Goal: Transaction & Acquisition: Purchase product/service

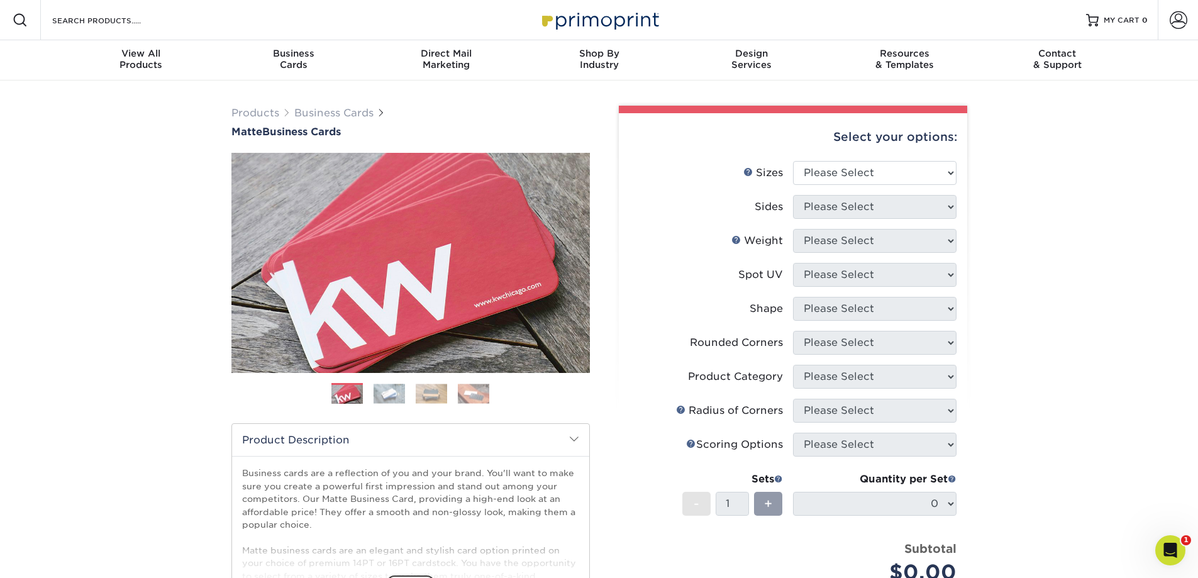
drag, startPoint x: 110, startPoint y: 182, endPoint x: 96, endPoint y: 117, distance: 66.9
click at [110, 176] on div "Products Business Cards Matte Business Cards Previous Next 100 $ 9" at bounding box center [599, 428] width 1198 height 694
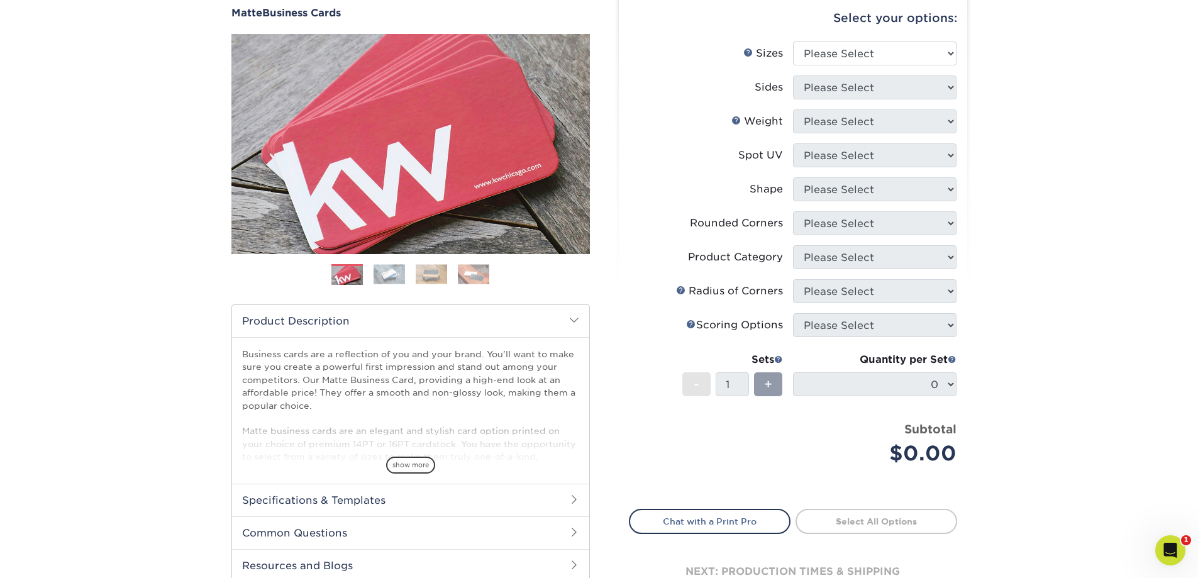
scroll to position [92, 0]
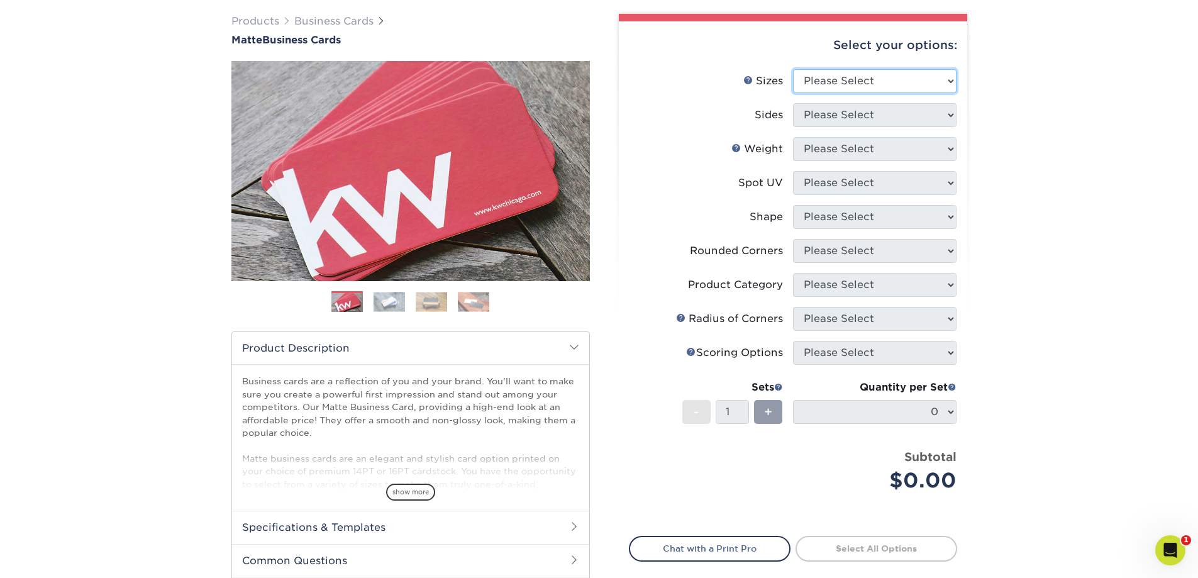
click at [927, 75] on select "Please Select 1.5" x 3.5" - Mini 1.75" x 3.5" - Mini 2" x 2" - Square 2" x 3" -…" at bounding box center [875, 81] width 164 height 24
select select "2.00x3.50"
click at [793, 69] on select "Please Select 1.5" x 3.5" - Mini 1.75" x 3.5" - Mini 2" x 2" - Square 2" x 3" -…" at bounding box center [875, 81] width 164 height 24
click at [839, 120] on select "Please Select Print Both Sides Print Front Only" at bounding box center [875, 115] width 164 height 24
select select "13abbda7-1d64-4f25-8bb2-c179b224825d"
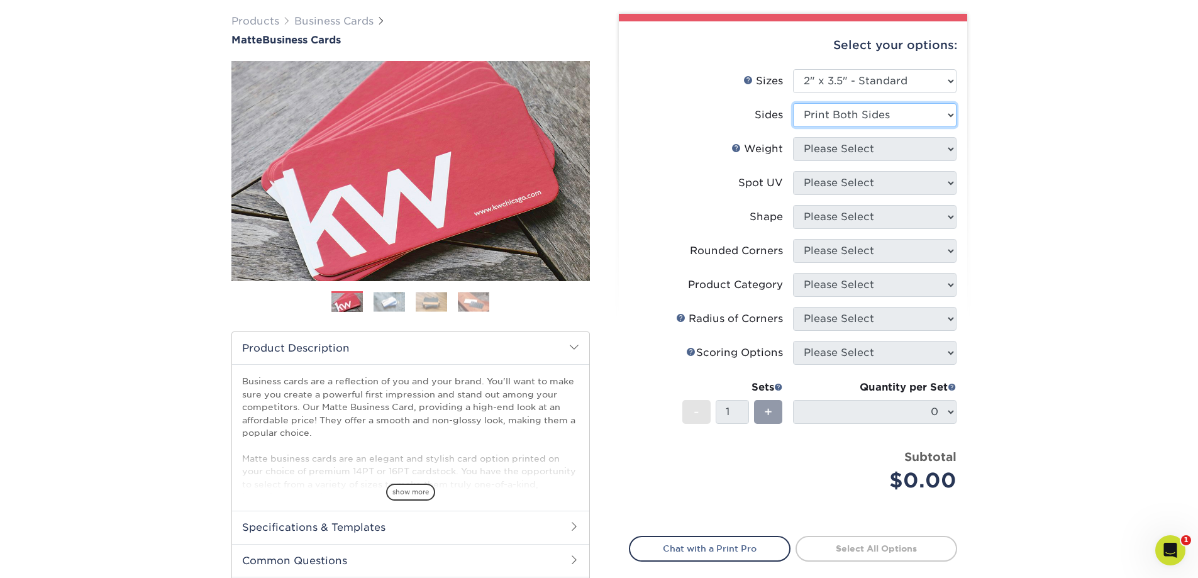
click at [793, 103] on select "Please Select Print Both Sides Print Front Only" at bounding box center [875, 115] width 164 height 24
click at [836, 150] on select "Please Select 16PT 14PT" at bounding box center [875, 149] width 164 height 24
select select "16PT"
click at [793, 137] on select "Please Select 16PT 14PT" at bounding box center [875, 149] width 164 height 24
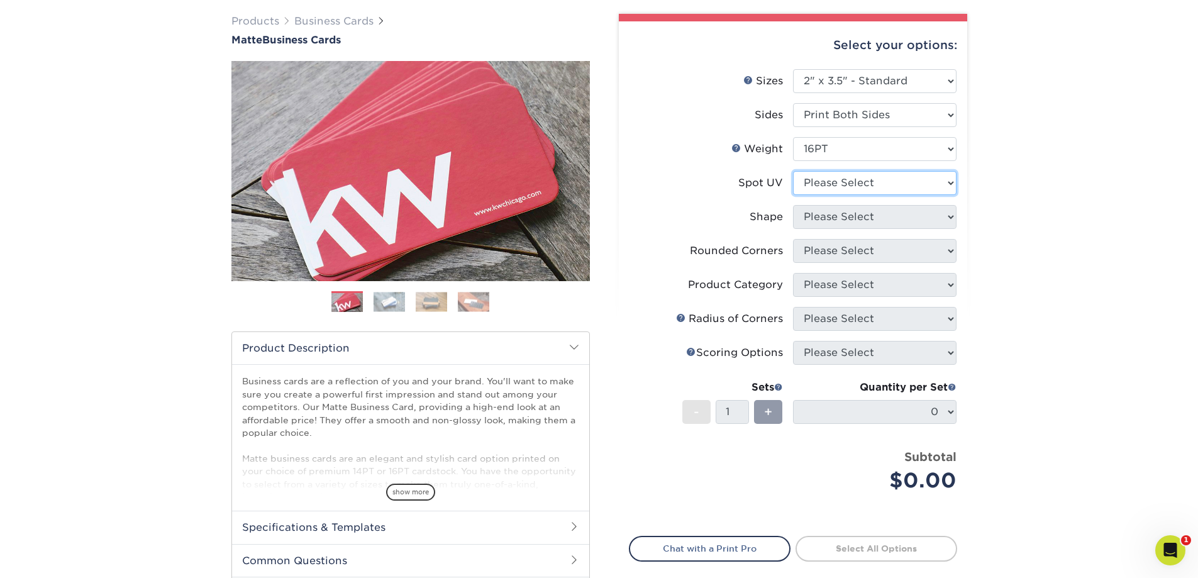
click at [826, 182] on select "Please Select No Spot UV Front and Back (Both Sides) Front Only Back Only" at bounding box center [875, 183] width 164 height 24
select select "3"
click at [793, 171] on select "Please Select No Spot UV Front and Back (Both Sides) Front Only Back Only" at bounding box center [875, 183] width 164 height 24
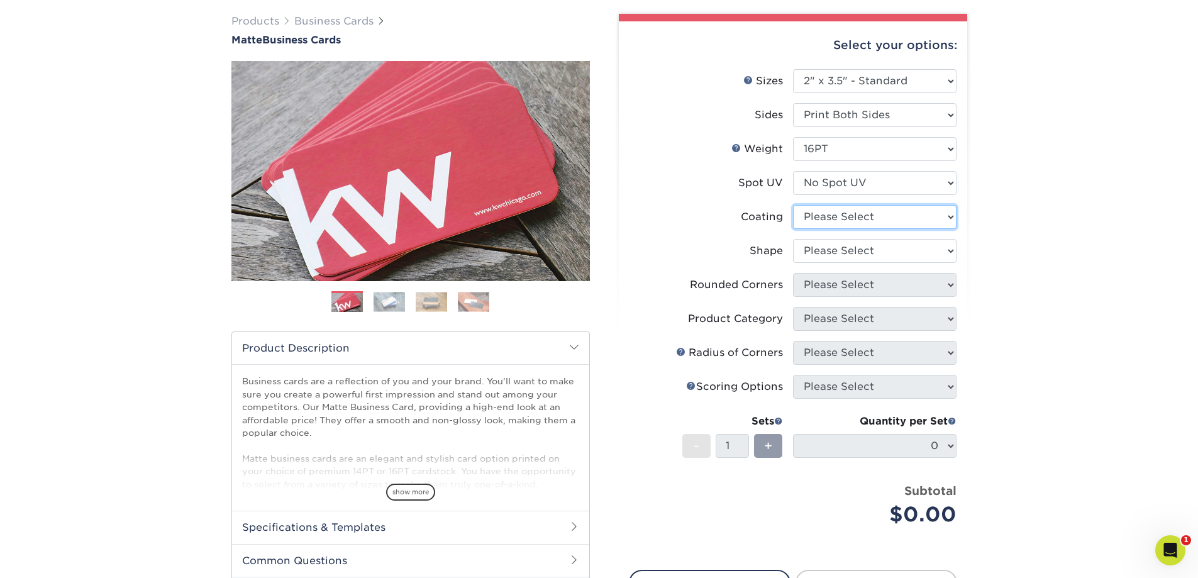
click at [828, 216] on select at bounding box center [875, 217] width 164 height 24
select select "121bb7b5-3b4d-429f-bd8d-bbf80e953313"
click at [793, 205] on select at bounding box center [875, 217] width 164 height 24
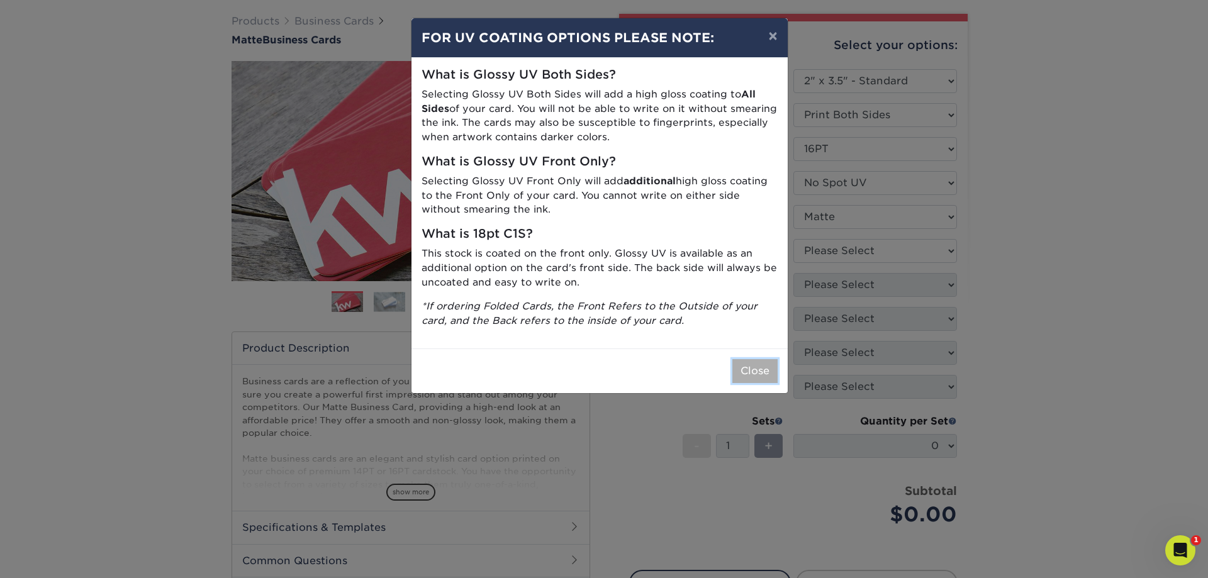
click at [750, 377] on button "Close" at bounding box center [754, 371] width 45 height 24
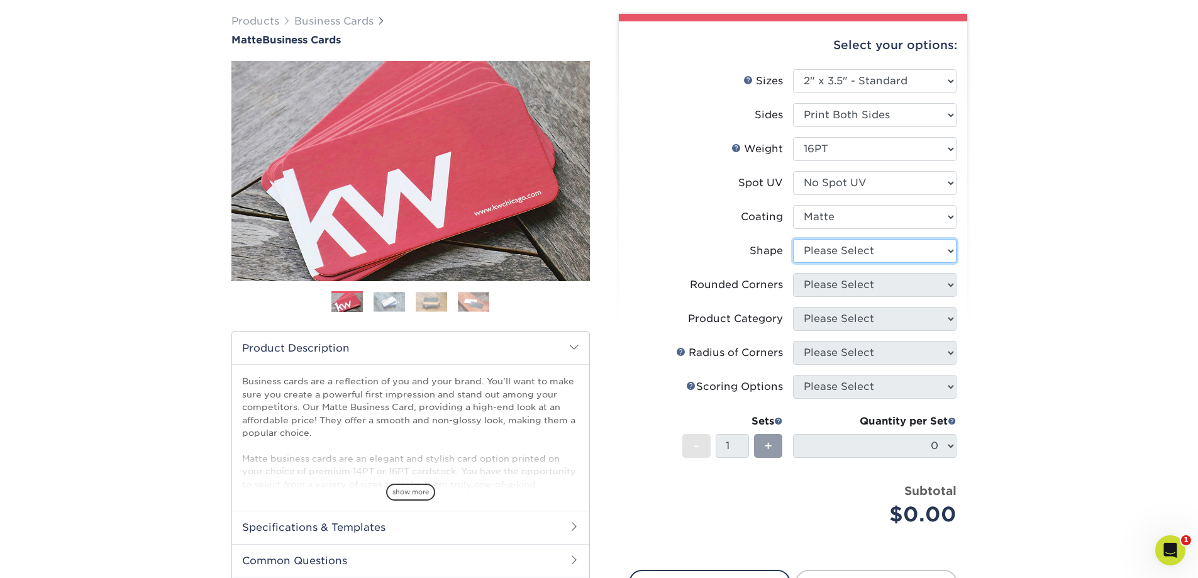
click at [874, 247] on select "Please Select Standard Oval" at bounding box center [875, 251] width 164 height 24
select select "standard"
click at [793, 239] on select "Please Select Standard Oval" at bounding box center [875, 251] width 164 height 24
click at [861, 288] on select "Please Select Yes - Round 2 Corners Yes - Round 4 Corners No" at bounding box center [875, 285] width 164 height 24
select select "76a3b848-63b4-4449-aad1-d9e81d5a60f5"
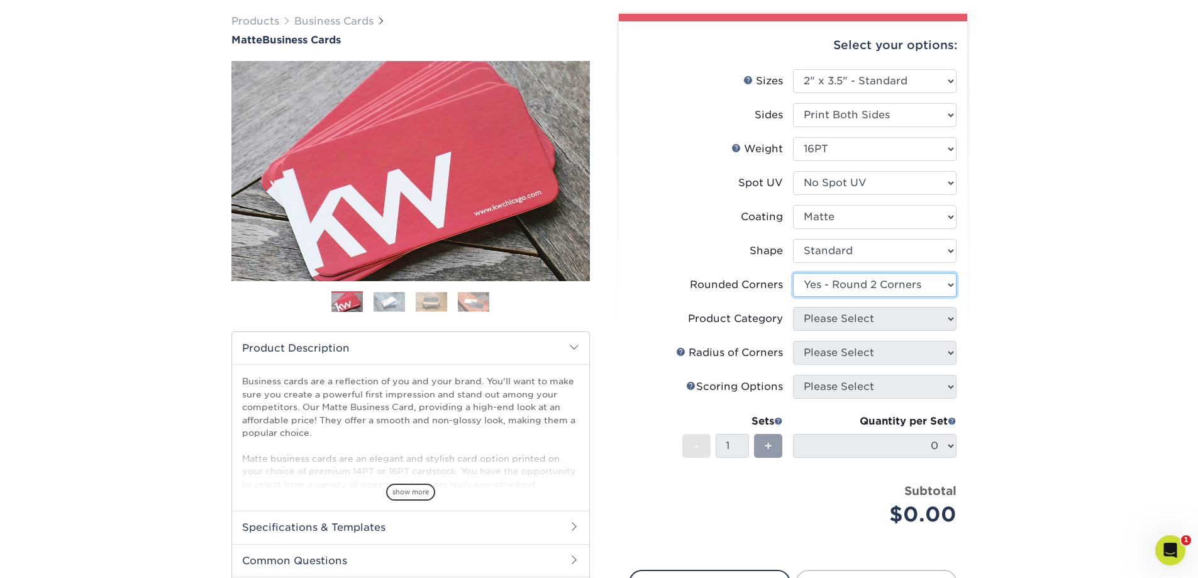
click at [793, 273] on select "Please Select Yes - Round 2 Corners Yes - Round 4 Corners No" at bounding box center [875, 285] width 164 height 24
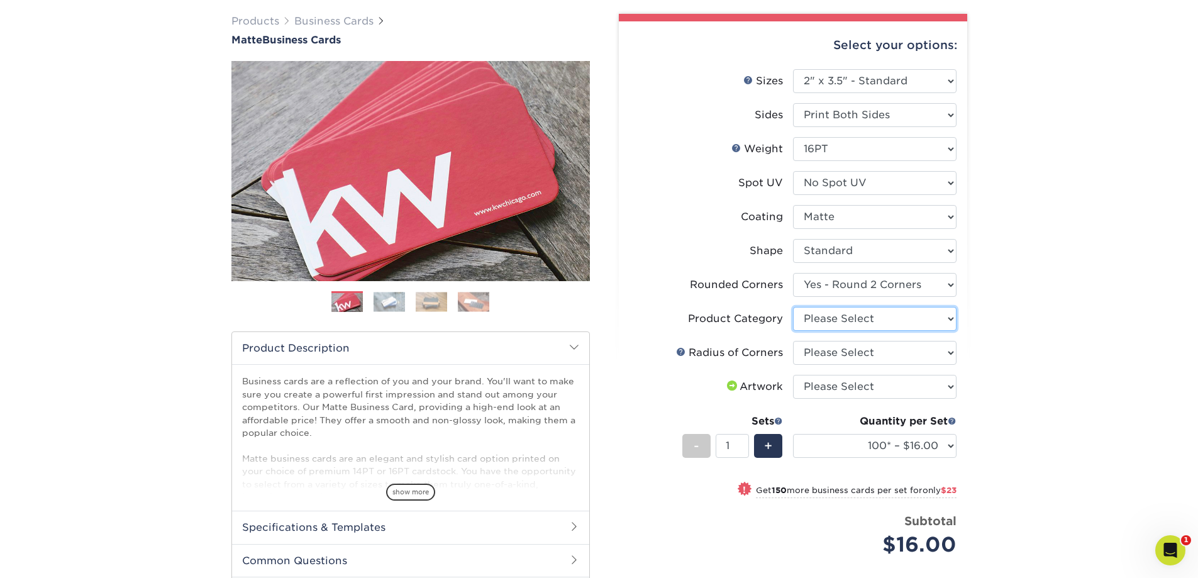
click at [842, 320] on select "Please Select Business Cards" at bounding box center [875, 319] width 164 height 24
select select "3b5148f1-0588-4f88-a218-97bcfdce65c1"
click at [793, 307] on select "Please Select Business Cards" at bounding box center [875, 319] width 164 height 24
click at [832, 349] on select "Please Select Rounded 1/8" Rounded 1/4"" at bounding box center [875, 353] width 164 height 24
select select "479fbfe7-6a0c-4895-8c9a-81739b7486c9"
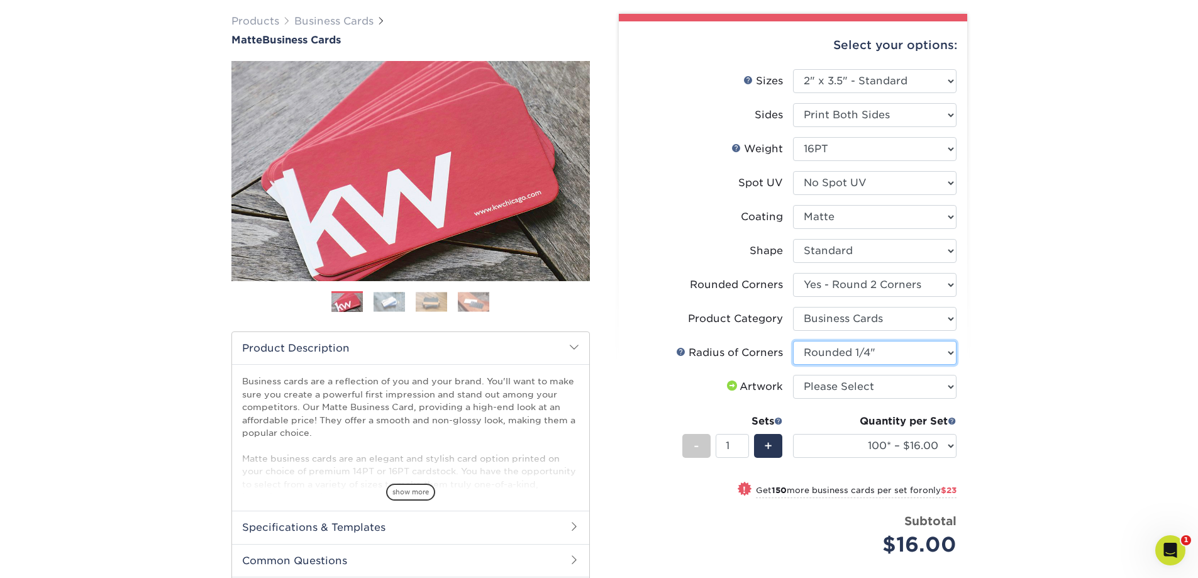
click at [793, 341] on select "Please Select Rounded 1/8" Rounded 1/4"" at bounding box center [875, 353] width 164 height 24
click at [845, 376] on select "Please Select I will upload files I need a design - $100" at bounding box center [875, 387] width 164 height 24
select select "upload"
click at [793, 375] on select "Please Select I will upload files I need a design - $100" at bounding box center [875, 387] width 164 height 24
click at [763, 447] on div "+" at bounding box center [768, 446] width 28 height 24
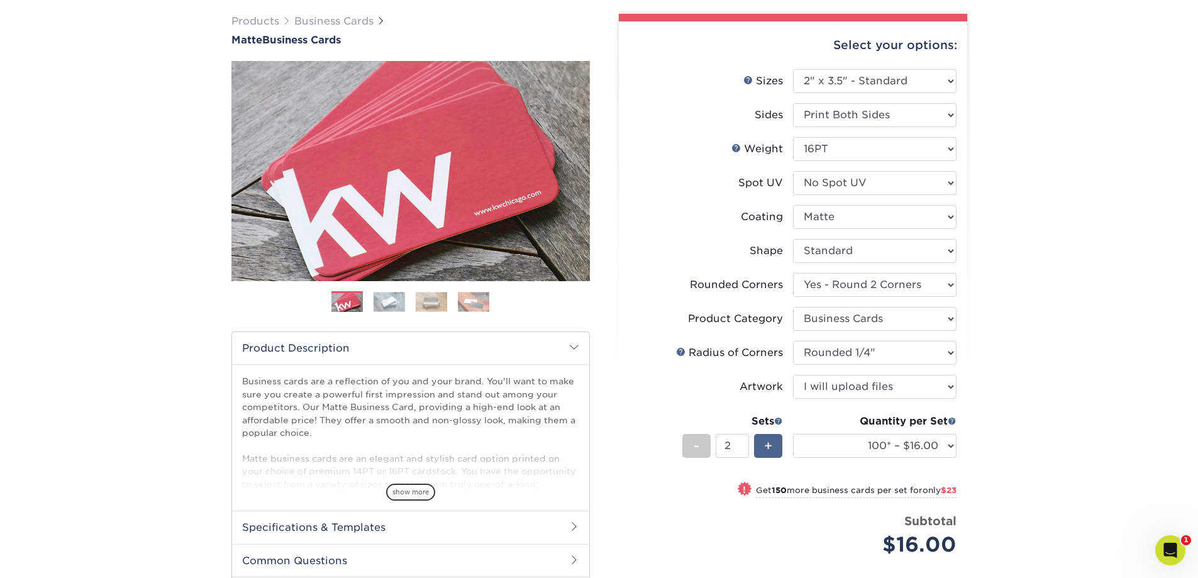
click at [763, 447] on div "+" at bounding box center [768, 446] width 28 height 24
type input "4"
click at [846, 444] on select "100* – $16.00 250* – $39.00 500 – $77.00 1000 – $94.00 2500 – $173.00 5000 – $2…" at bounding box center [875, 446] width 164 height 24
select select "250* – $39.00"
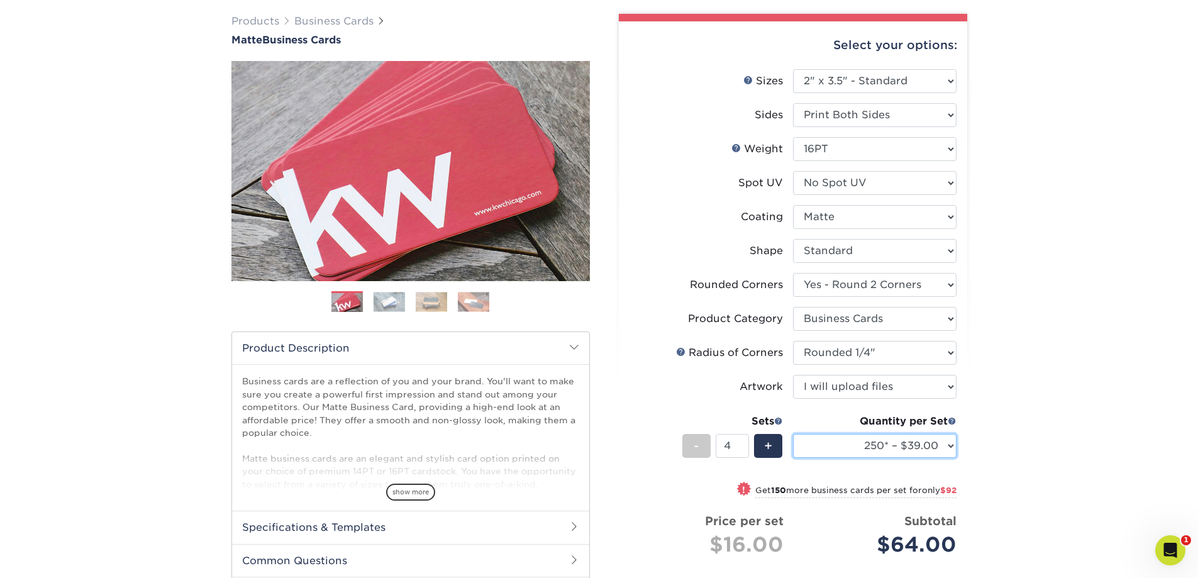
click at [793, 434] on select "100* – $16.00 250* – $39.00 500 – $77.00 1000 – $94.00 2500 – $173.00 5000 – $2…" at bounding box center [875, 446] width 164 height 24
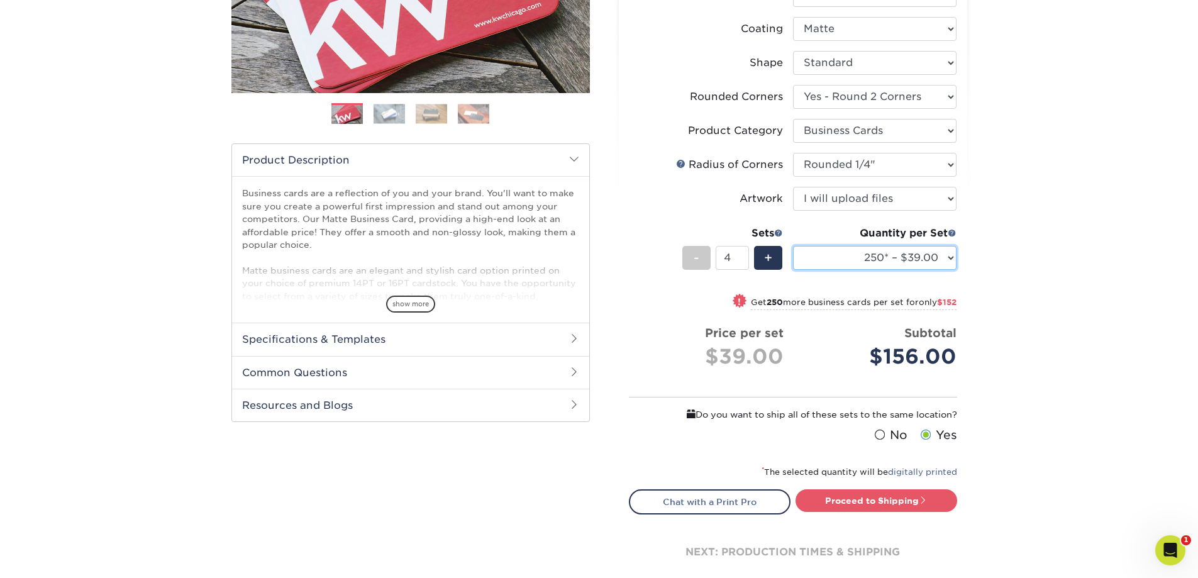
scroll to position [281, 0]
click at [868, 501] on link "Proceed to Shipping" at bounding box center [877, 500] width 162 height 23
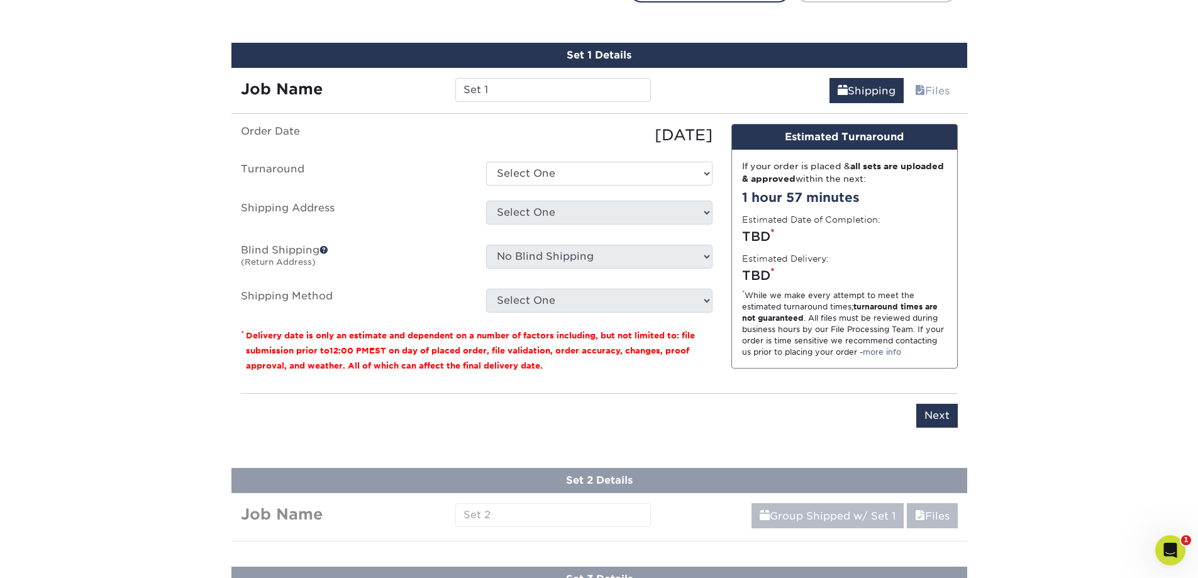
scroll to position [803, 0]
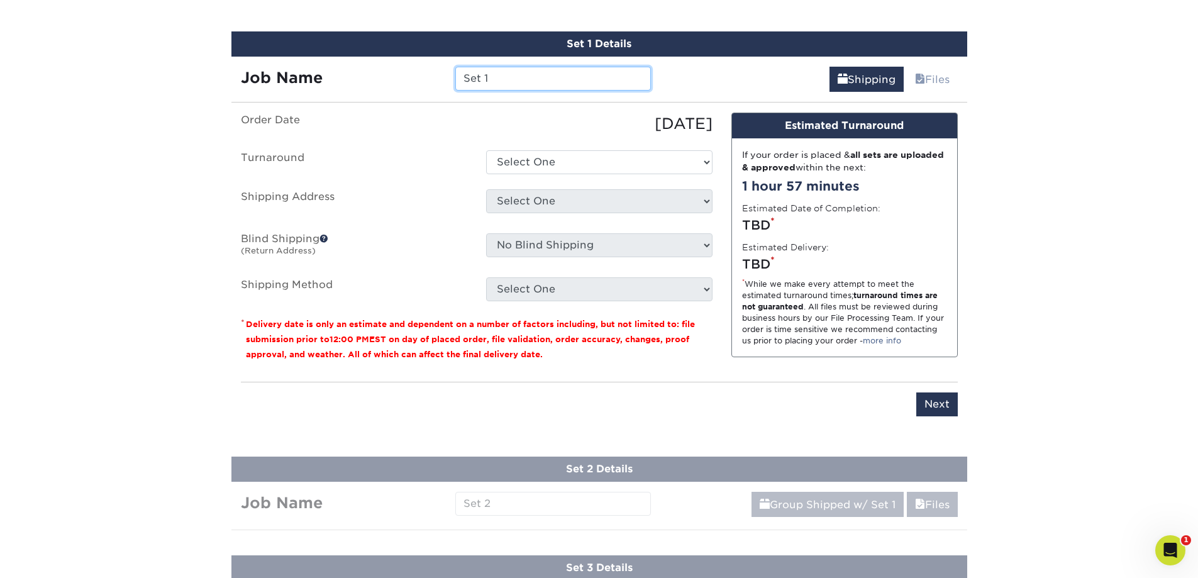
click at [553, 79] on input "Set 1" at bounding box center [553, 79] width 196 height 24
drag, startPoint x: 418, startPoint y: 77, endPoint x: 374, endPoint y: 72, distance: 44.3
click at [374, 72] on div "Job Name Set 1" at bounding box center [447, 79] width 430 height 24
type input "RL 2.0"
click at [623, 155] on select "Select One 2-4 Business Days 2 Day Next Business Day" at bounding box center [599, 162] width 226 height 24
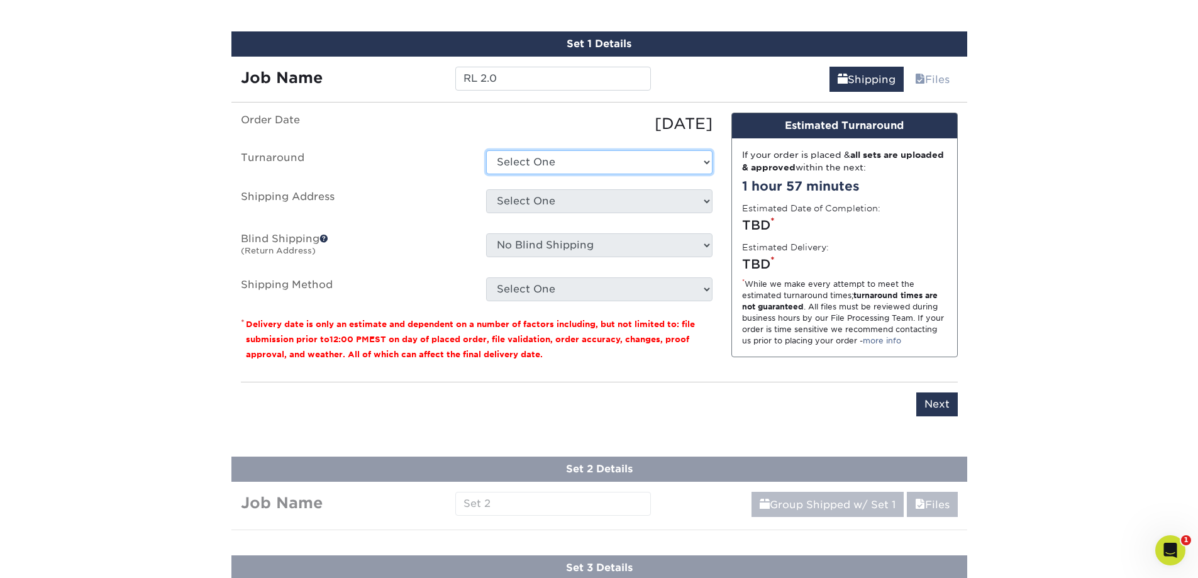
select select "4fbc2a82-edda-4a59-863f-72b731eb7375"
click at [486, 150] on select "Select One 2-4 Business Days 2 Day Next Business Day" at bounding box center [599, 162] width 226 height 24
click at [552, 202] on select "Select One + Add New Address - Login" at bounding box center [599, 201] width 226 height 24
click at [486, 213] on select "Select One + Add New Address - Login" at bounding box center [599, 201] width 226 height 24
select select "-1"
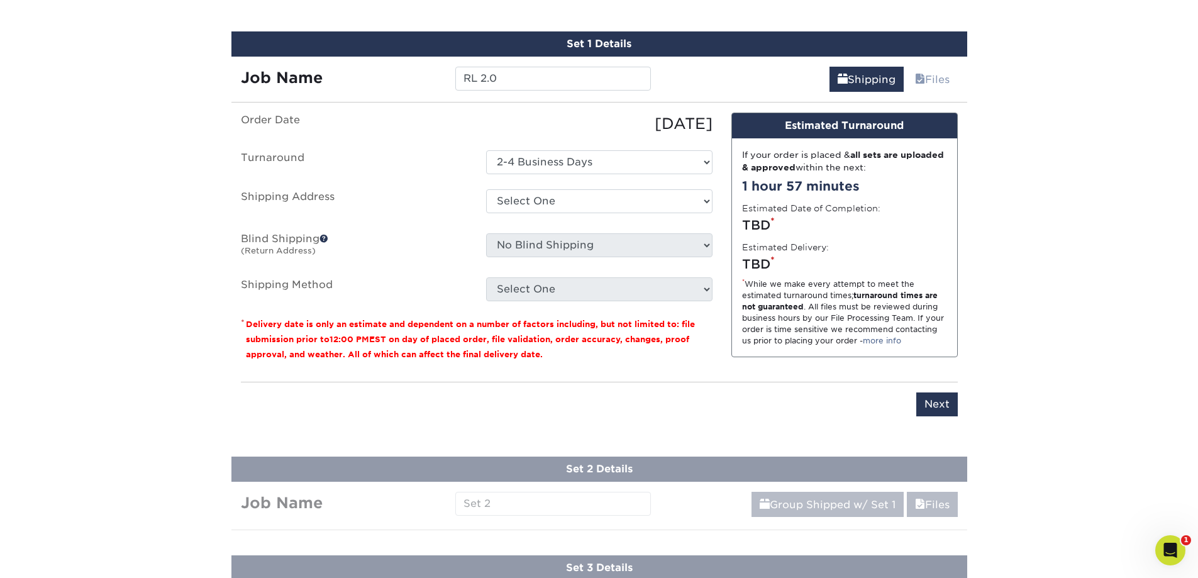
scroll to position [0, 0]
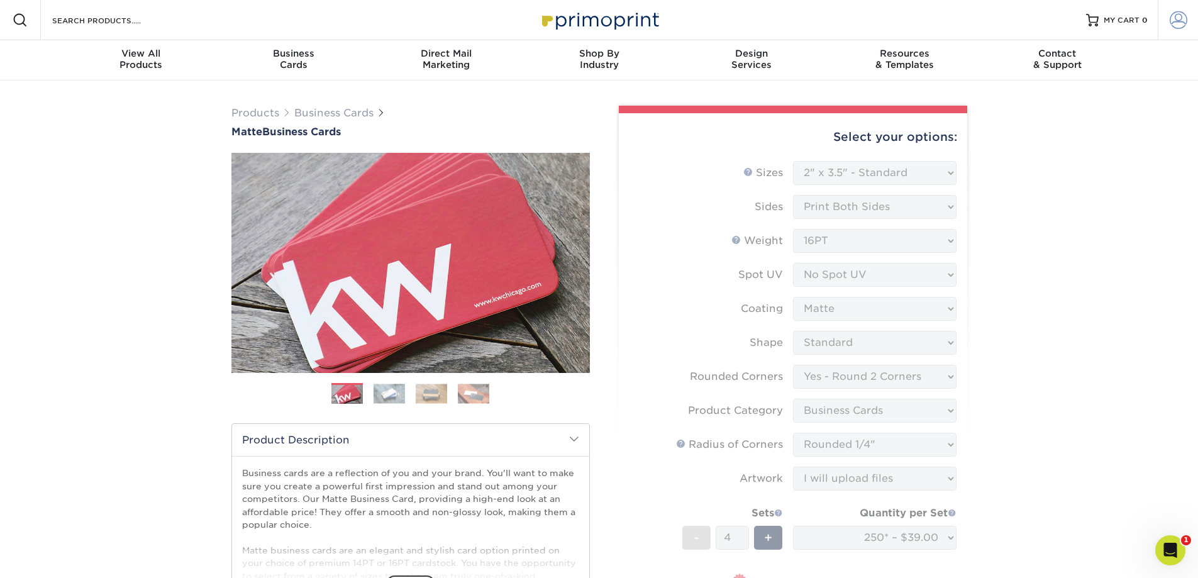
click at [1185, 21] on span at bounding box center [1179, 20] width 18 height 18
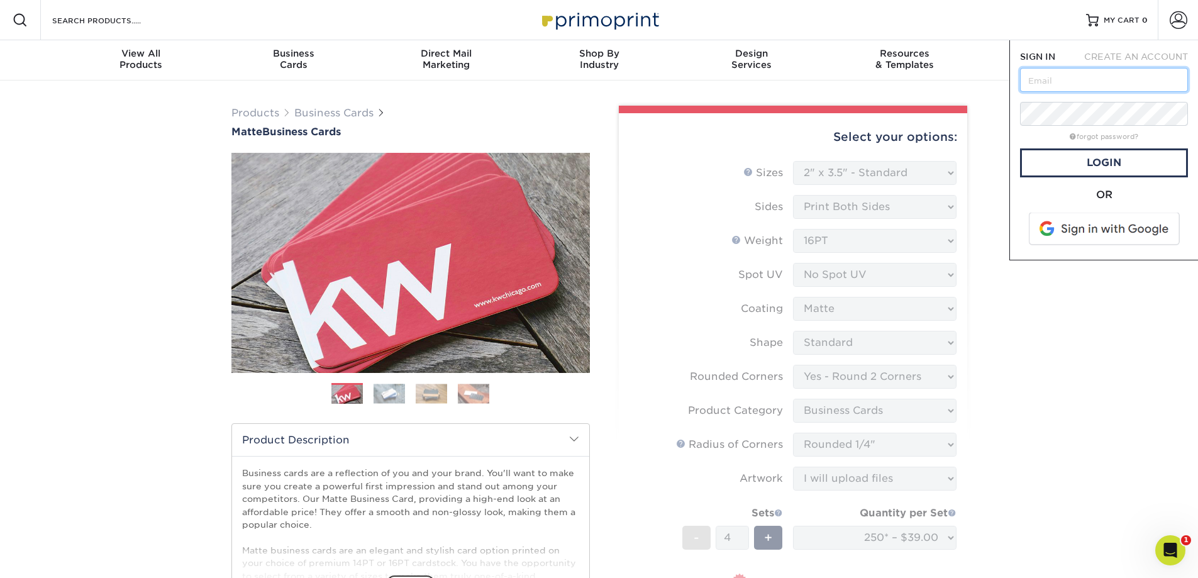
click at [1088, 74] on input "text" at bounding box center [1104, 80] width 168 height 24
click at [1064, 221] on span at bounding box center [1105, 229] width 160 height 33
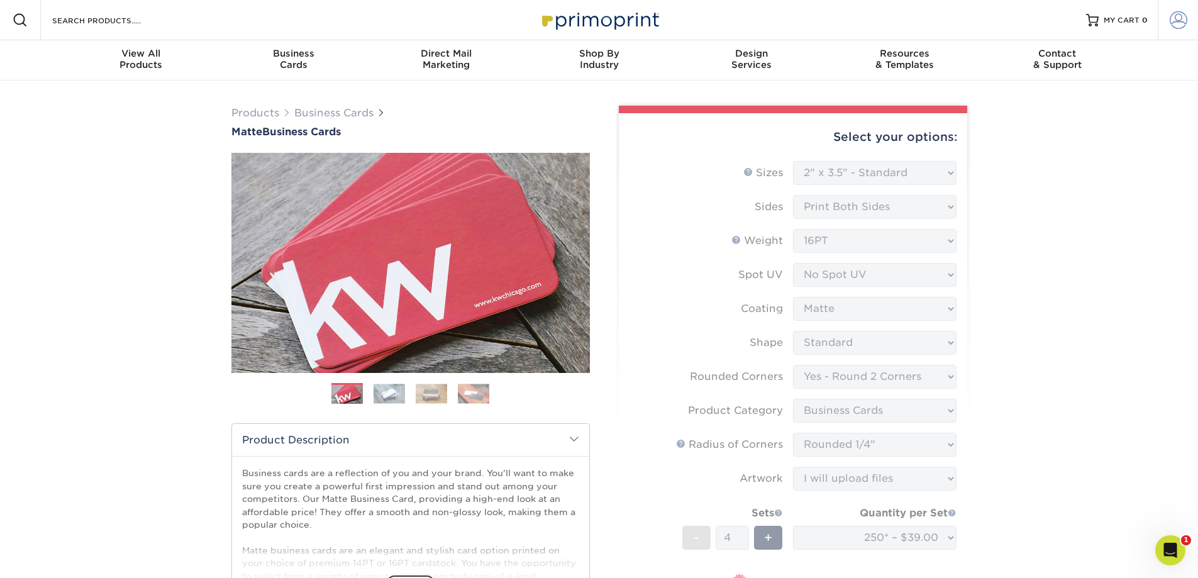
drag, startPoint x: 1179, startPoint y: 21, endPoint x: 1174, endPoint y: 31, distance: 10.4
click at [1179, 22] on span at bounding box center [1179, 20] width 18 height 18
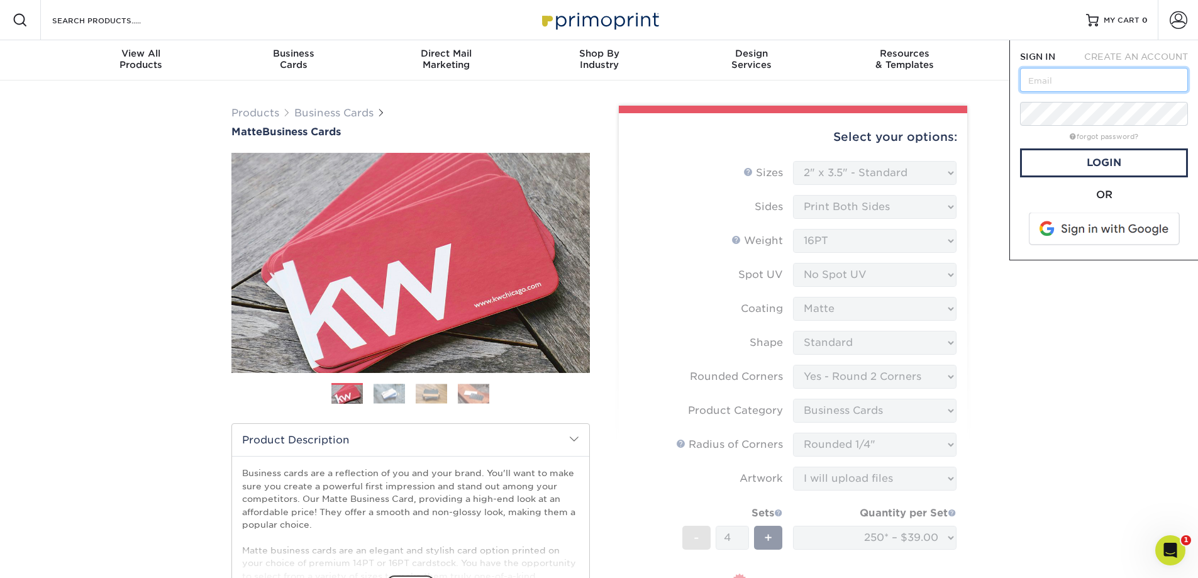
click at [1089, 84] on input "text" at bounding box center [1104, 80] width 168 height 24
type input "m.lambert@primemechanical.net"
click at [1082, 232] on span at bounding box center [1105, 229] width 160 height 33
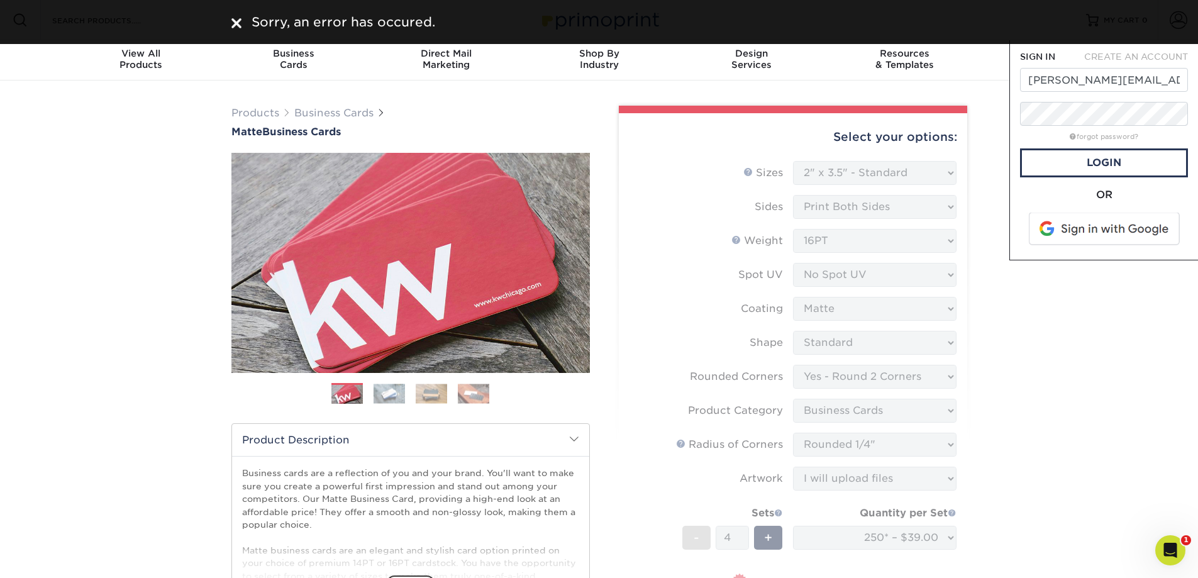
drag, startPoint x: 240, startPoint y: 24, endPoint x: 235, endPoint y: 5, distance: 19.4
click at [239, 22] on img at bounding box center [237, 23] width 10 height 10
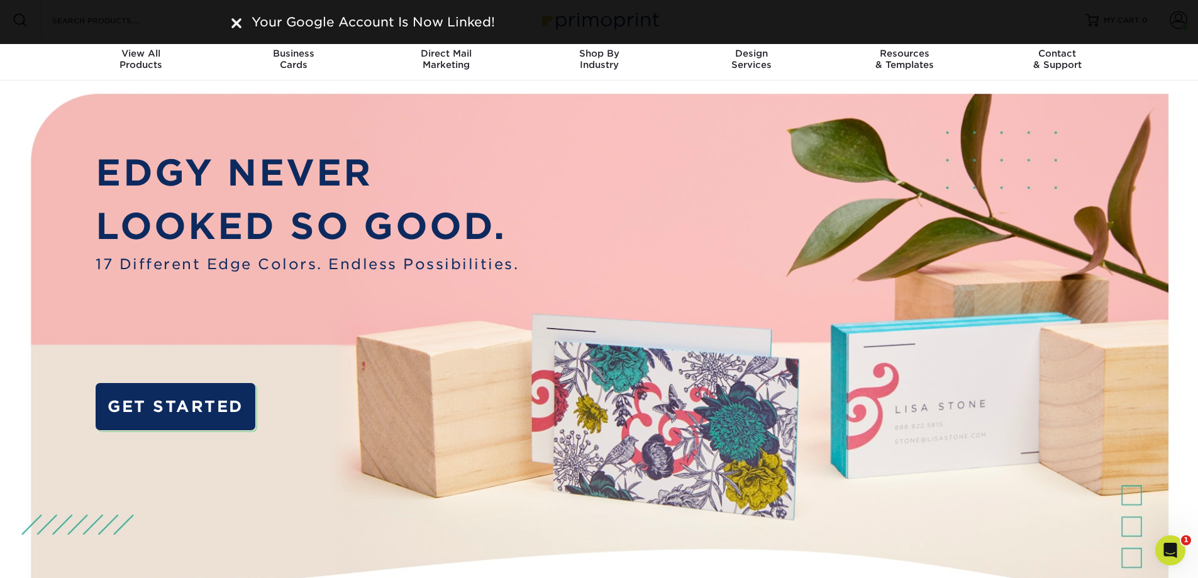
click at [232, 25] on img at bounding box center [237, 23] width 10 height 10
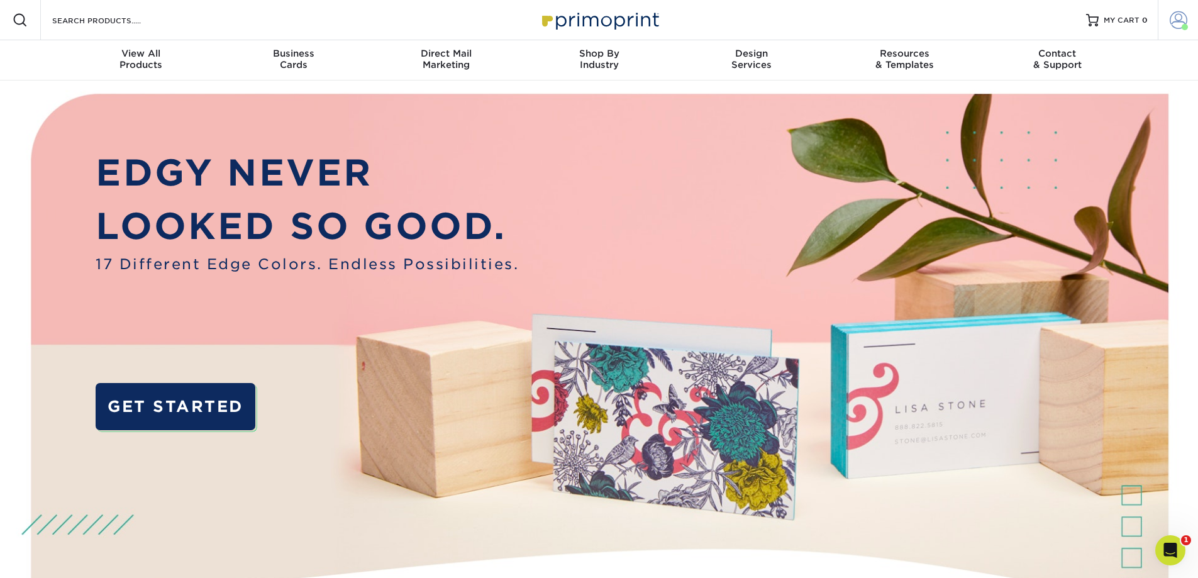
click at [1183, 23] on span at bounding box center [1179, 20] width 18 height 18
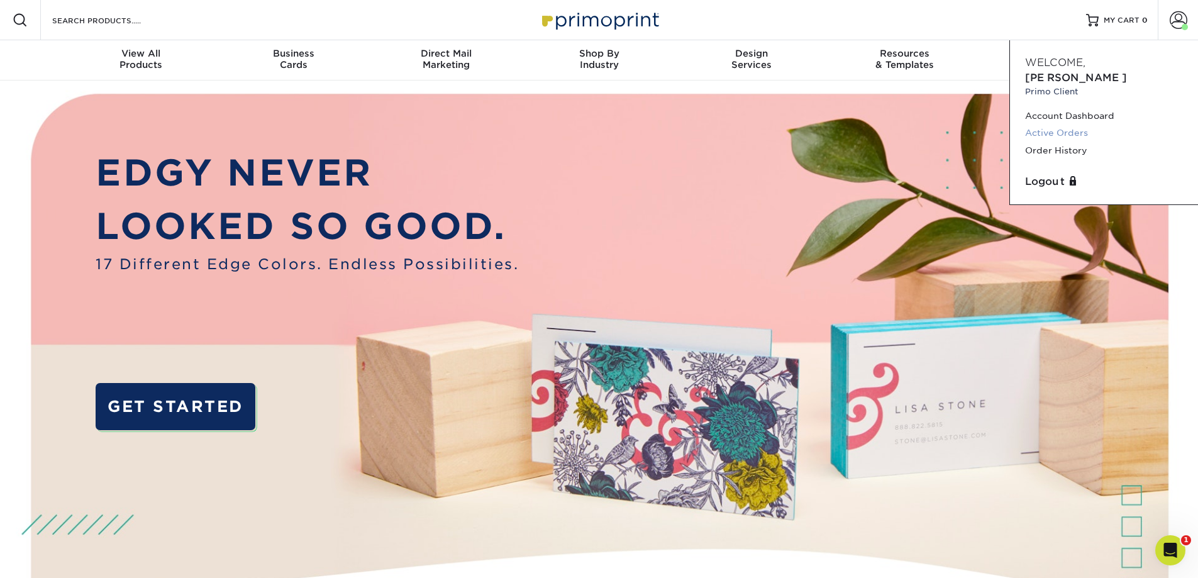
click at [1041, 125] on link "Active Orders" at bounding box center [1104, 133] width 158 height 17
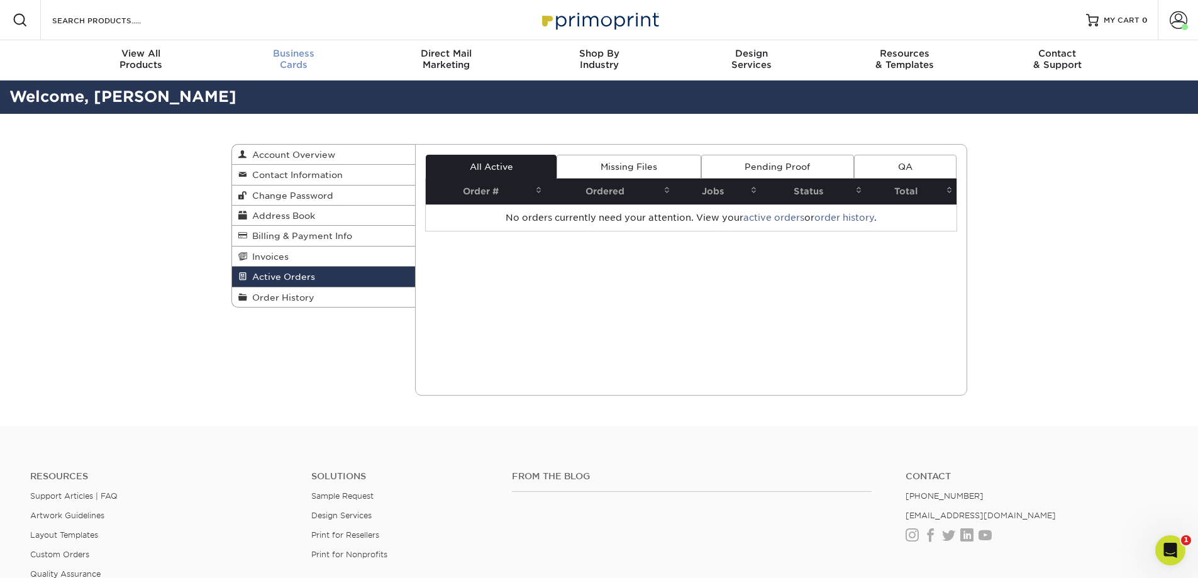
click at [282, 54] on span "Business" at bounding box center [293, 53] width 153 height 11
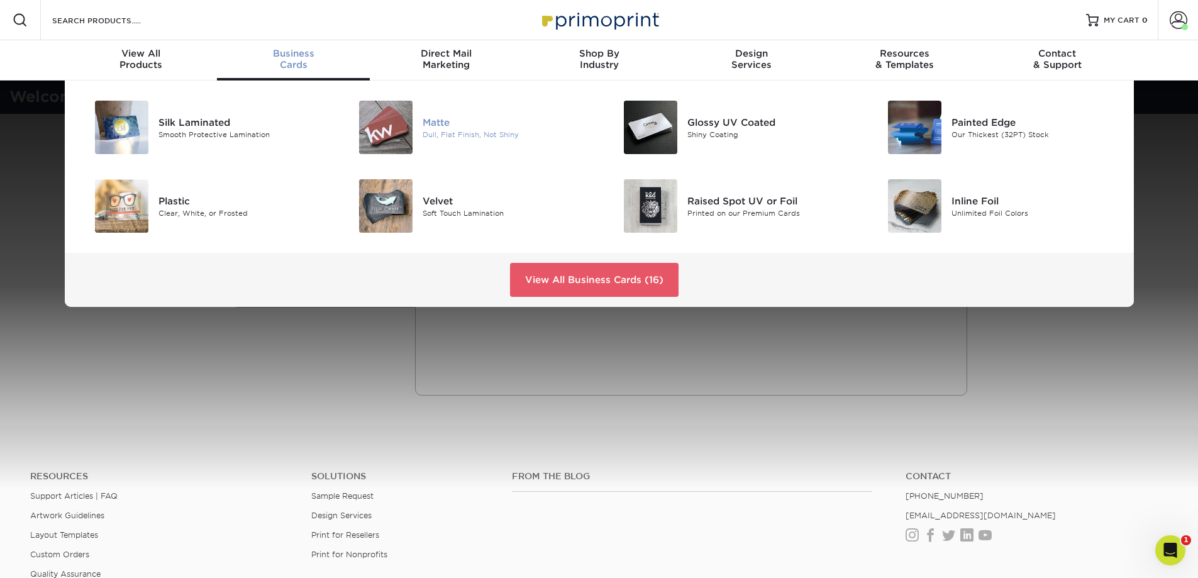
click at [393, 120] on img at bounding box center [385, 127] width 53 height 53
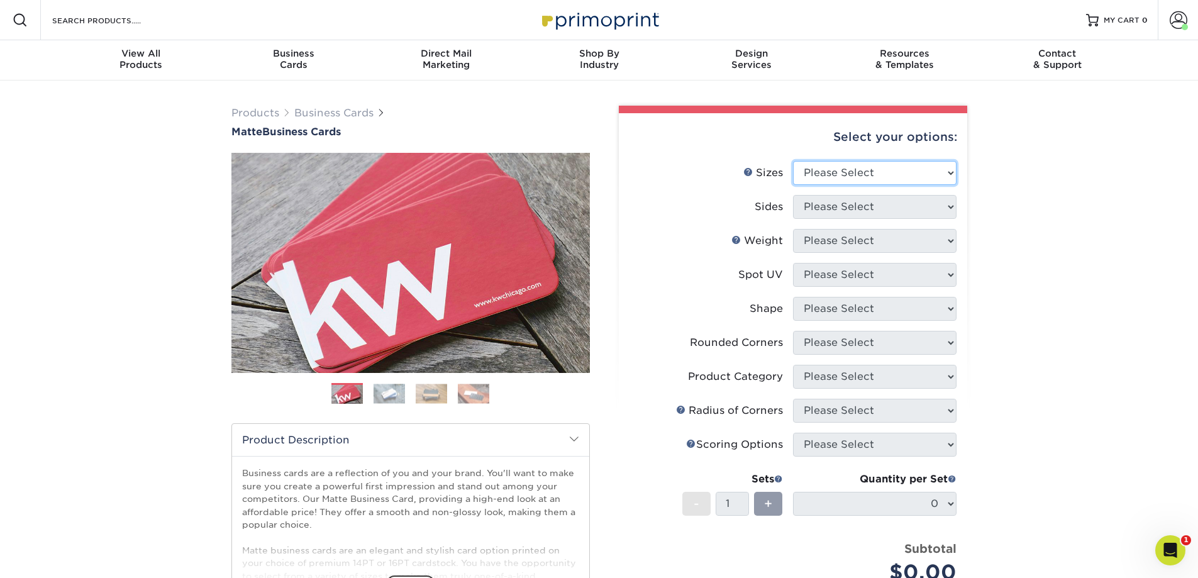
click at [872, 169] on select "Please Select 1.5" x 3.5" - Mini 1.75" x 3.5" - Mini 2" x 2" - Square 2" x 3" -…" at bounding box center [875, 173] width 164 height 24
select select "2.00x3.50"
click at [793, 161] on select "Please Select 1.5" x 3.5" - Mini 1.75" x 3.5" - Mini 2" x 2" - Square 2" x 3" -…" at bounding box center [875, 173] width 164 height 24
click at [850, 206] on select "Please Select Print Both Sides Print Front Only" at bounding box center [875, 207] width 164 height 24
select select "13abbda7-1d64-4f25-8bb2-c179b224825d"
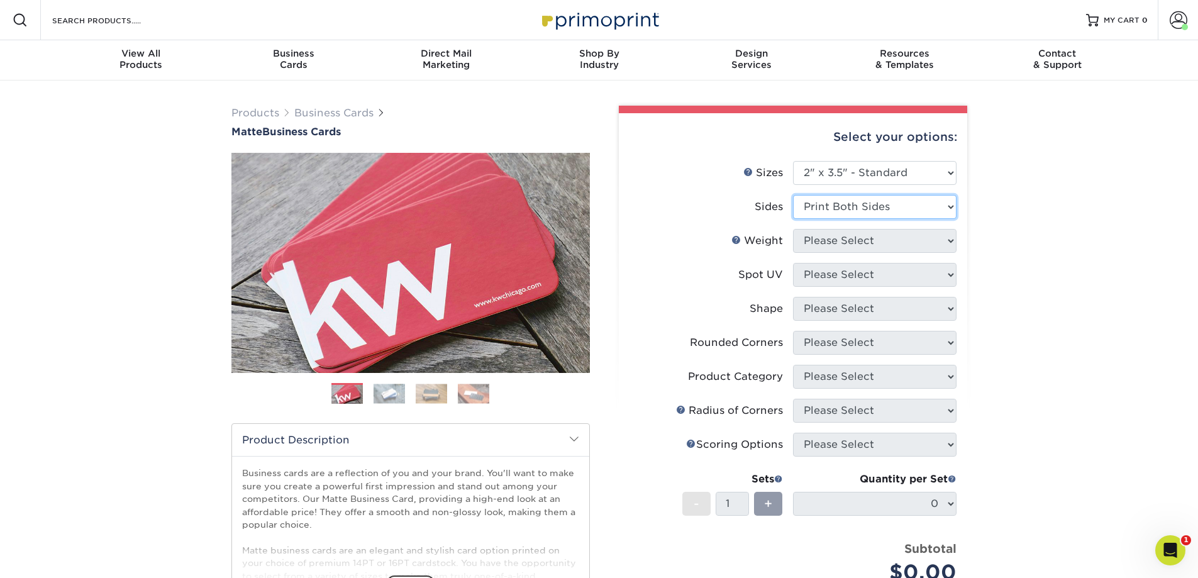
click at [793, 195] on select "Please Select Print Both Sides Print Front Only" at bounding box center [875, 207] width 164 height 24
click at [841, 243] on select "Please Select 16PT 14PT" at bounding box center [875, 241] width 164 height 24
select select "16PT"
click at [793, 229] on select "Please Select 16PT 14PT" at bounding box center [875, 241] width 164 height 24
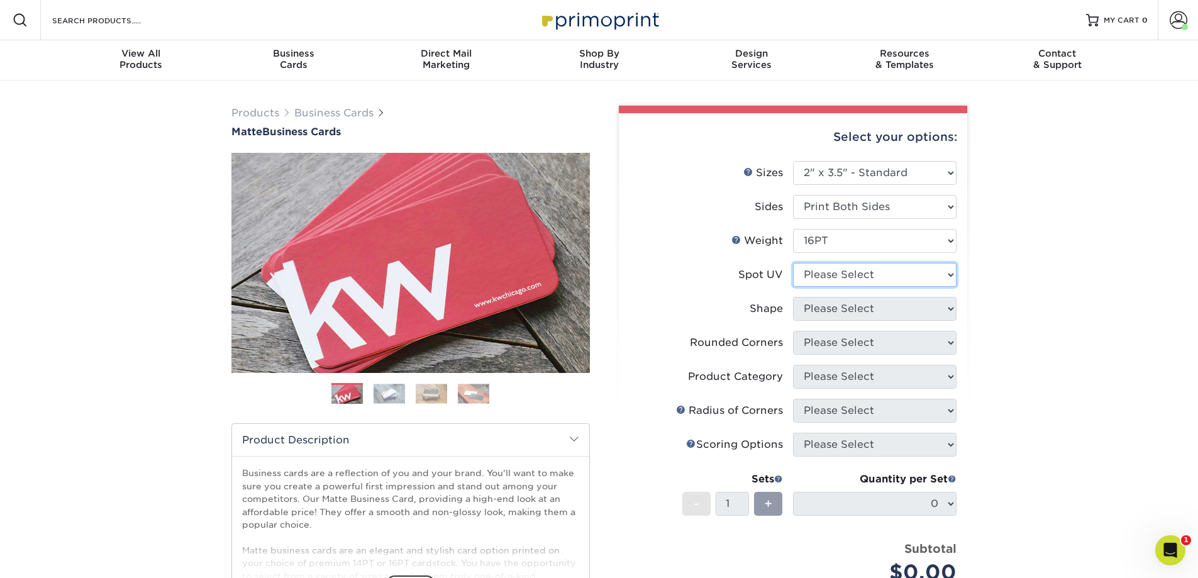
click at [823, 271] on select "Please Select No Spot UV Front and Back (Both Sides) Front Only Back Only" at bounding box center [875, 275] width 164 height 24
select select "3"
click at [793, 263] on select "Please Select No Spot UV Front and Back (Both Sides) Front Only Back Only" at bounding box center [875, 275] width 164 height 24
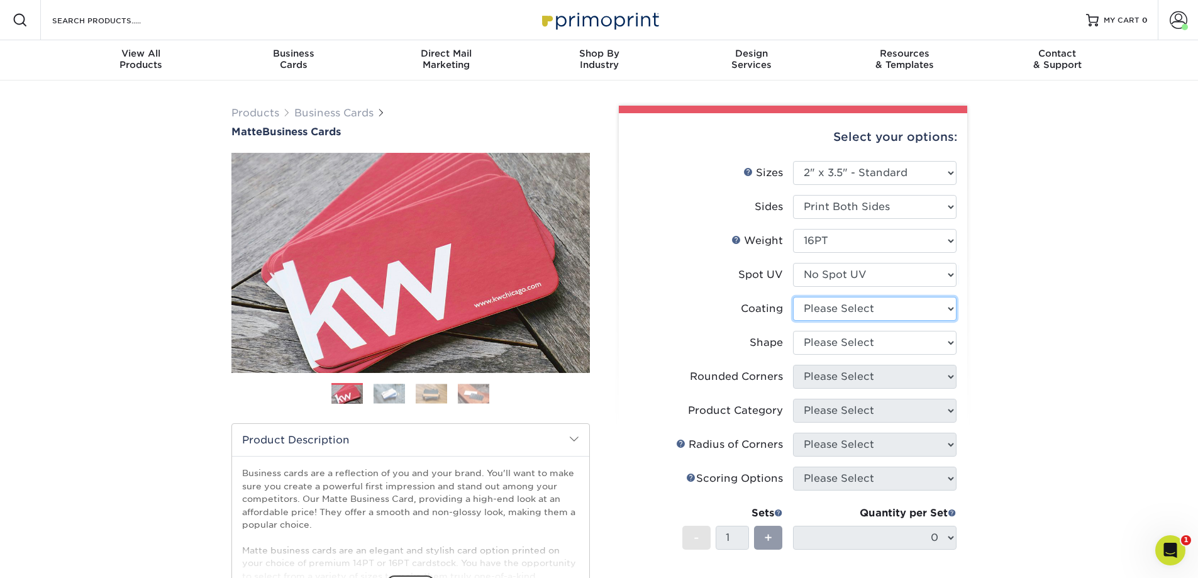
click at [836, 308] on select at bounding box center [875, 309] width 164 height 24
select select "121bb7b5-3b4d-429f-bd8d-bbf80e953313"
click at [793, 297] on select at bounding box center [875, 309] width 164 height 24
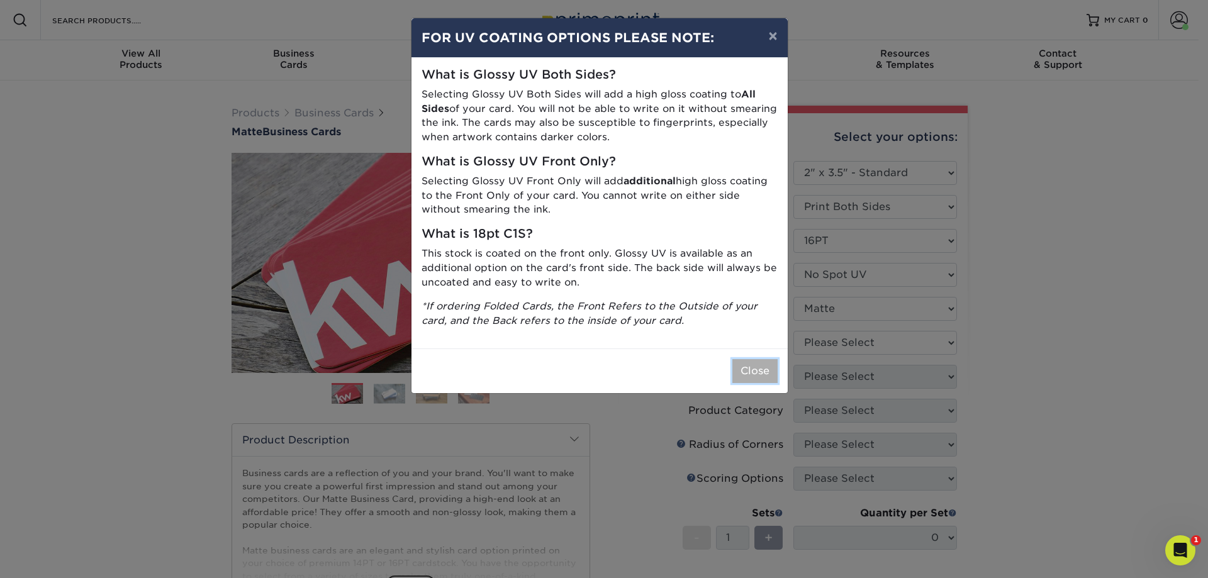
click at [753, 364] on button "Close" at bounding box center [754, 371] width 45 height 24
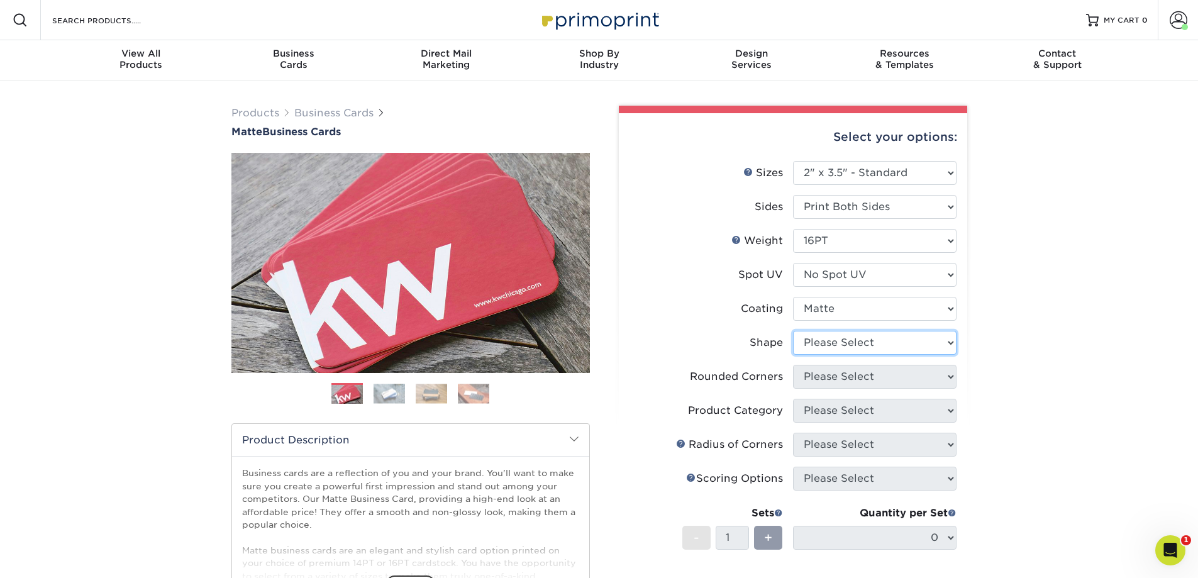
click at [845, 339] on select "Please Select Standard Oval" at bounding box center [875, 343] width 164 height 24
select select "standard"
click at [793, 331] on select "Please Select Standard Oval" at bounding box center [875, 343] width 164 height 24
click at [837, 381] on select "Please Select Yes - Round 2 Corners Yes - Round 4 Corners No" at bounding box center [875, 377] width 164 height 24
select select "7672df9e-0e0a-464d-8e1f-920c575e4da3"
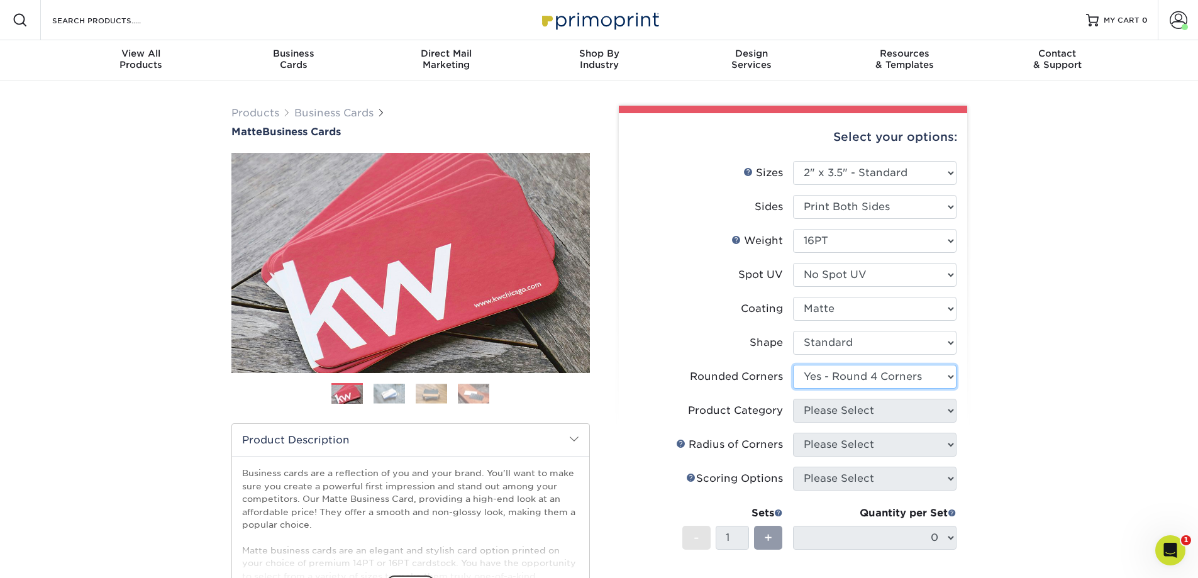
click at [793, 365] on select "Please Select Yes - Round 2 Corners Yes - Round 4 Corners No" at bounding box center [875, 377] width 164 height 24
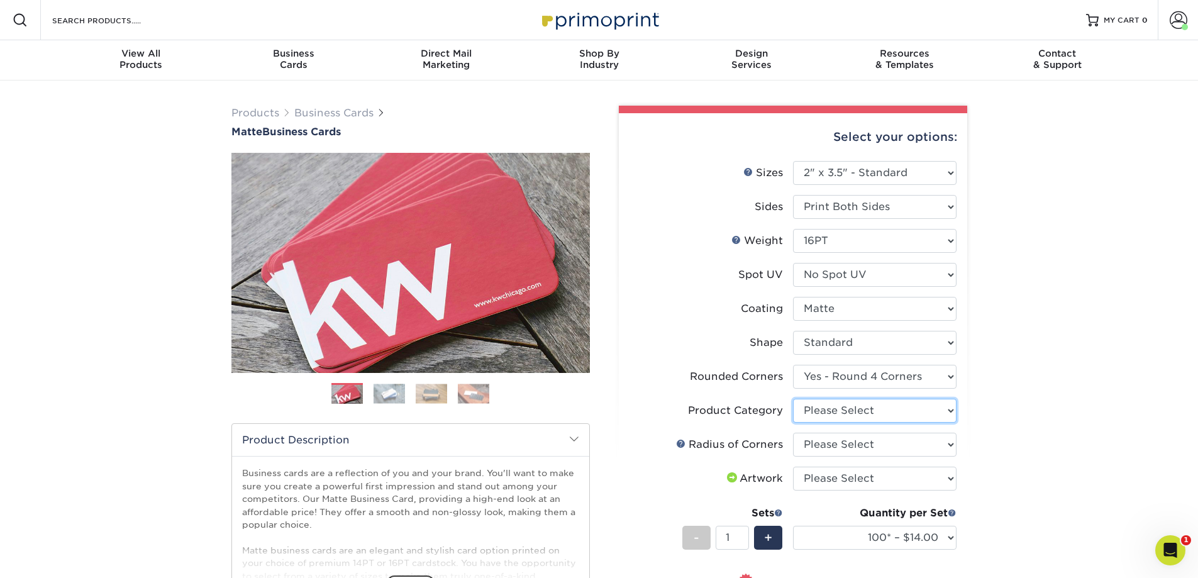
click at [934, 408] on select "Please Select Business Cards" at bounding box center [875, 411] width 164 height 24
select select "3b5148f1-0588-4f88-a218-97bcfdce65c1"
click at [793, 399] on select "Please Select Business Cards" at bounding box center [875, 411] width 164 height 24
click at [852, 444] on select "Please Select Rounded 1/8" Rounded 1/4"" at bounding box center [875, 445] width 164 height 24
select select "479fbfe7-6a0c-4895-8c9a-81739b7486c9"
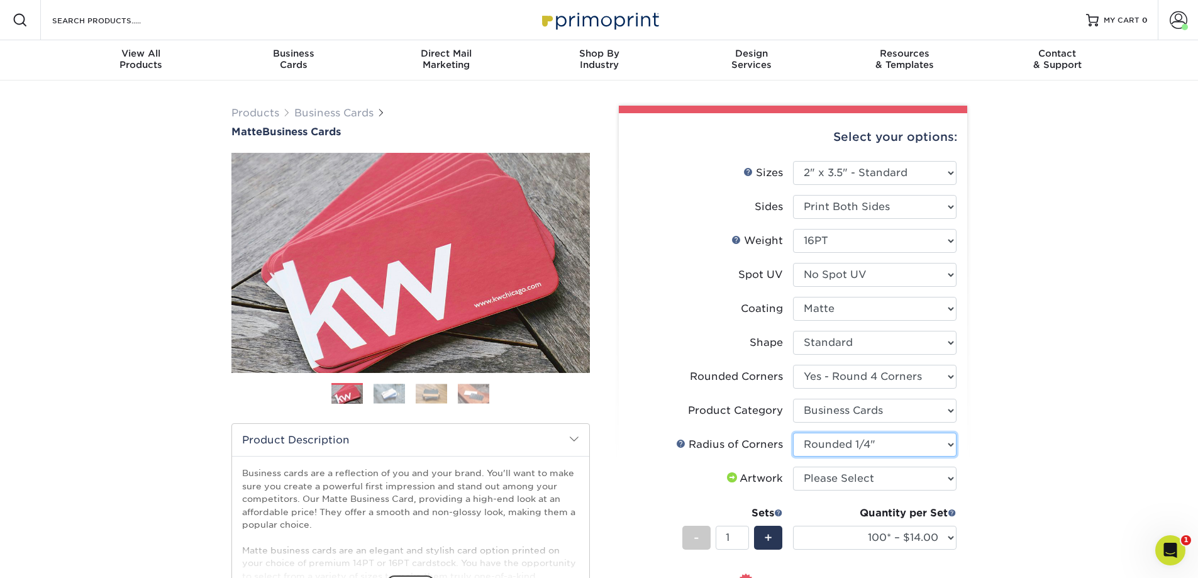
click at [793, 433] on select "Please Select Rounded 1/8" Rounded 1/4"" at bounding box center [875, 445] width 164 height 24
click at [842, 475] on select "Please Select I will upload files I need a design - $100" at bounding box center [875, 479] width 164 height 24
select select "upload"
click at [793, 467] on select "Please Select I will upload files I need a design - $100" at bounding box center [875, 479] width 164 height 24
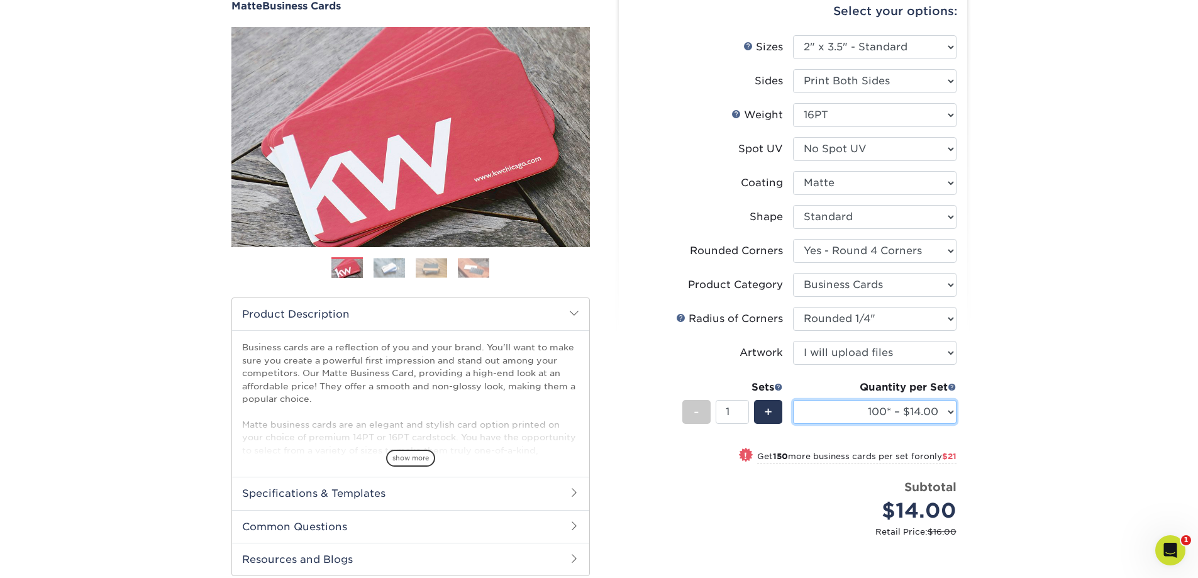
click at [834, 413] on select "100* – $14.00 250* – $35.00 500 – $70.00 1000 – $86.00 2500 – $158.00 5000 – $2…" at bounding box center [875, 412] width 164 height 24
select select "250* – $35.00"
click at [793, 400] on select "100* – $14.00 250* – $35.00 500 – $70.00 1000 – $86.00 2500 – $158.00 5000 – $2…" at bounding box center [875, 412] width 164 height 24
click at [762, 412] on div "+" at bounding box center [768, 412] width 28 height 24
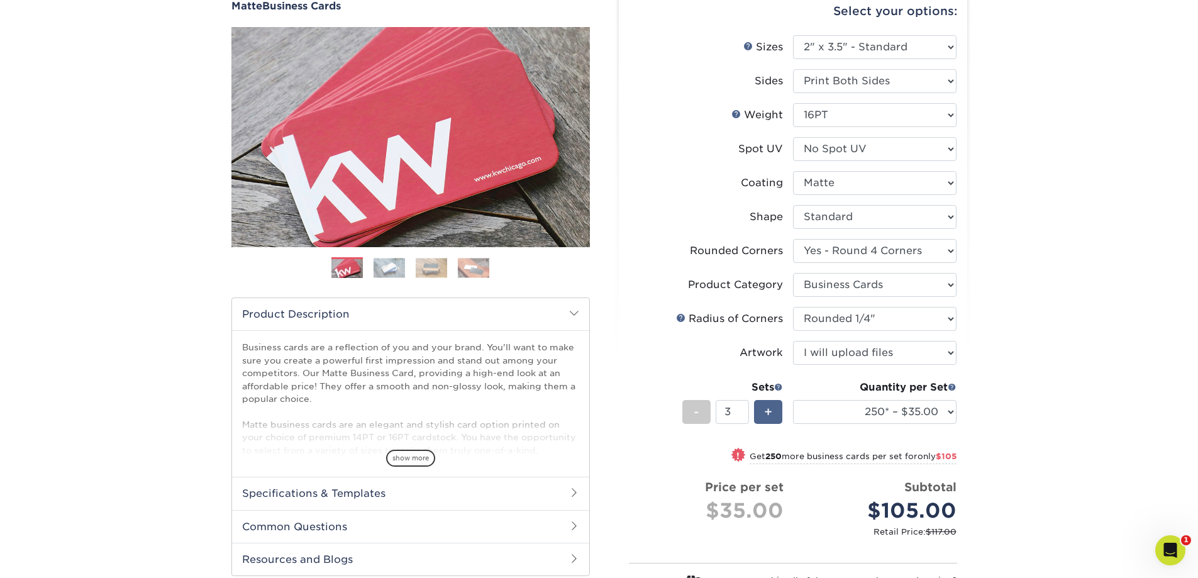
click at [762, 412] on div "+" at bounding box center [768, 412] width 28 height 24
type input "4"
click at [1017, 361] on div "Products Business Cards Matte Business Cards Previous Next 100 $ 8" at bounding box center [599, 378] width 1198 height 847
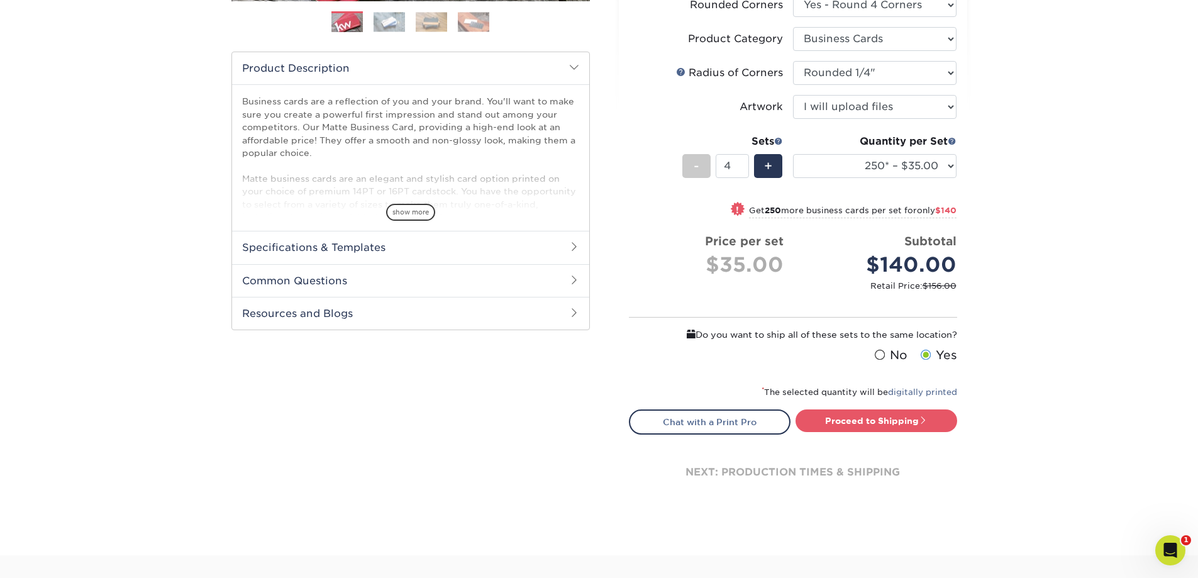
scroll to position [377, 0]
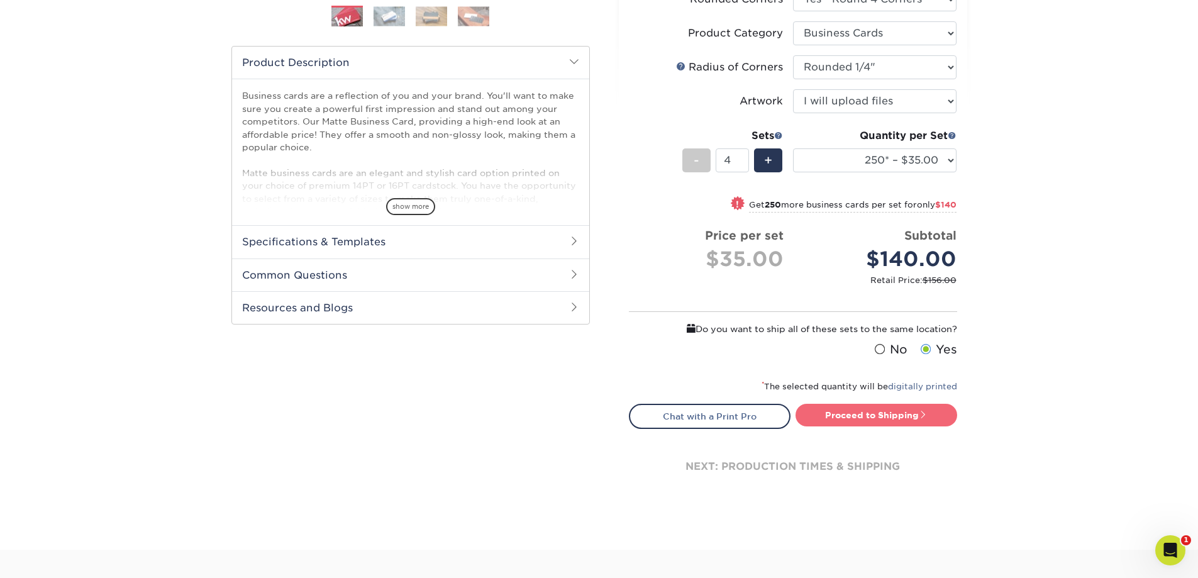
click at [883, 417] on link "Proceed to Shipping" at bounding box center [877, 415] width 162 height 23
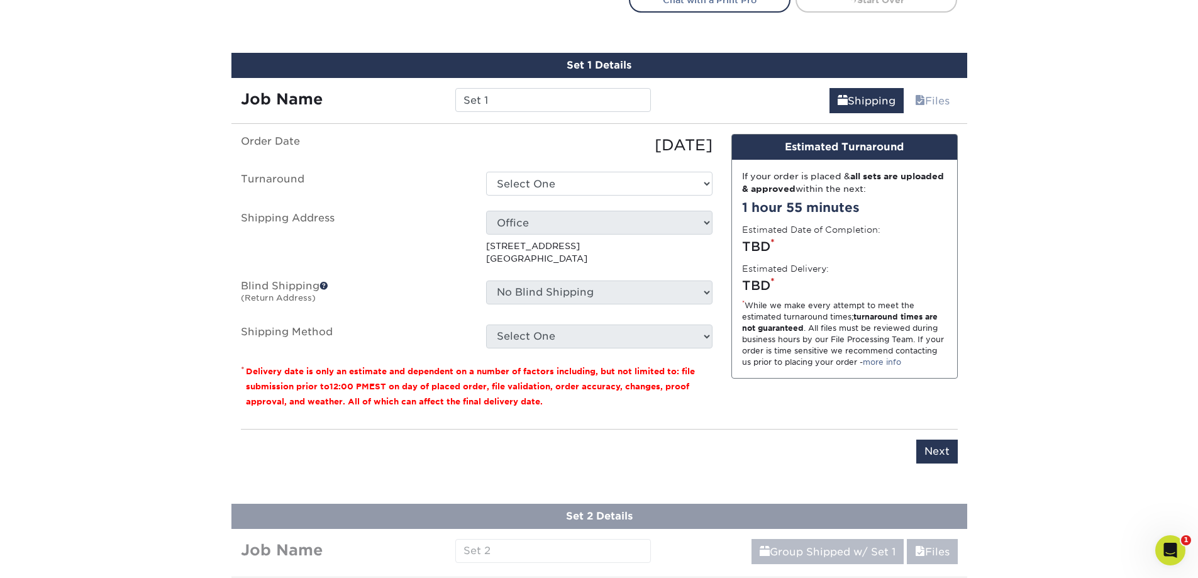
scroll to position [815, 0]
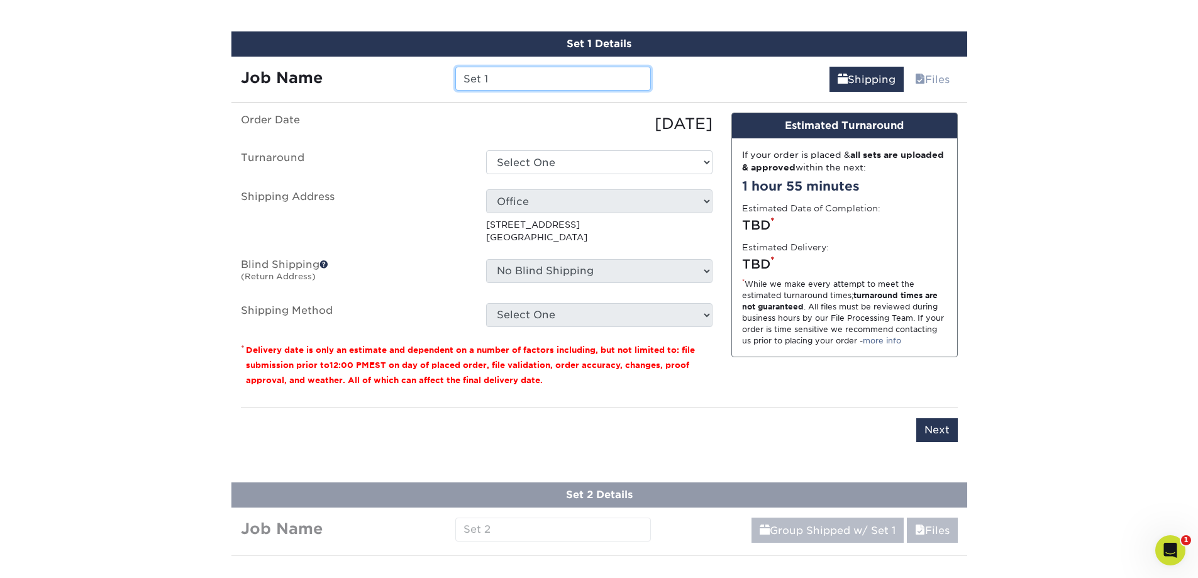
click at [555, 81] on input "Set 1" at bounding box center [553, 79] width 196 height 24
drag, startPoint x: 555, startPoint y: 81, endPoint x: 362, endPoint y: 50, distance: 196.3
click at [368, 51] on div "Set 1 Details Job Name Set 1 Shipping Files You've choosen mailing services! If…" at bounding box center [600, 244] width 736 height 426
type input "RL 2.0"
click at [360, 154] on ul "Order Date 10/02/2025 Turnaround Select One 2-4 Business Days 2 Day Next Busine…" at bounding box center [477, 220] width 472 height 215
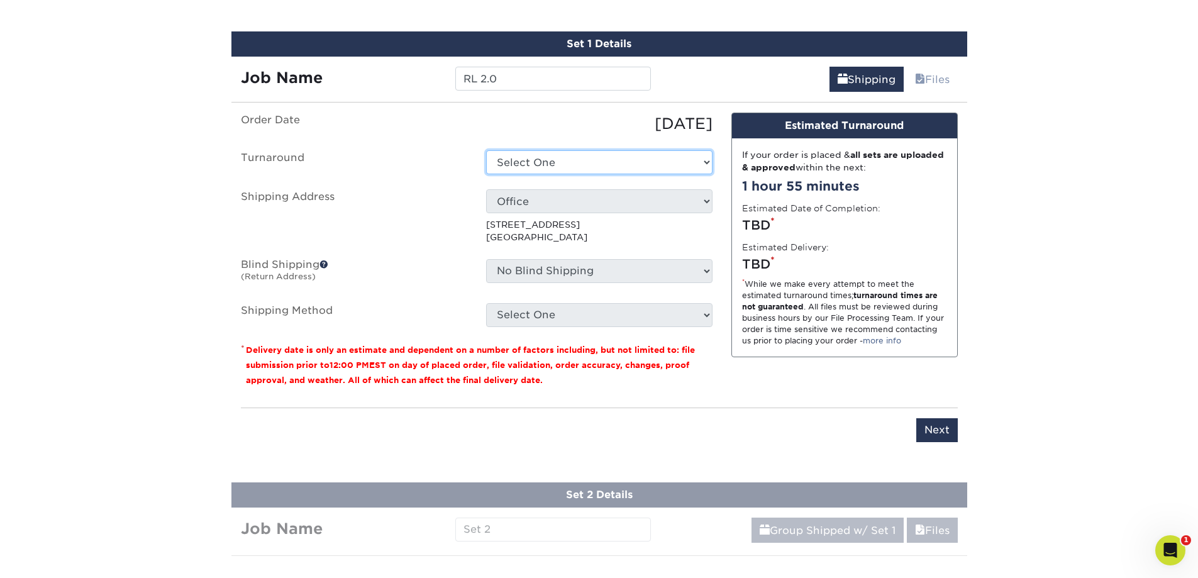
click at [650, 158] on select "Select One 2-4 Business Days 2 Day Next Business Day" at bounding box center [599, 162] width 226 height 24
select select "4fbc2a82-edda-4a59-863f-72b731eb7375"
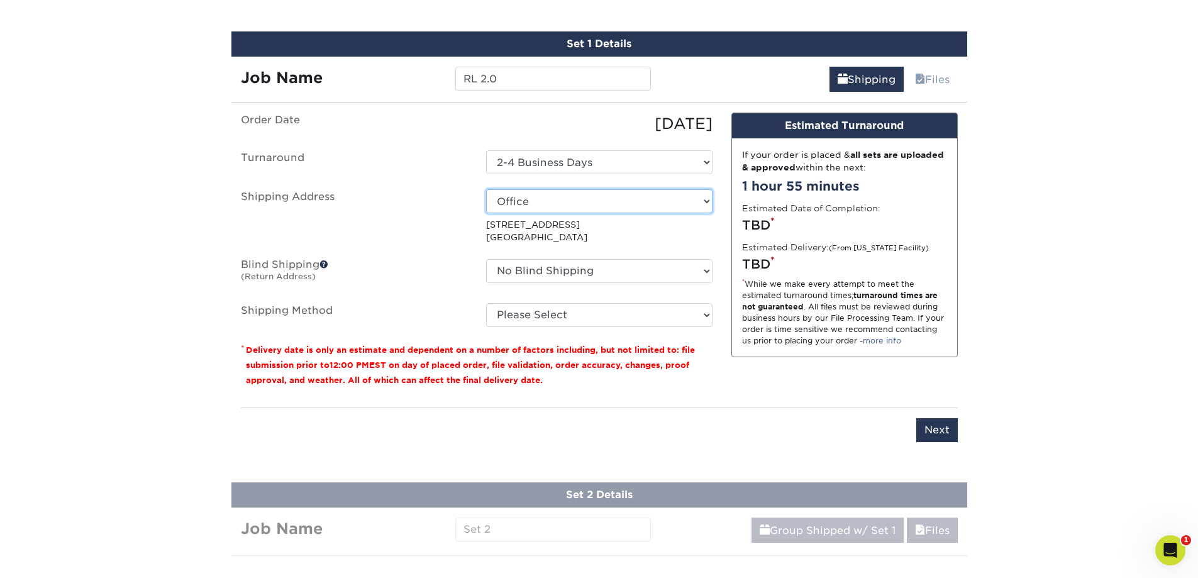
click at [664, 209] on select "Select One Apartment Bellisimo Botanicals DBD [US_STATE] [PERSON_NAME] Service …" at bounding box center [599, 201] width 226 height 24
select select "286473"
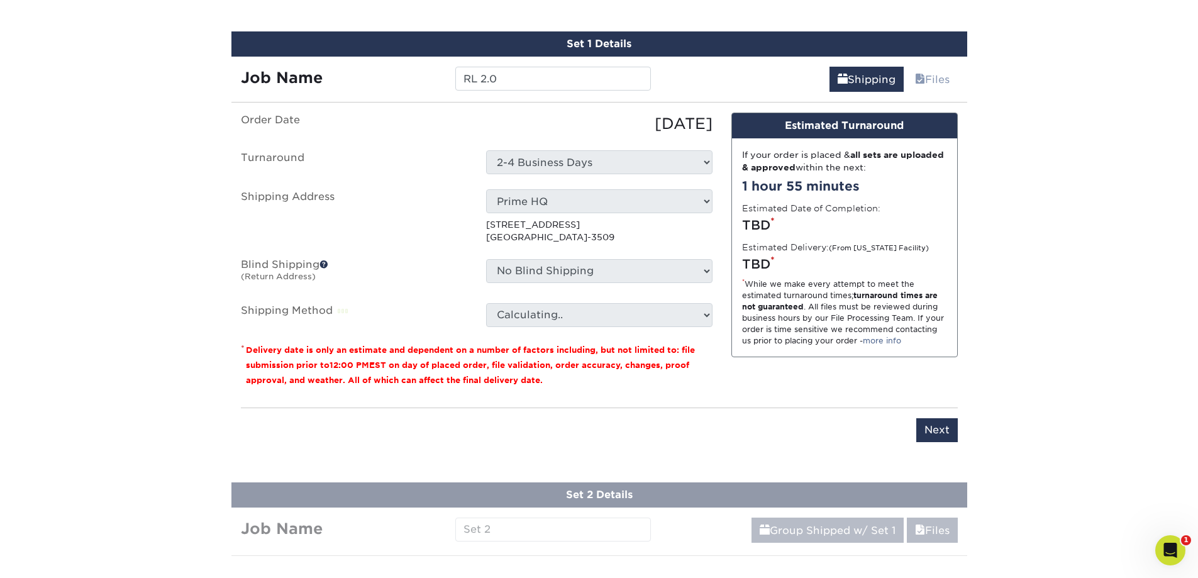
click at [420, 230] on label "Shipping Address" at bounding box center [354, 216] width 245 height 55
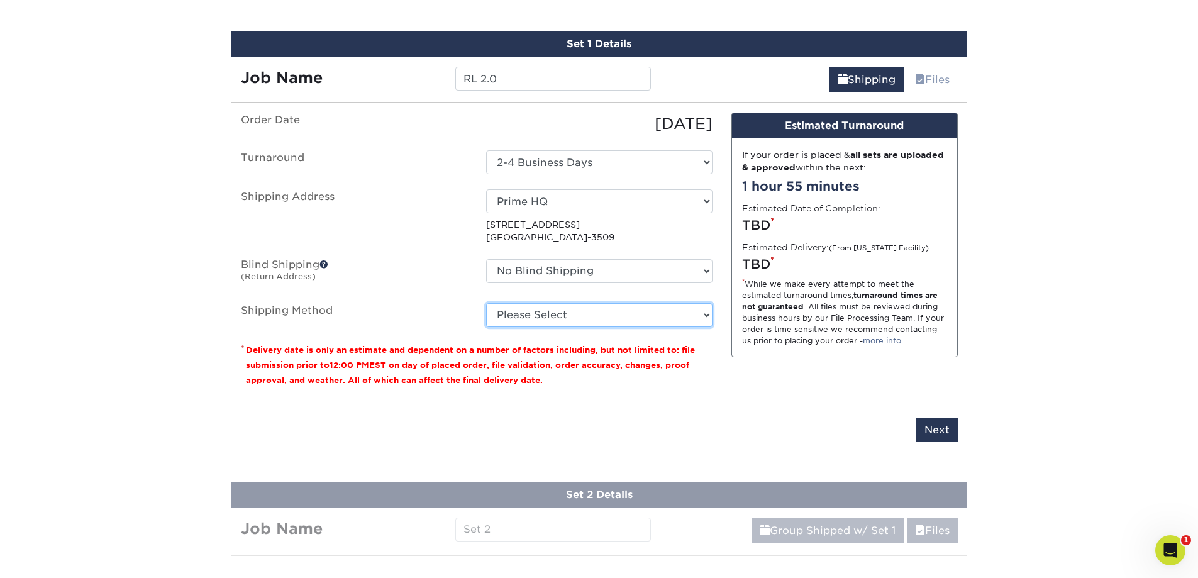
click at [517, 313] on select "Please Select Ground Shipping (+$14.96) 3 Day Shipping Service (+$15.34) 2 Day …" at bounding box center [599, 315] width 226 height 24
select select "03"
click at [486, 303] on select "Please Select Ground Shipping (+$14.96) 3 Day Shipping Service (+$15.34) 2 Day …" at bounding box center [599, 315] width 226 height 24
click at [409, 222] on label "Shipping Address" at bounding box center [354, 216] width 245 height 55
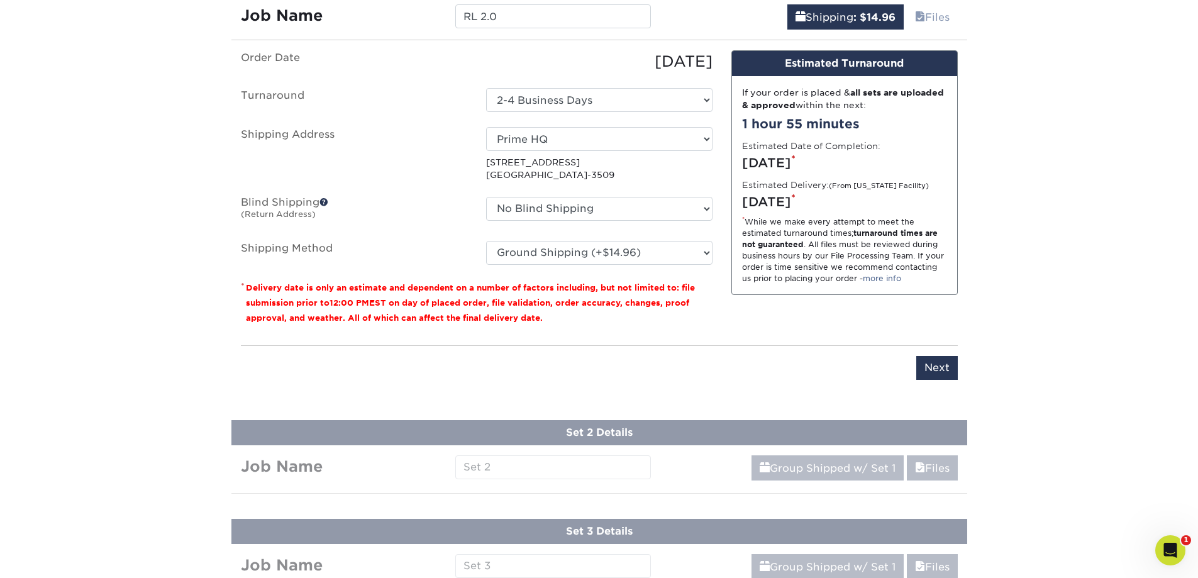
scroll to position [878, 0]
click at [920, 365] on input "Next" at bounding box center [938, 367] width 42 height 24
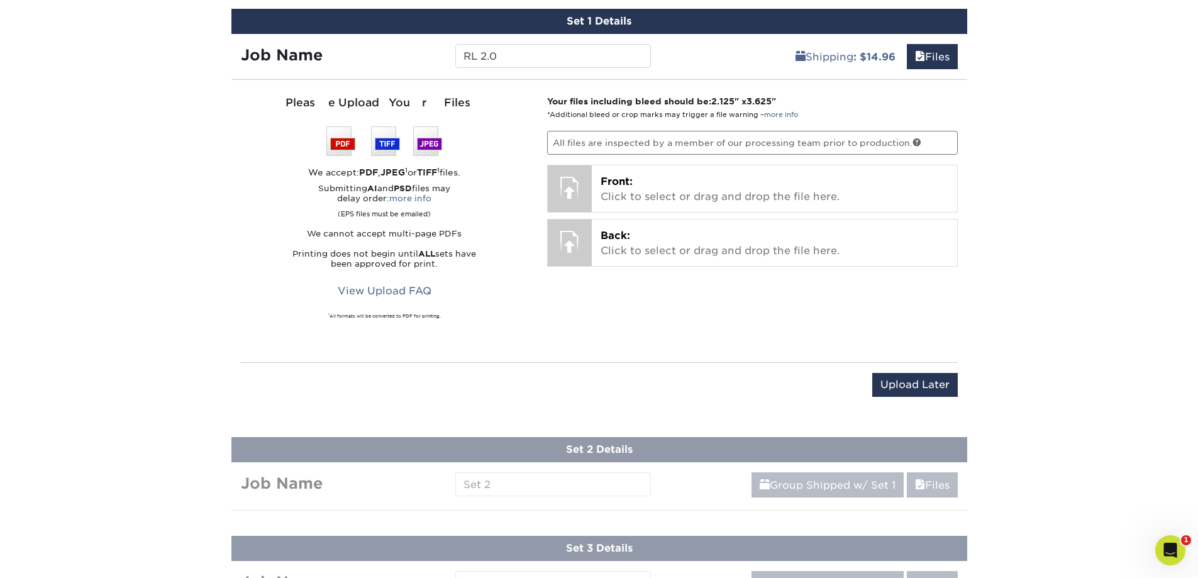
scroll to position [815, 0]
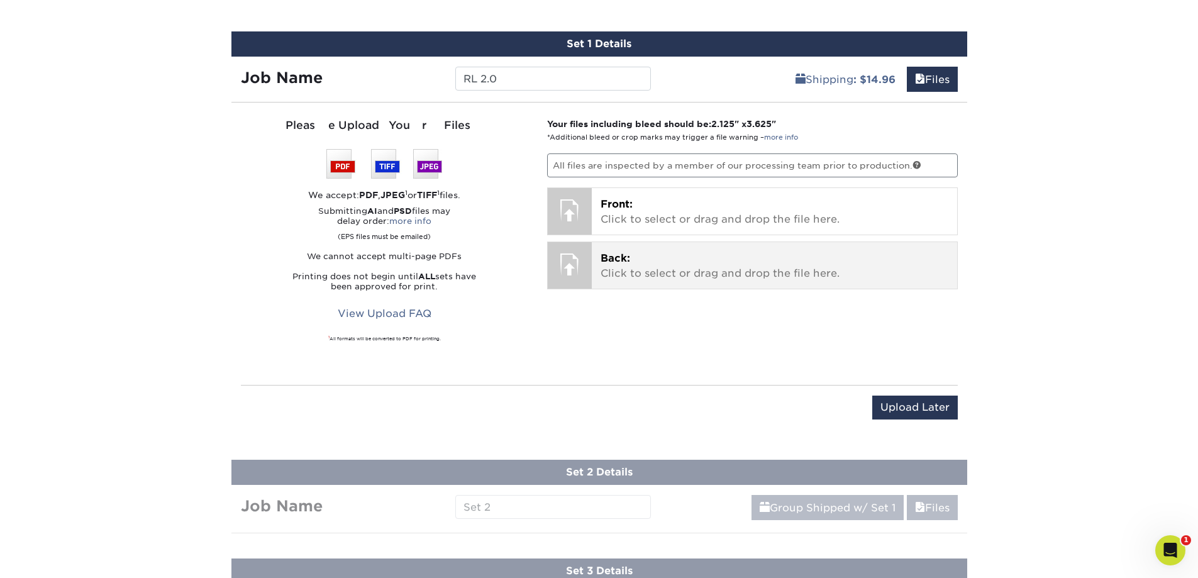
click at [627, 269] on p "Back: Click to select or drag and drop the file here." at bounding box center [775, 266] width 348 height 30
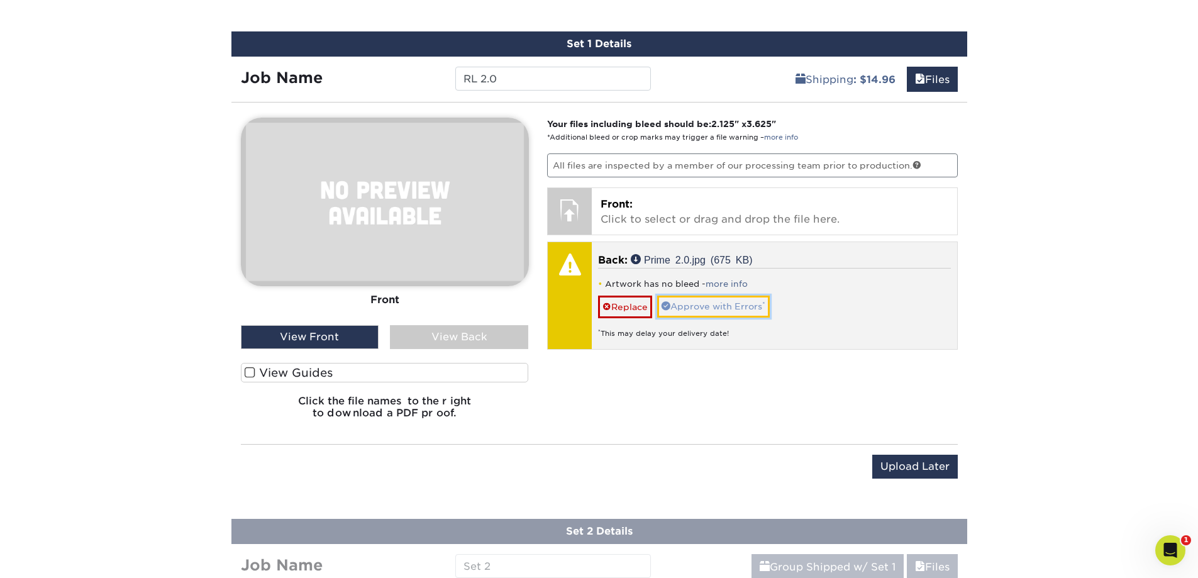
click at [766, 306] on link "Approve with Errors *" at bounding box center [713, 306] width 113 height 21
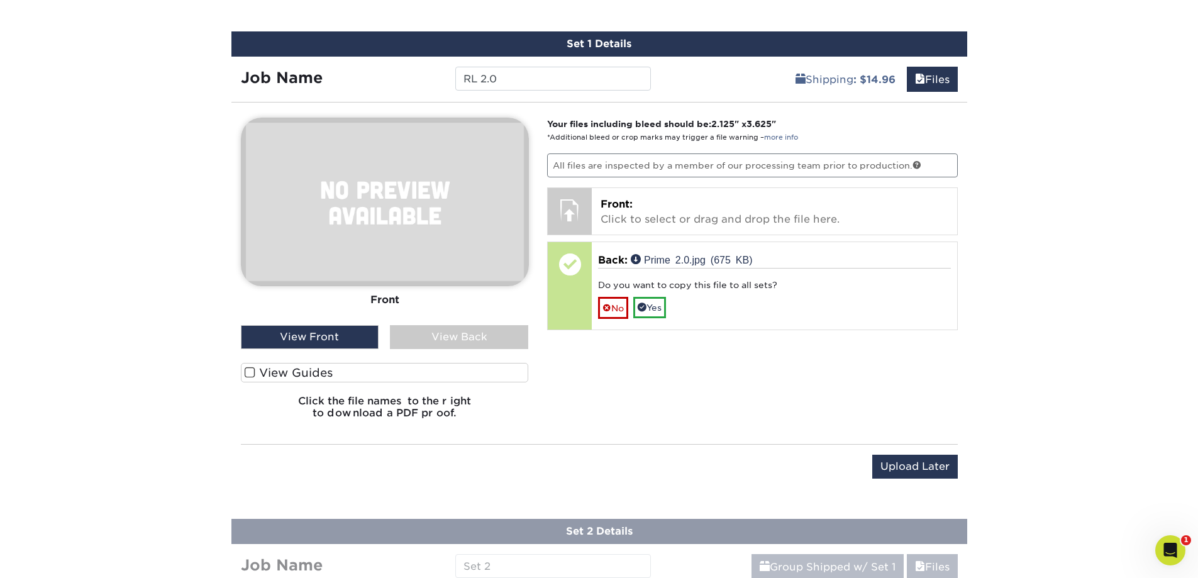
click at [496, 343] on div "View Back" at bounding box center [459, 337] width 138 height 24
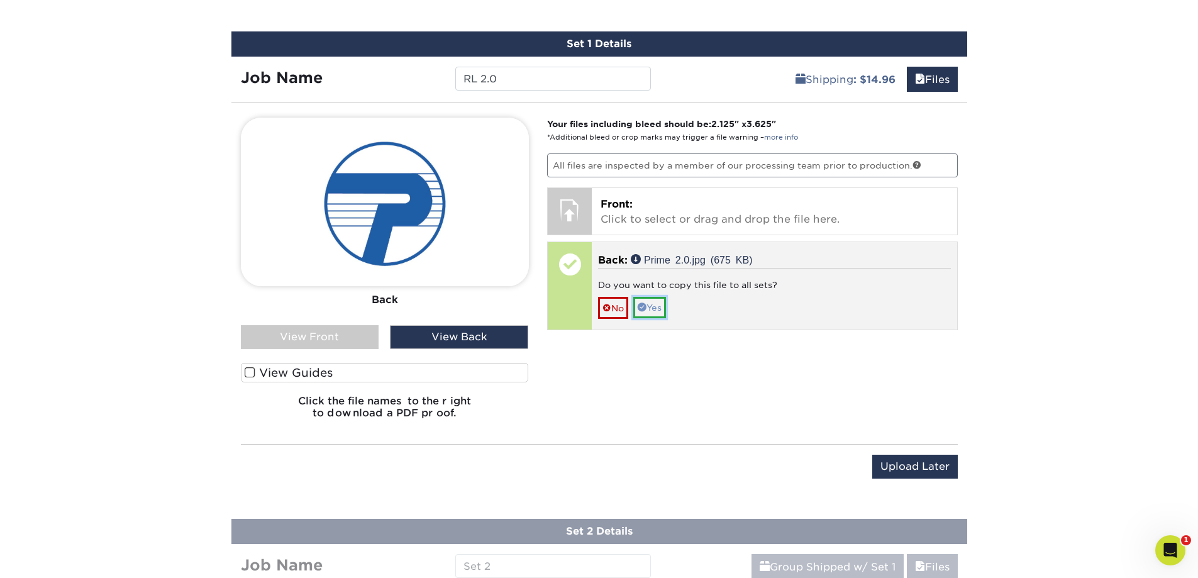
click at [651, 308] on link "Yes" at bounding box center [649, 307] width 33 height 21
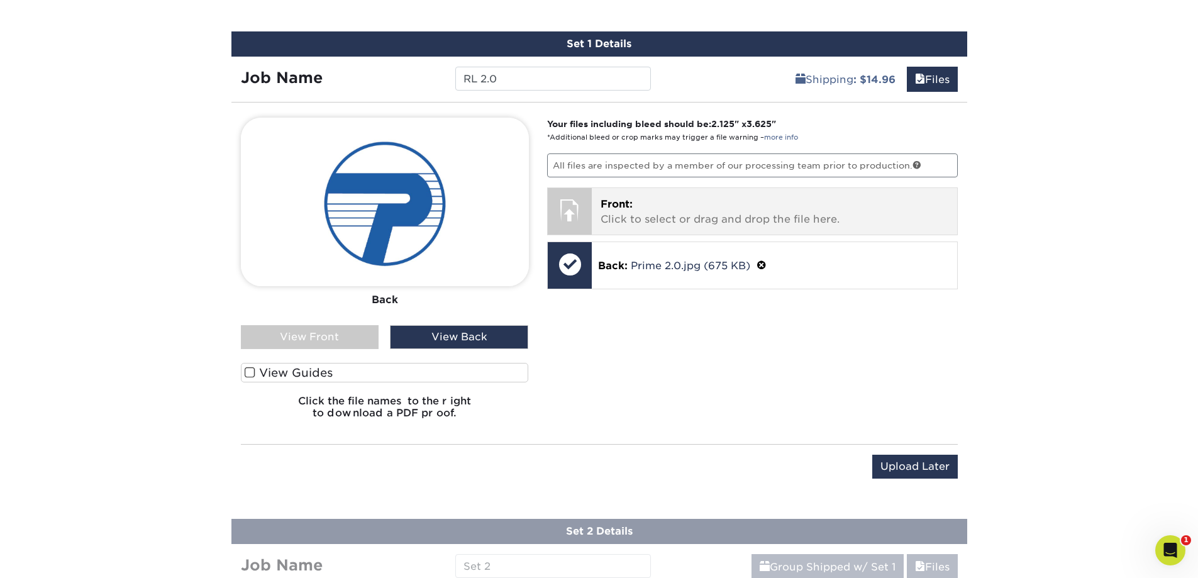
click at [690, 201] on p "Front: Click to select or drag and drop the file here." at bounding box center [775, 212] width 348 height 30
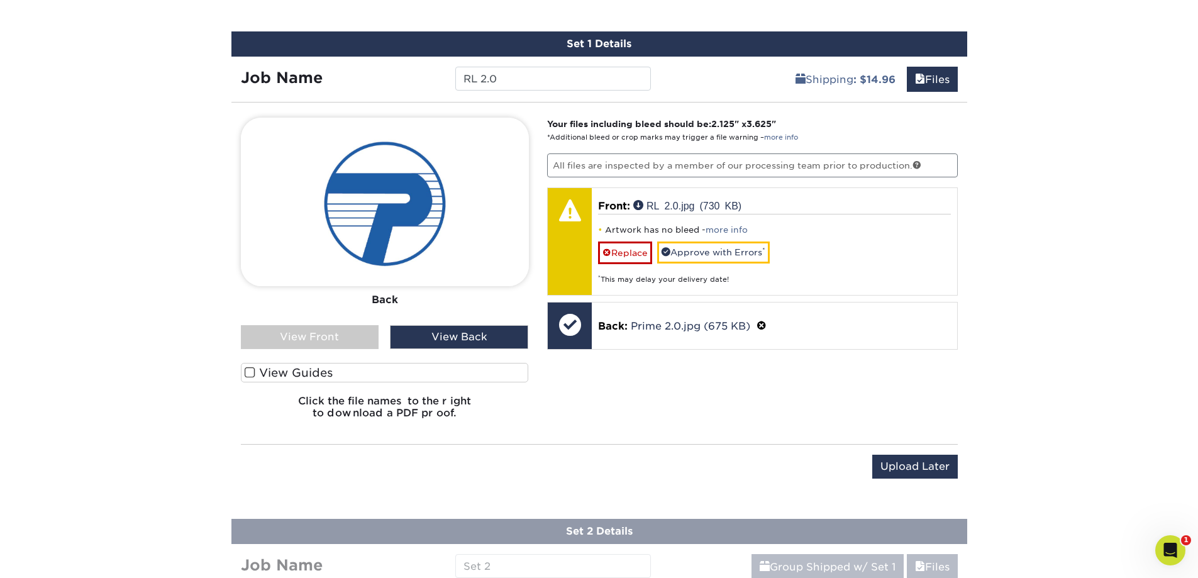
click at [301, 340] on div "View Front" at bounding box center [310, 337] width 138 height 24
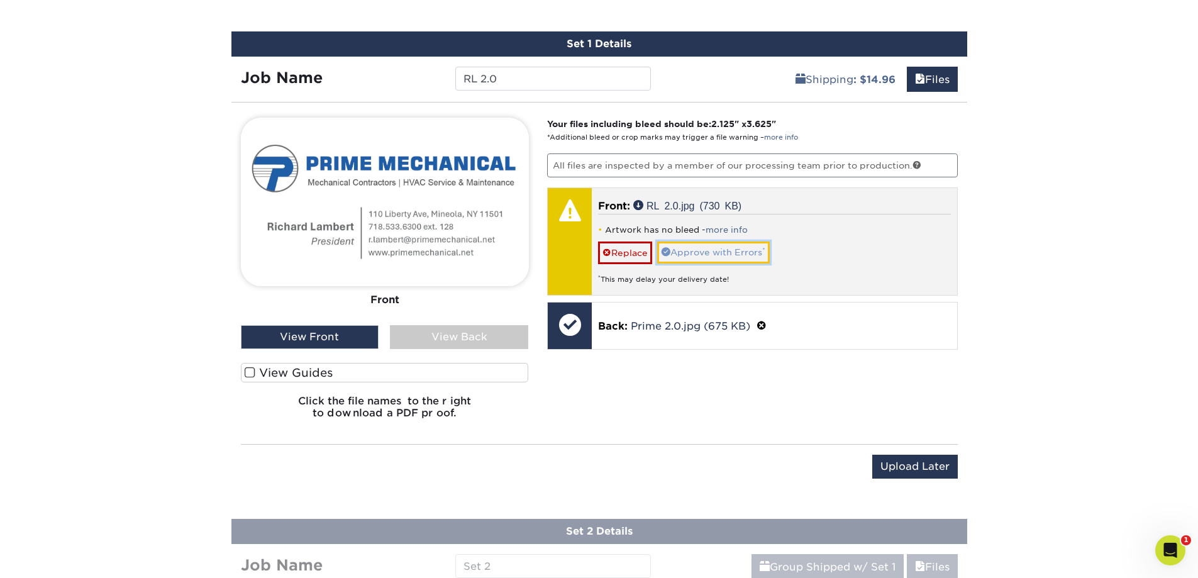
click at [756, 253] on link "Approve with Errors *" at bounding box center [713, 252] width 113 height 21
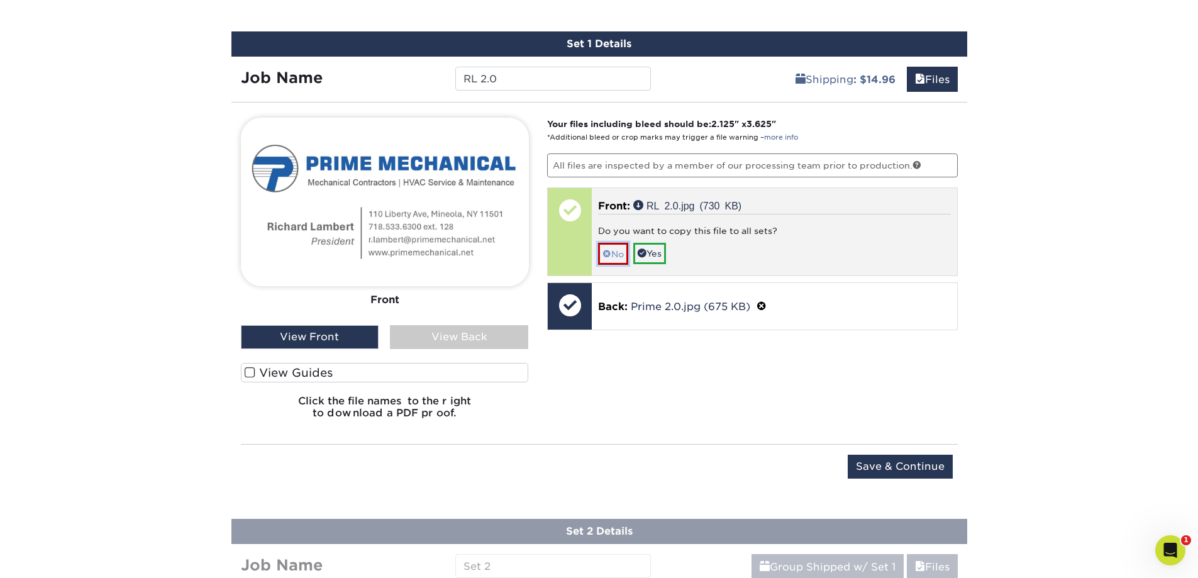
click at [608, 254] on span at bounding box center [607, 254] width 9 height 10
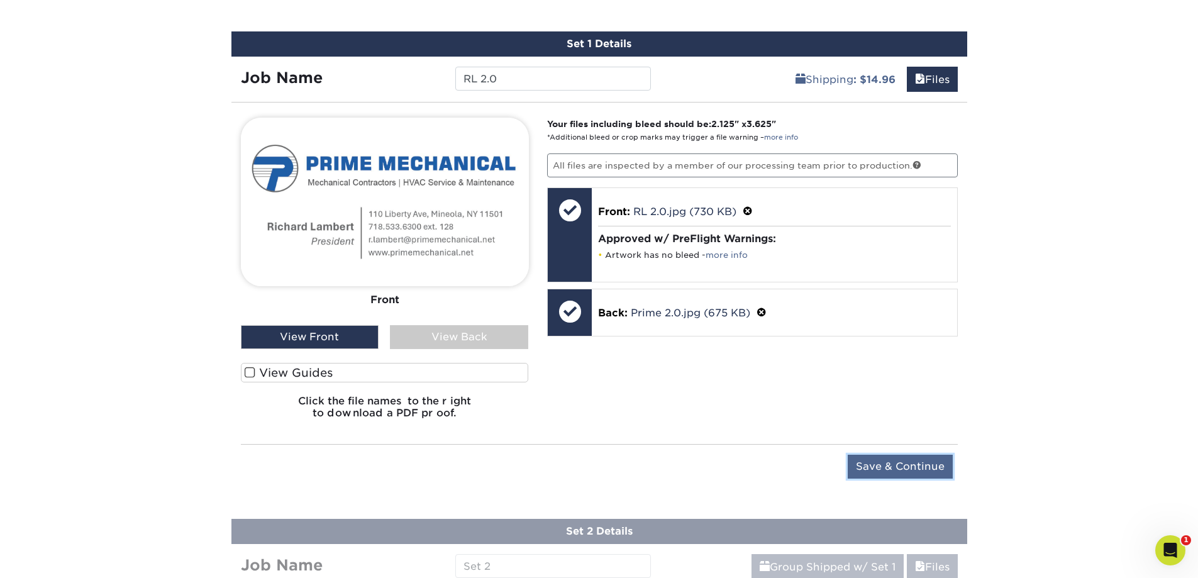
click at [899, 463] on input "Save & Continue" at bounding box center [900, 467] width 105 height 24
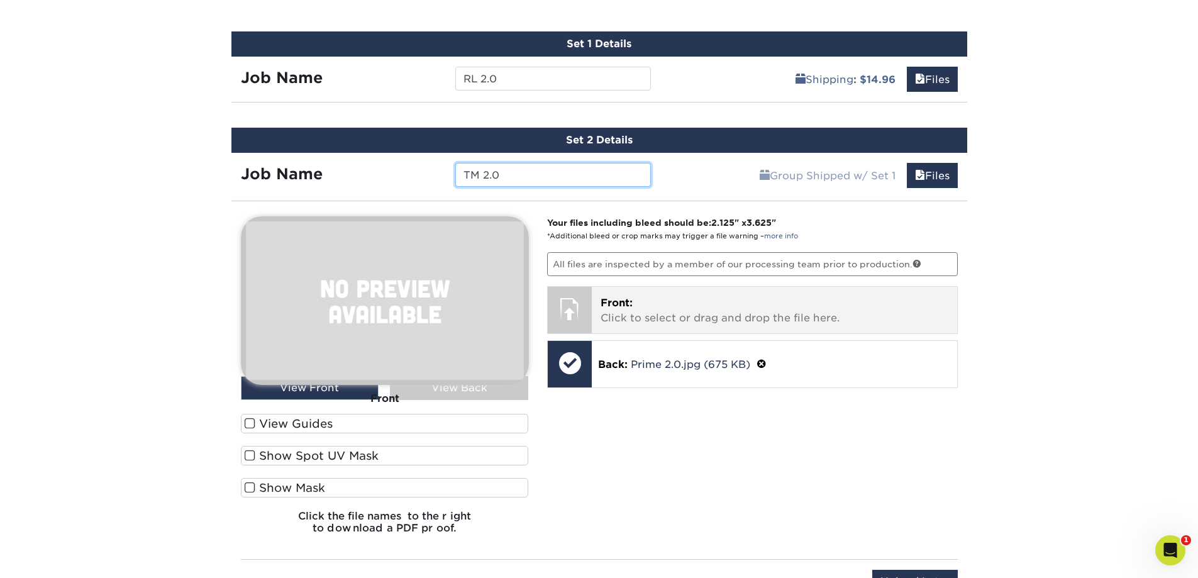
type input "TM 2.0"
click at [678, 320] on p "Front: Click to select or drag and drop the file here." at bounding box center [775, 311] width 348 height 30
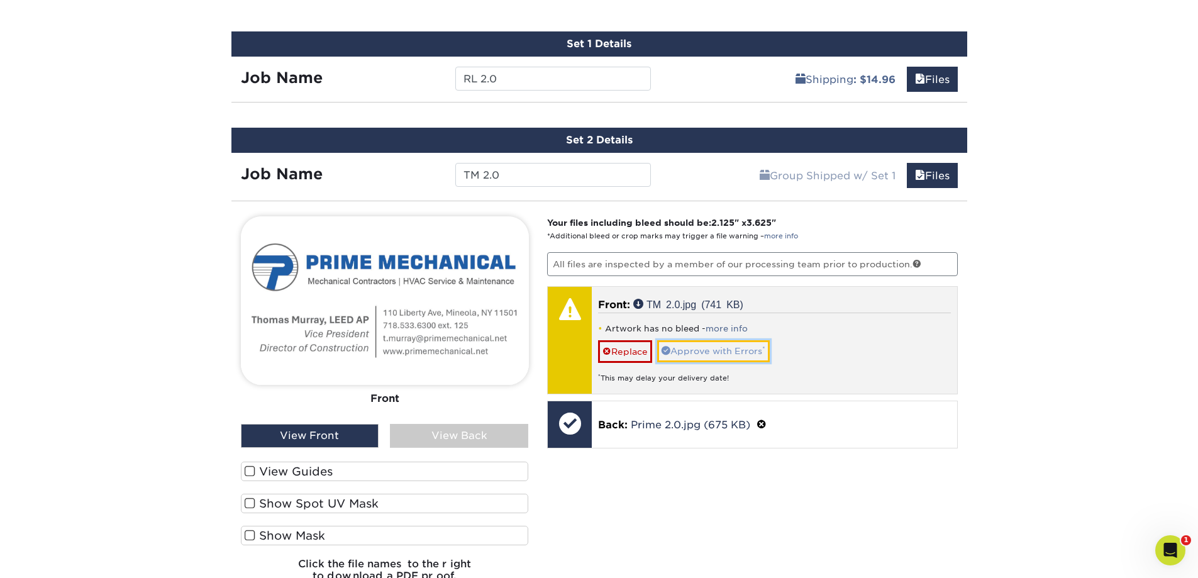
click at [712, 350] on link "Approve with Errors *" at bounding box center [713, 350] width 113 height 21
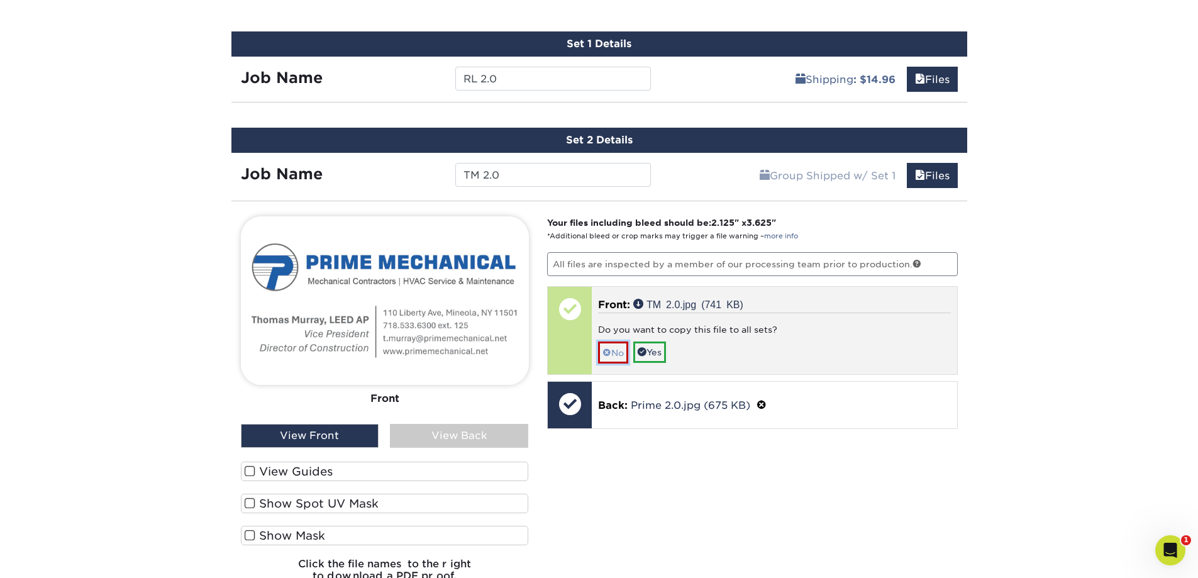
click at [619, 352] on link "No" at bounding box center [613, 353] width 30 height 22
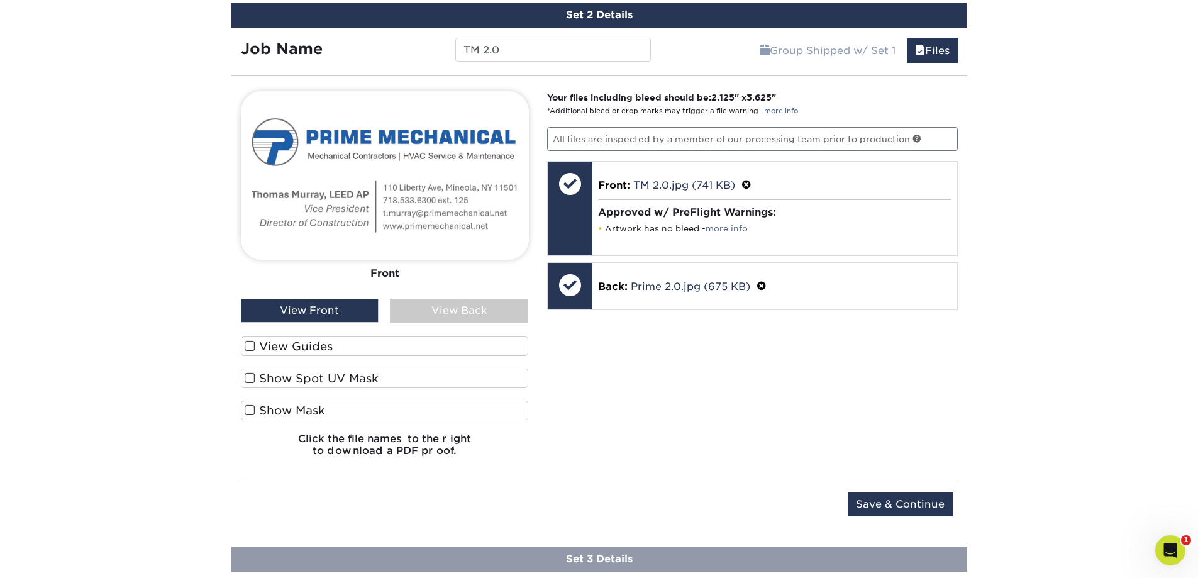
scroll to position [941, 0]
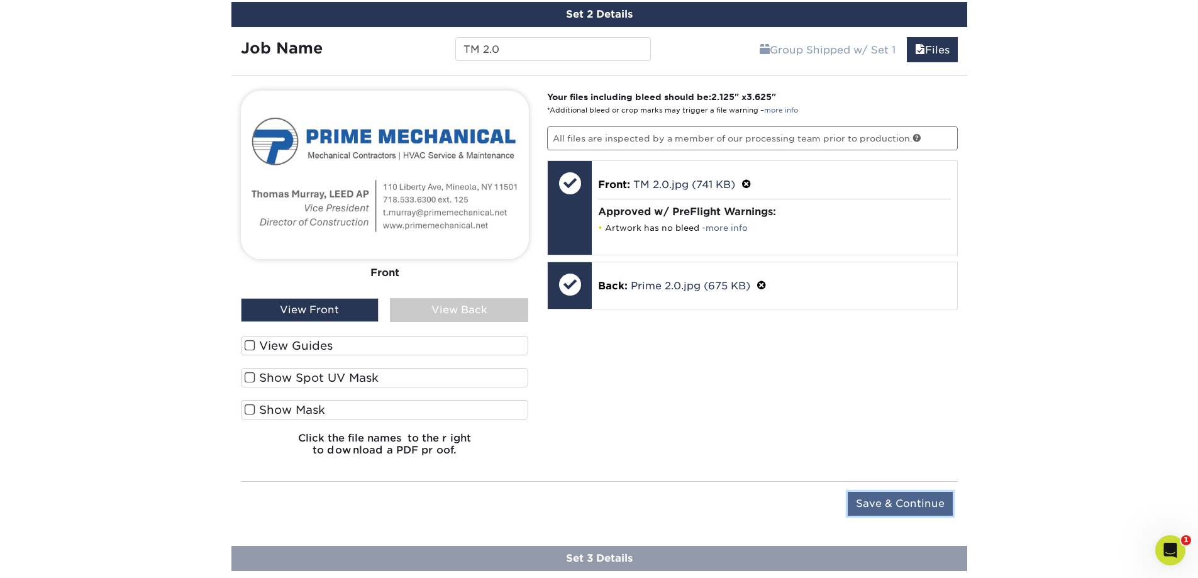
click at [883, 503] on input "Save & Continue" at bounding box center [900, 504] width 105 height 24
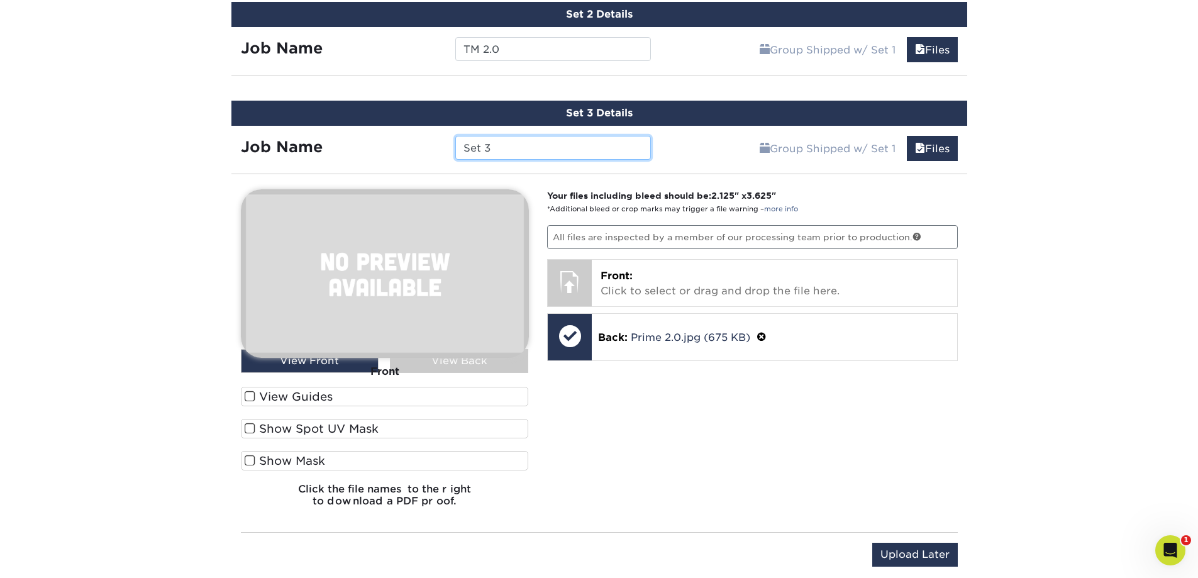
drag, startPoint x: 502, startPoint y: 152, endPoint x: 430, endPoint y: 127, distance: 76.4
click at [430, 136] on div "Job Name Set 3" at bounding box center [447, 148] width 430 height 24
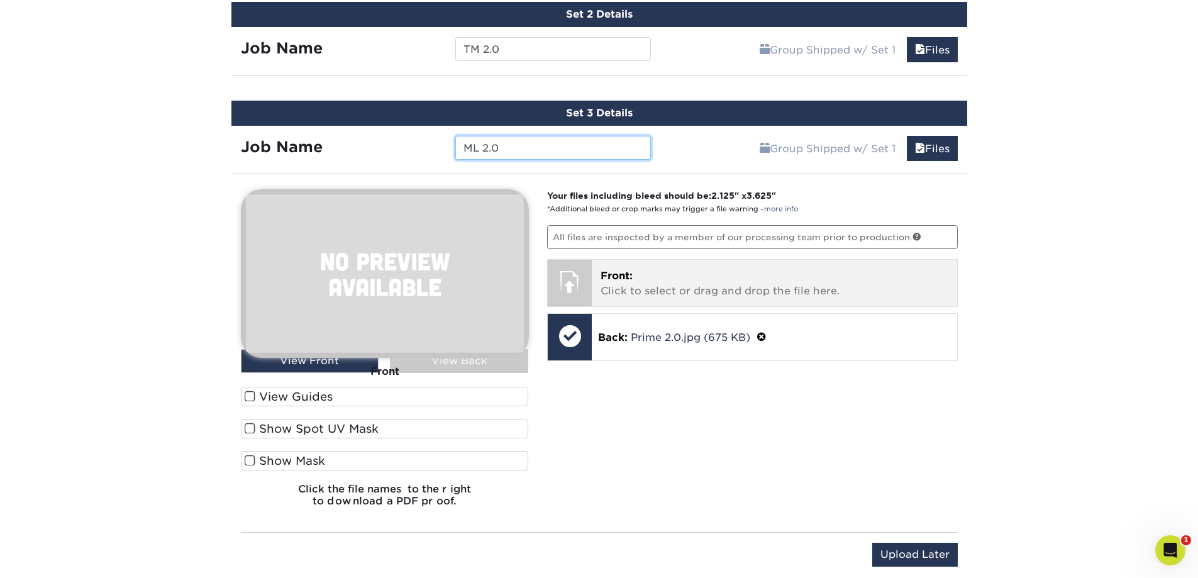
type input "ML 2.0"
click at [654, 290] on p "Front: Click to select or drag and drop the file here." at bounding box center [775, 284] width 348 height 30
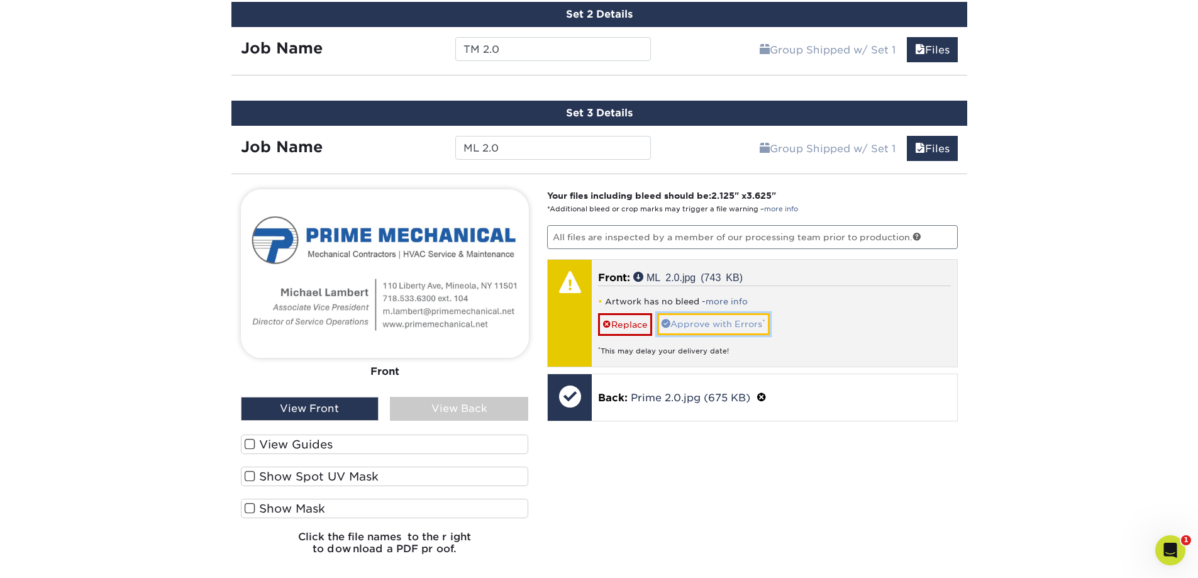
click at [726, 320] on link "Approve with Errors *" at bounding box center [713, 323] width 113 height 21
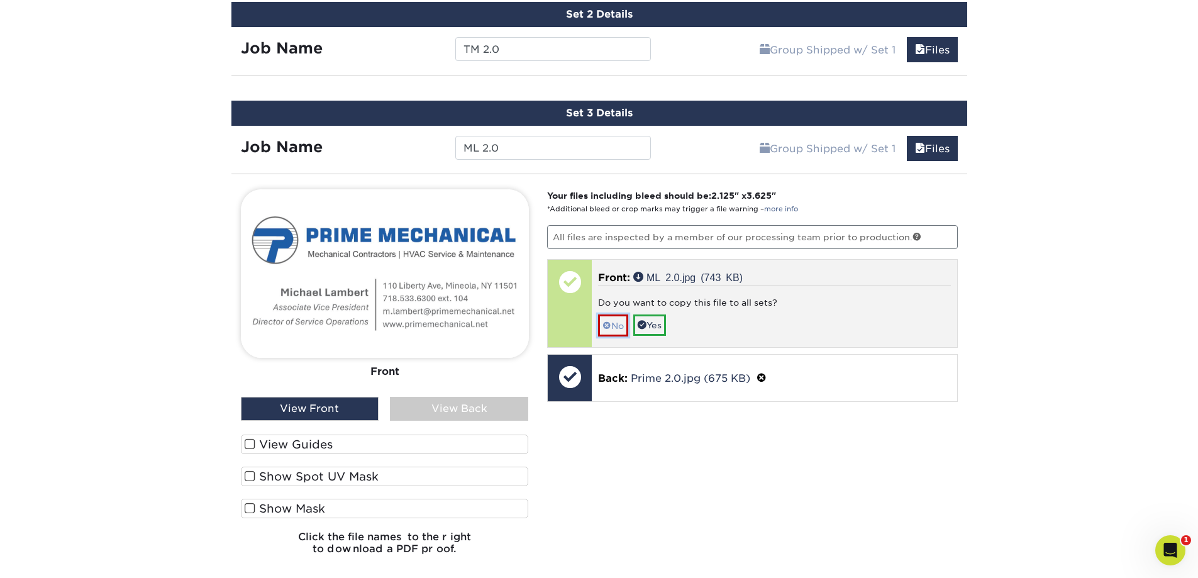
click at [615, 330] on link "No" at bounding box center [613, 326] width 30 height 22
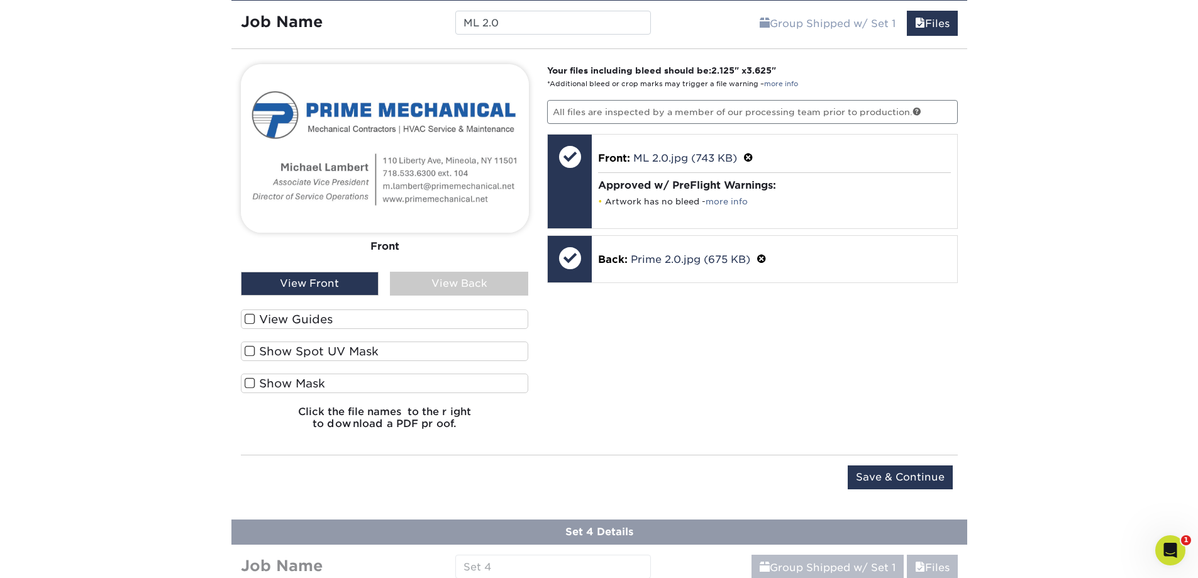
scroll to position [1067, 0]
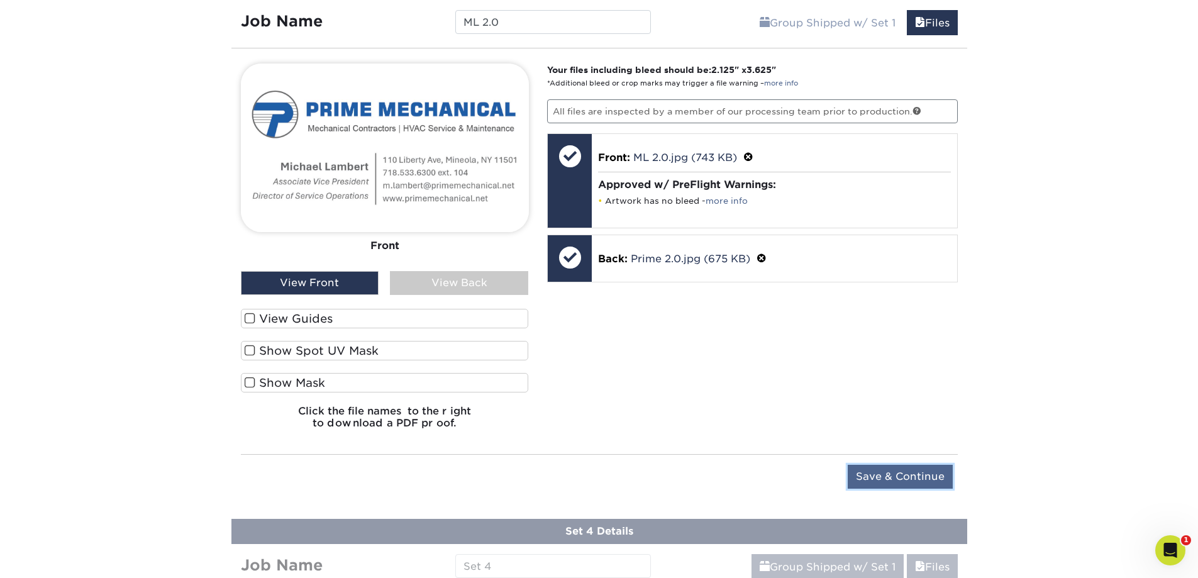
click at [883, 471] on input "Save & Continue" at bounding box center [900, 477] width 105 height 24
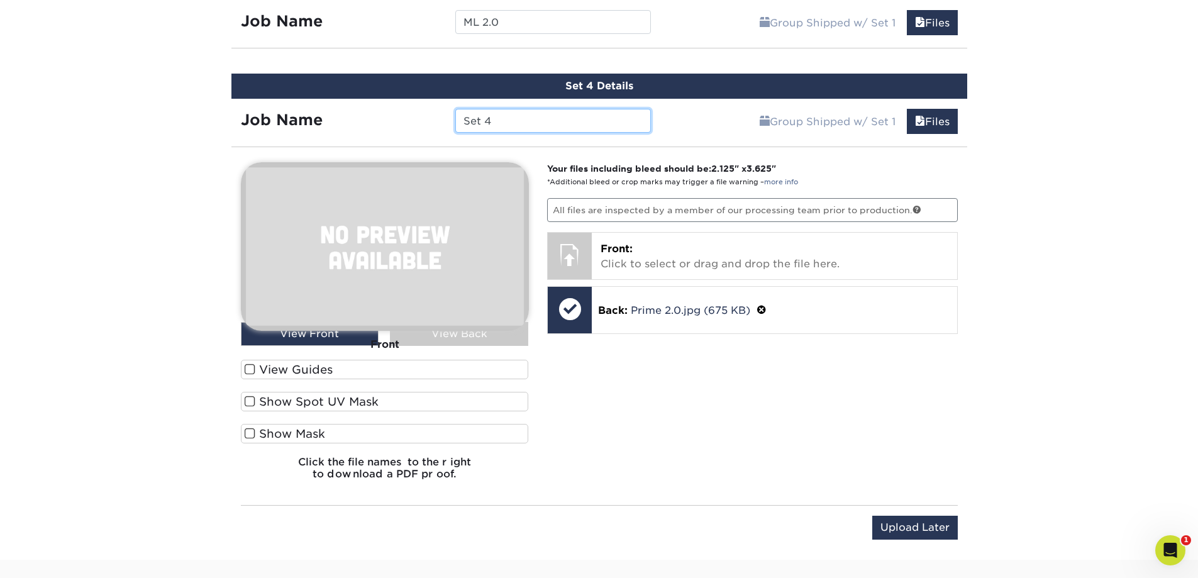
drag, startPoint x: 521, startPoint y: 124, endPoint x: 349, endPoint y: 67, distance: 180.8
click at [401, 108] on div "Job Name Set 4" at bounding box center [447, 118] width 430 height 38
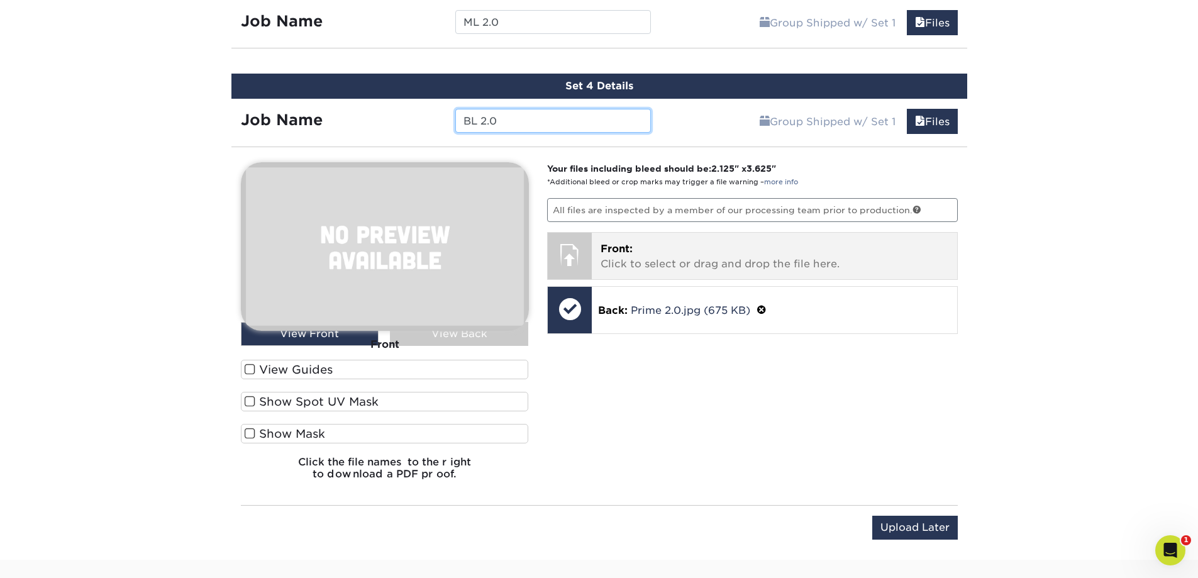
type input "BL 2.0"
click at [657, 254] on p "Front: Click to select or drag and drop the file here." at bounding box center [775, 257] width 348 height 30
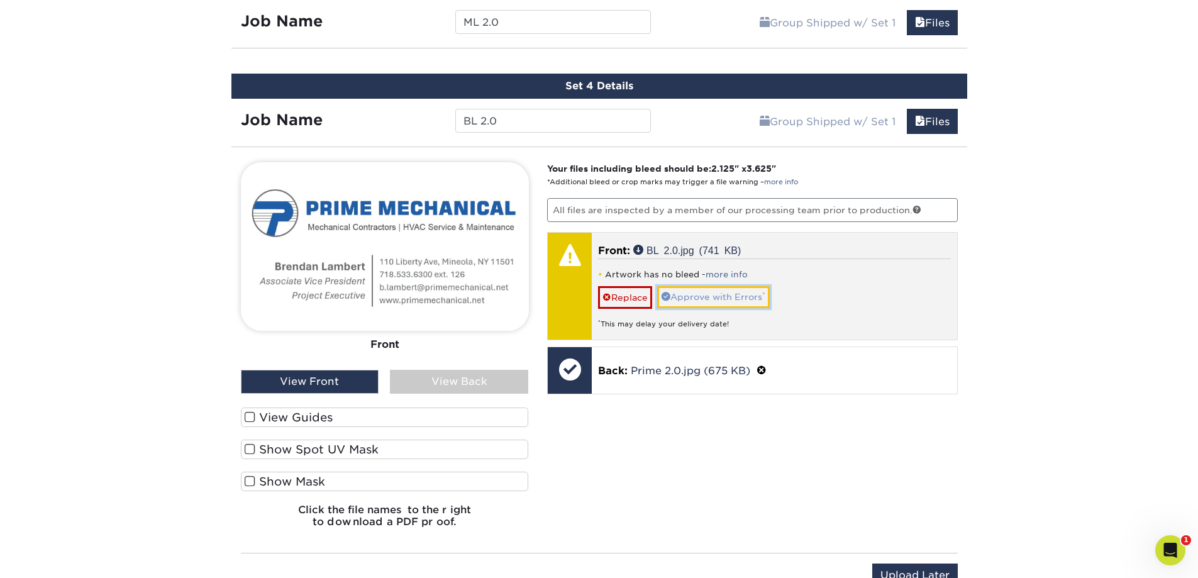
click at [717, 297] on link "Approve with Errors *" at bounding box center [713, 296] width 113 height 21
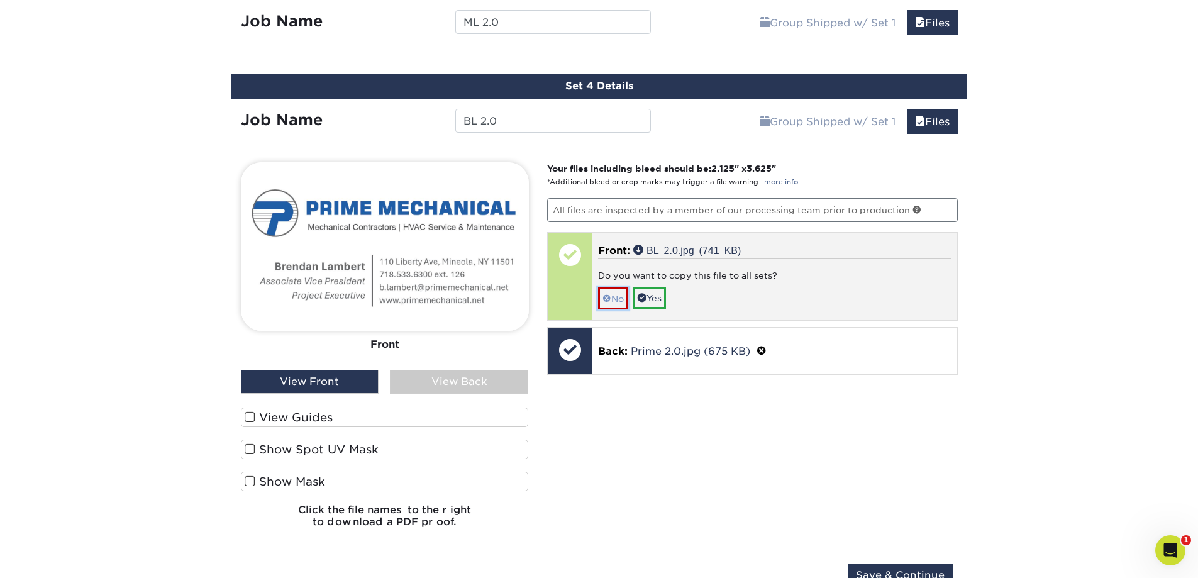
click at [623, 303] on link "No" at bounding box center [613, 298] width 30 height 22
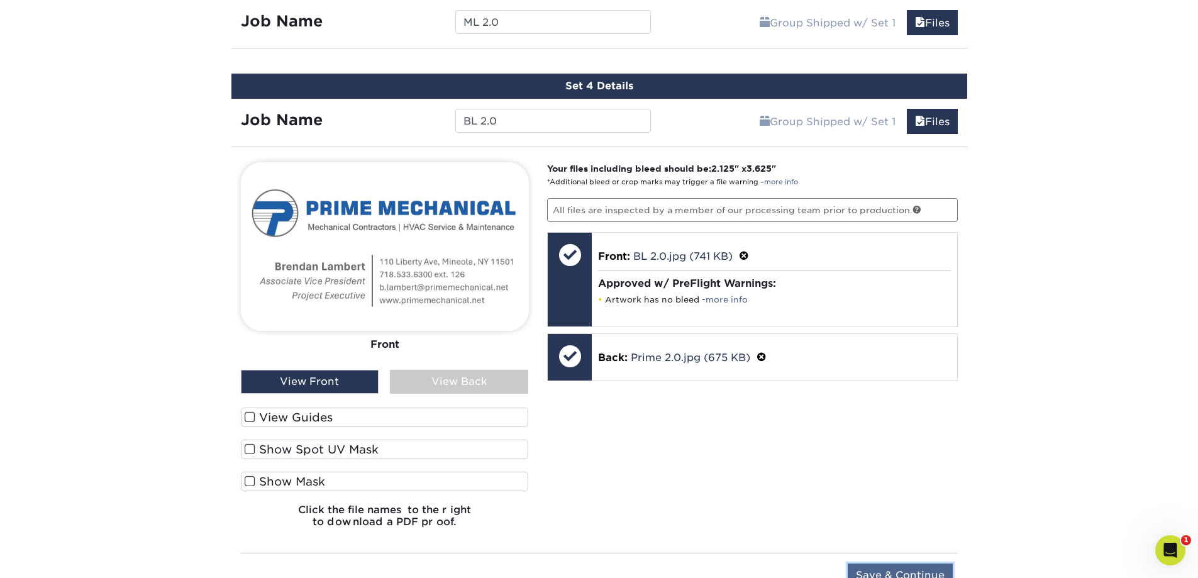
click at [910, 567] on input "Save & Continue" at bounding box center [900, 576] width 105 height 24
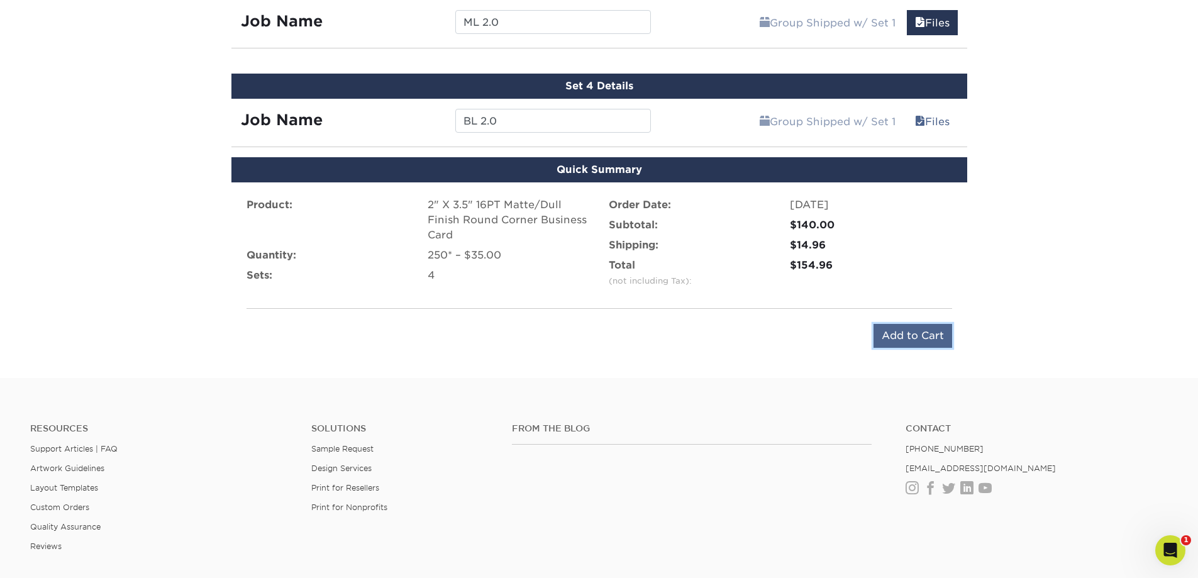
click at [901, 337] on input "Add to Cart" at bounding box center [913, 336] width 79 height 24
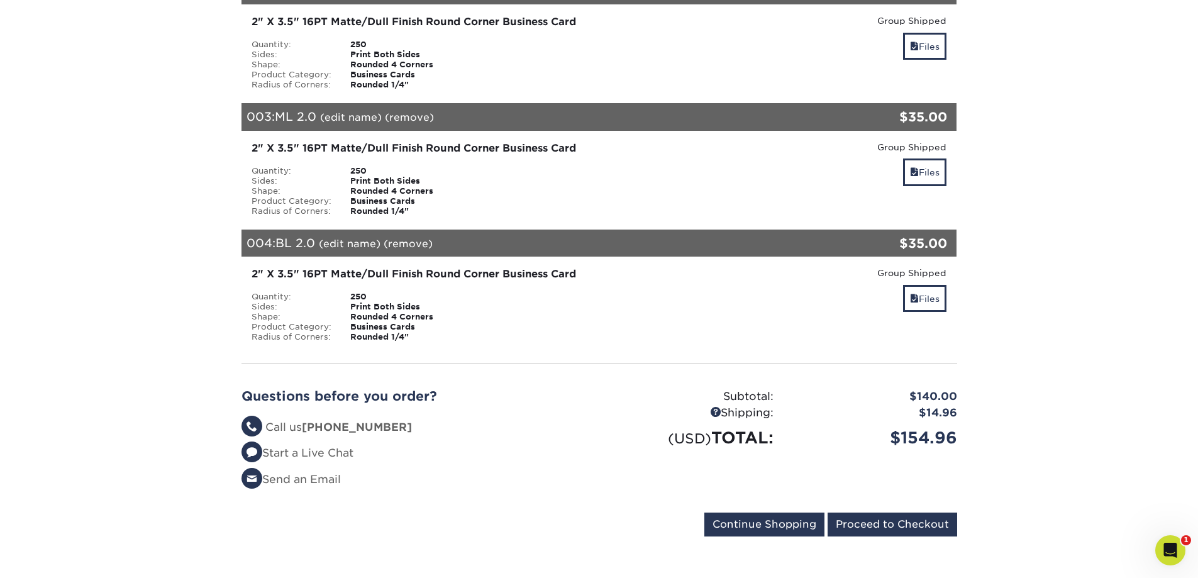
scroll to position [440, 0]
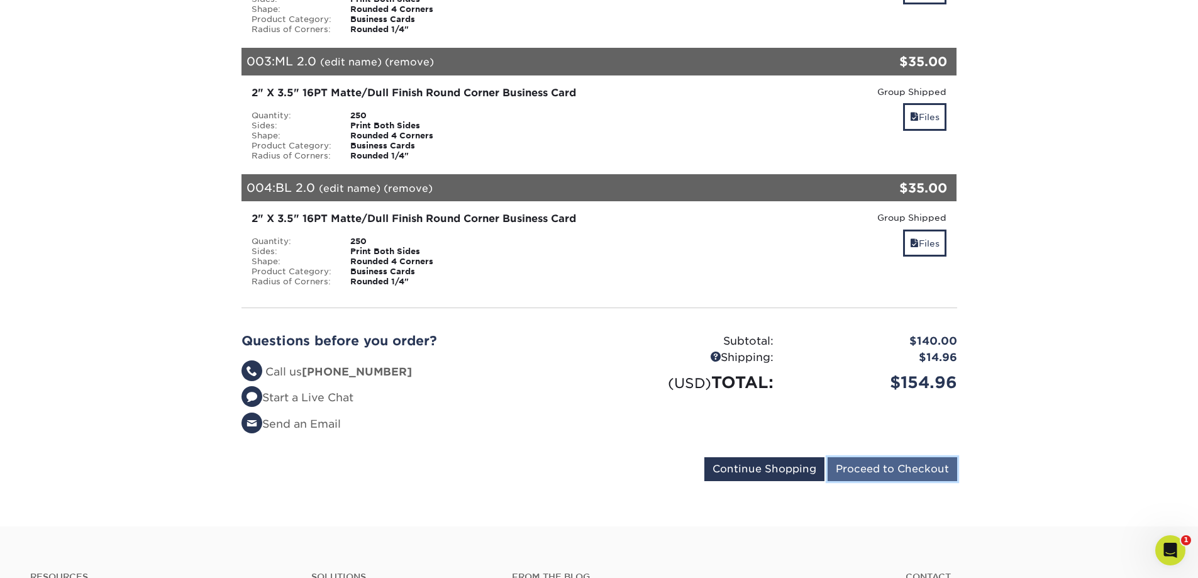
click at [860, 464] on input "Proceed to Checkout" at bounding box center [893, 469] width 130 height 24
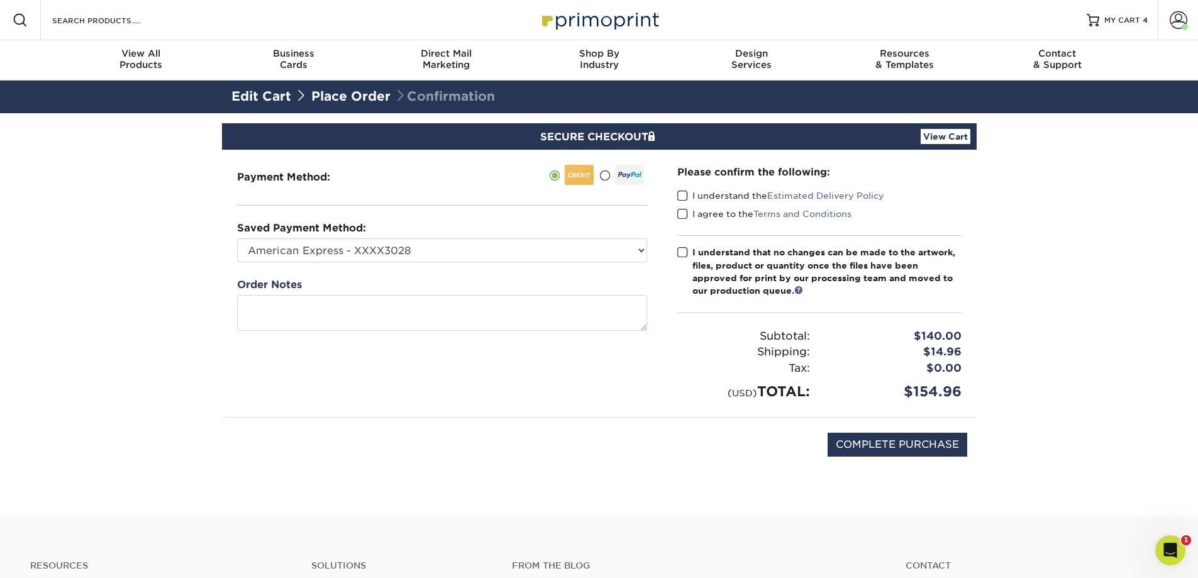
click at [675, 196] on div "Please confirm the following: I understand the Estimated Delivery Policy I agre…" at bounding box center [819, 283] width 315 height 267
click at [684, 196] on span at bounding box center [683, 196] width 11 height 12
click at [0, 0] on input "I understand the Estimated Delivery Policy" at bounding box center [0, 0] width 0 height 0
click at [681, 216] on span at bounding box center [683, 214] width 11 height 12
click at [0, 0] on input "I agree to the Terms and Conditions" at bounding box center [0, 0] width 0 height 0
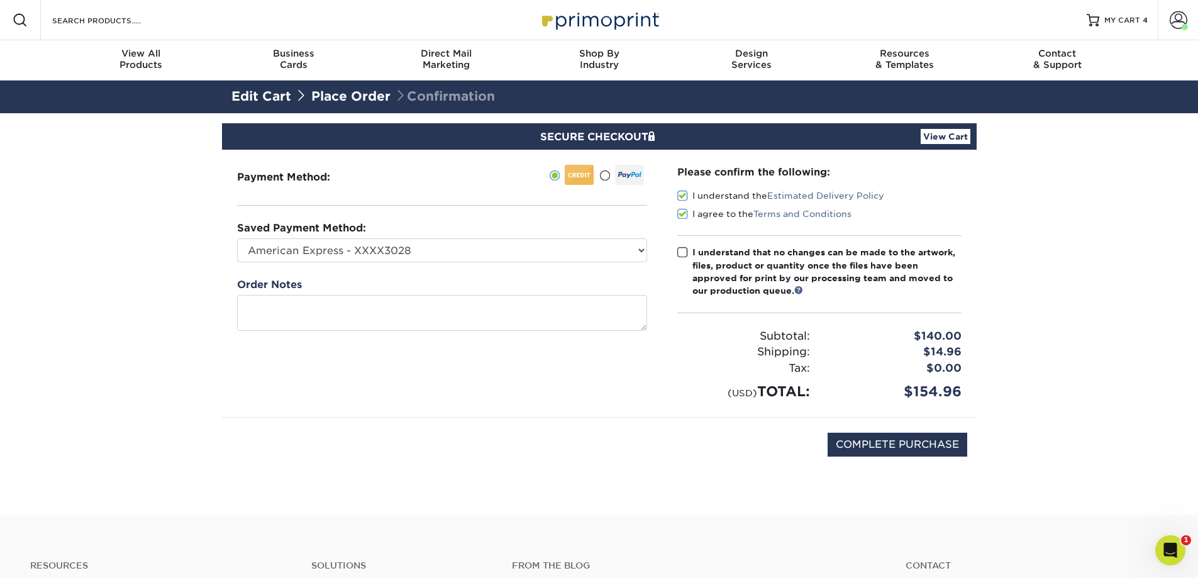
drag, startPoint x: 681, startPoint y: 253, endPoint x: 718, endPoint y: 326, distance: 81.6
click at [681, 254] on span at bounding box center [683, 253] width 11 height 12
click at [0, 0] on input "I understand that no changes can be made to the artwork, files, product or quan…" at bounding box center [0, 0] width 0 height 0
click at [900, 449] on input "COMPLETE PURCHASE" at bounding box center [898, 445] width 140 height 24
type input "PROCESSING, PLEASE WAIT..."
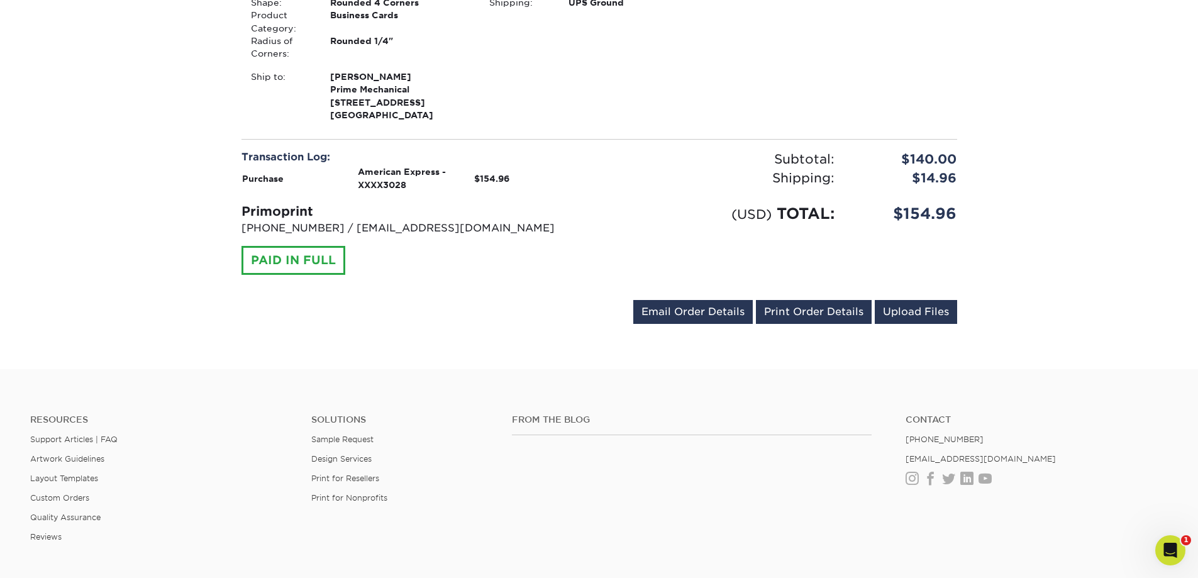
scroll to position [1132, 0]
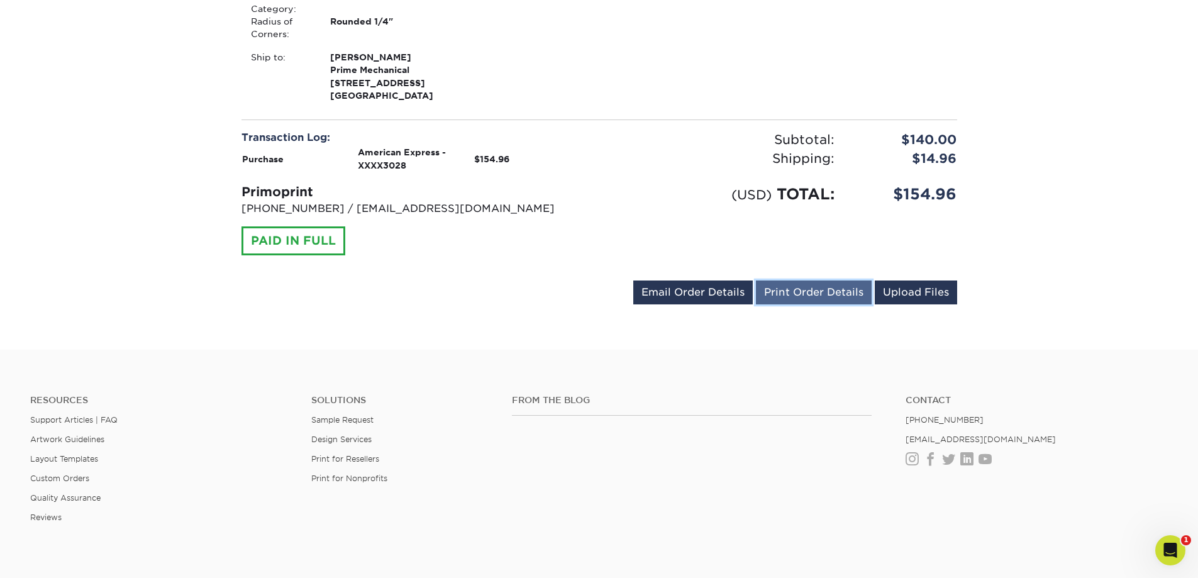
click at [808, 299] on link "Print Order Details" at bounding box center [814, 293] width 116 height 24
click at [459, 288] on div "m.lambert@primemechanical.net Send Email Order Details Print Order Details Uplo…" at bounding box center [600, 295] width 716 height 29
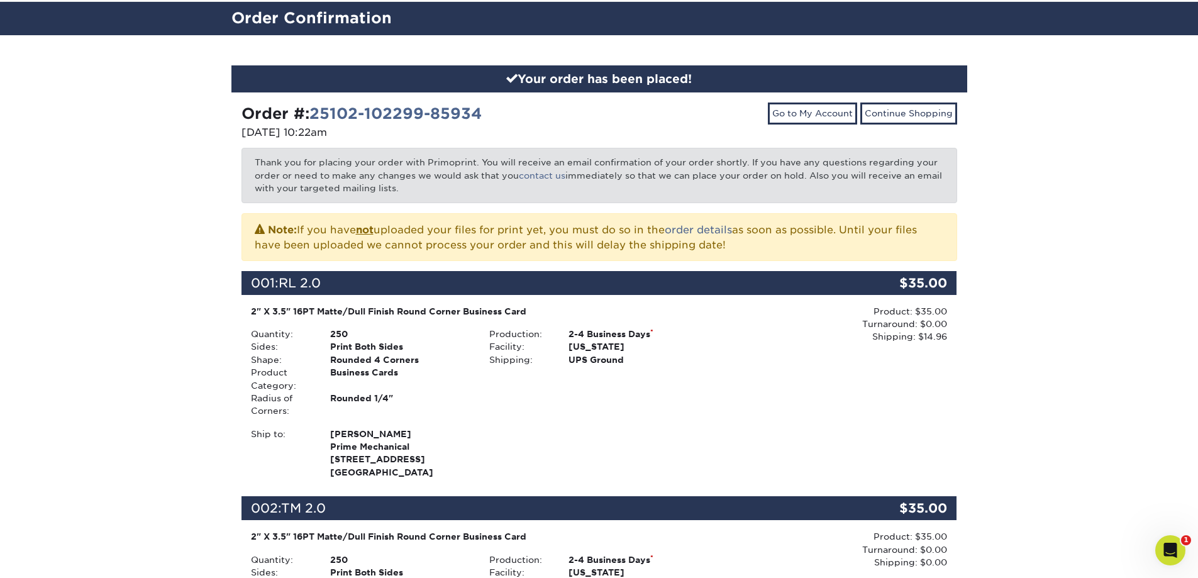
scroll to position [0, 0]
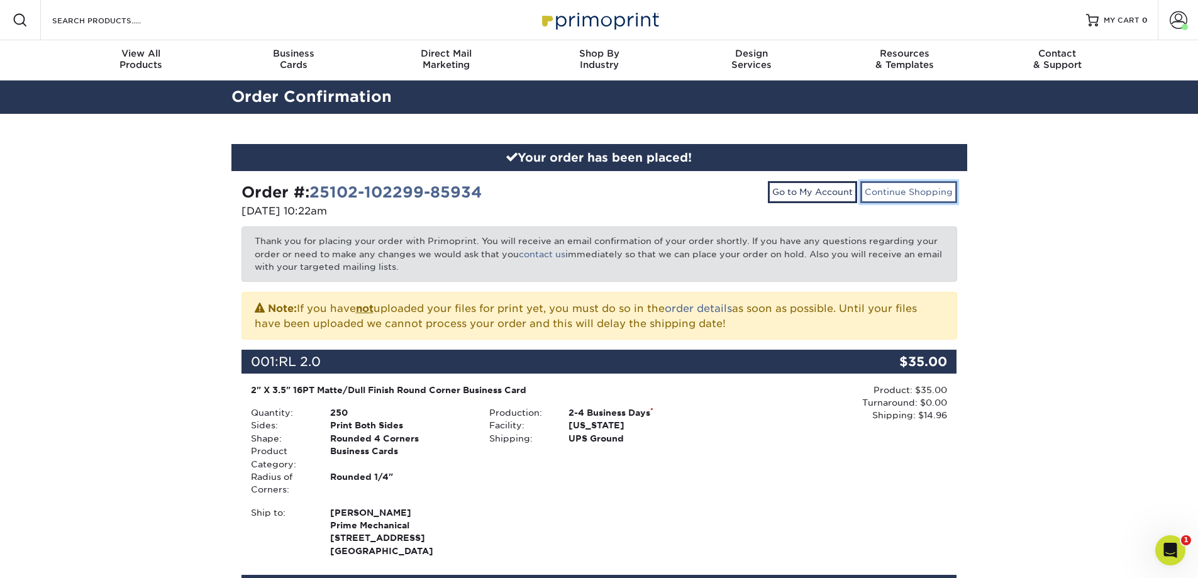
click at [922, 196] on link "Continue Shopping" at bounding box center [909, 191] width 97 height 21
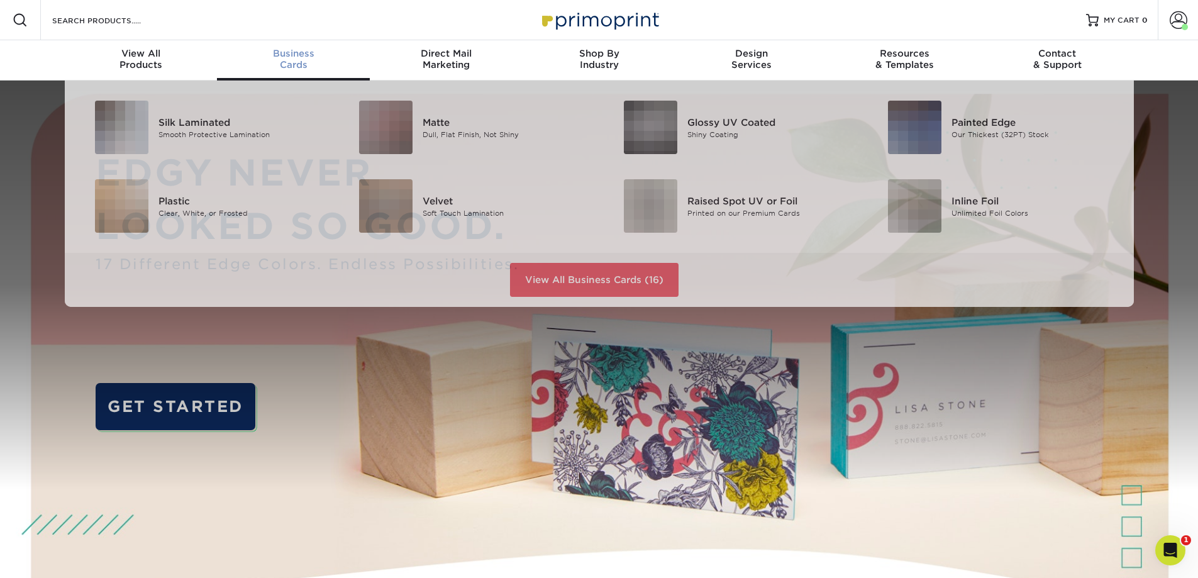
click at [308, 61] on div "Business Cards" at bounding box center [293, 59] width 153 height 23
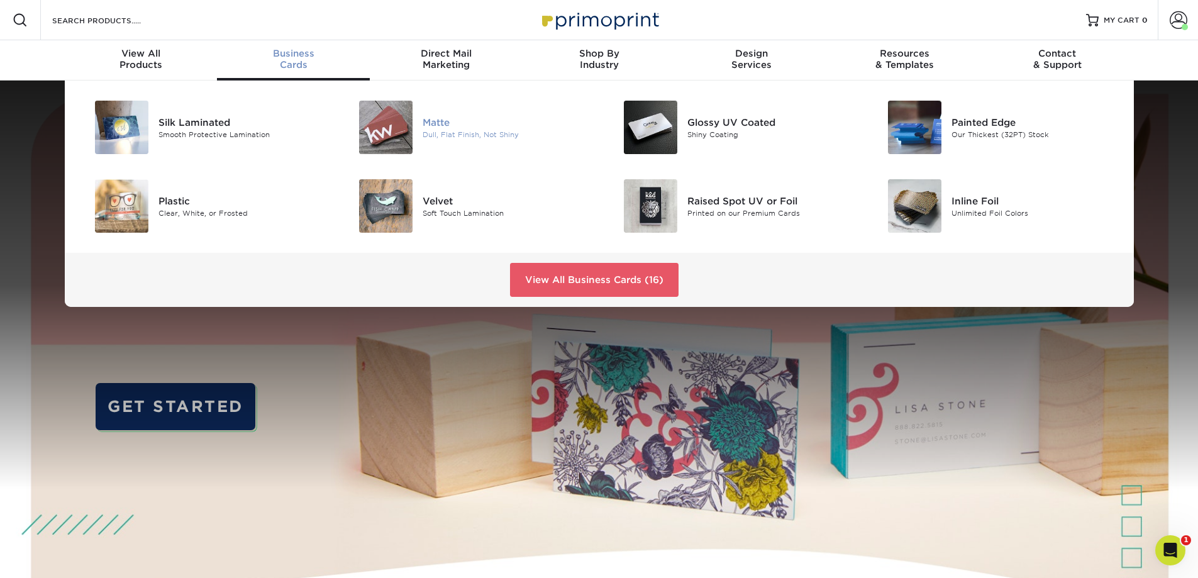
click at [381, 128] on img at bounding box center [385, 127] width 53 height 53
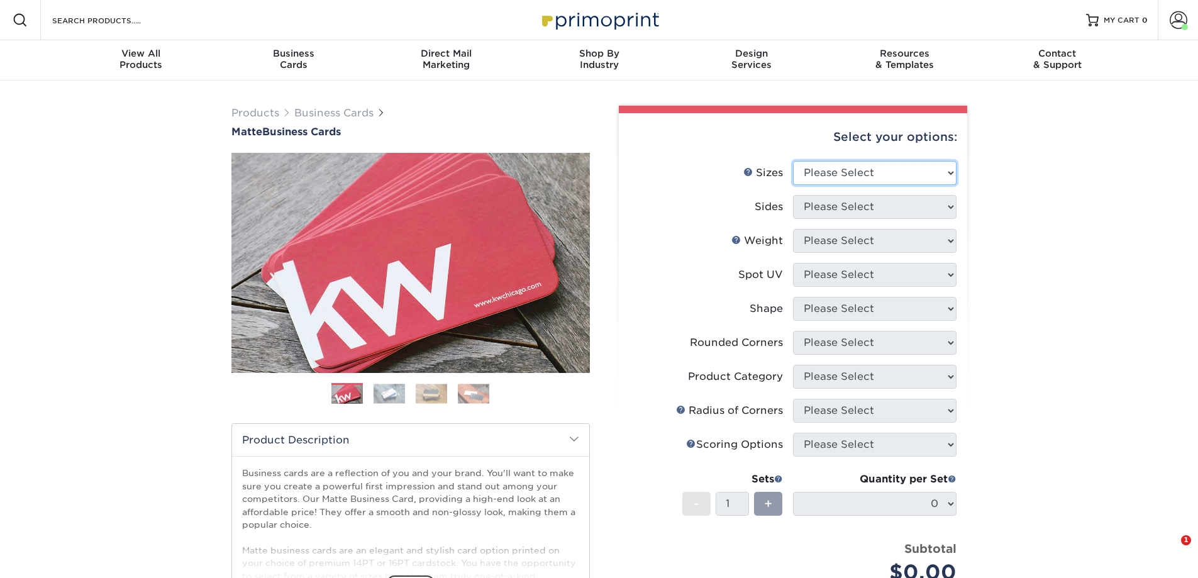
click at [866, 167] on select "Please Select 1.5" x 3.5" - Mini 1.75" x 3.5" - Mini 2" x 2" - Square 2" x 3" -…" at bounding box center [875, 173] width 164 height 24
select select "2.00x3.50"
click at [793, 161] on select "Please Select 1.5" x 3.5" - Mini 1.75" x 3.5" - Mini 2" x 2" - Square 2" x 3" -…" at bounding box center [875, 173] width 164 height 24
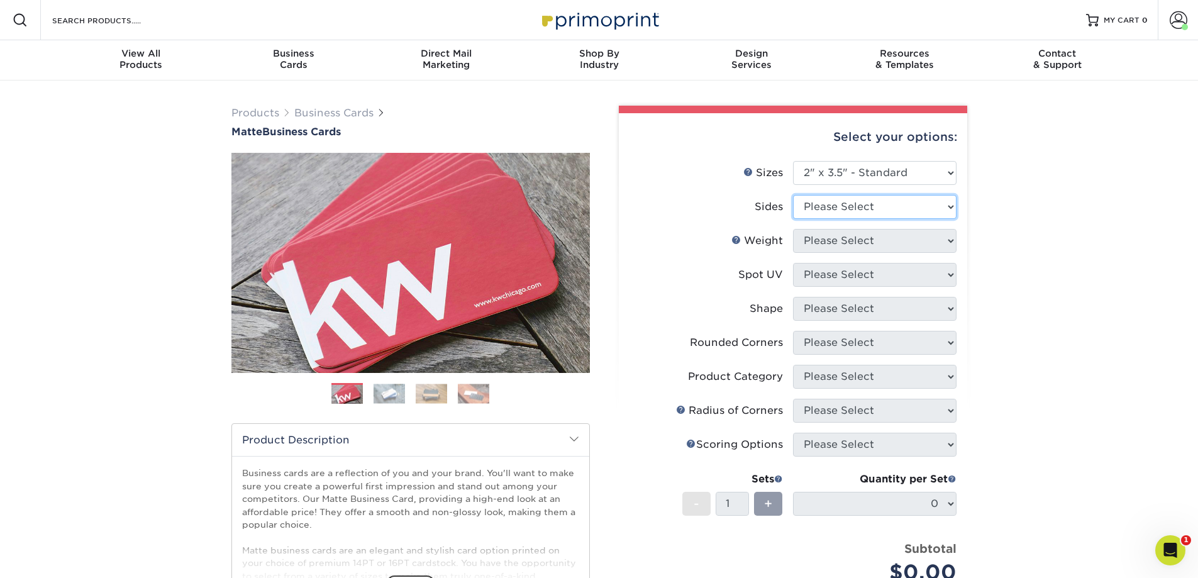
click at [835, 210] on select "Please Select Print Both Sides Print Front Only" at bounding box center [875, 207] width 164 height 24
select select "13abbda7-1d64-4f25-8bb2-c179b224825d"
click at [793, 195] on select "Please Select Print Both Sides Print Front Only" at bounding box center [875, 207] width 164 height 24
click at [828, 246] on select "Please Select 16PT 14PT" at bounding box center [875, 241] width 164 height 24
select select "16PT"
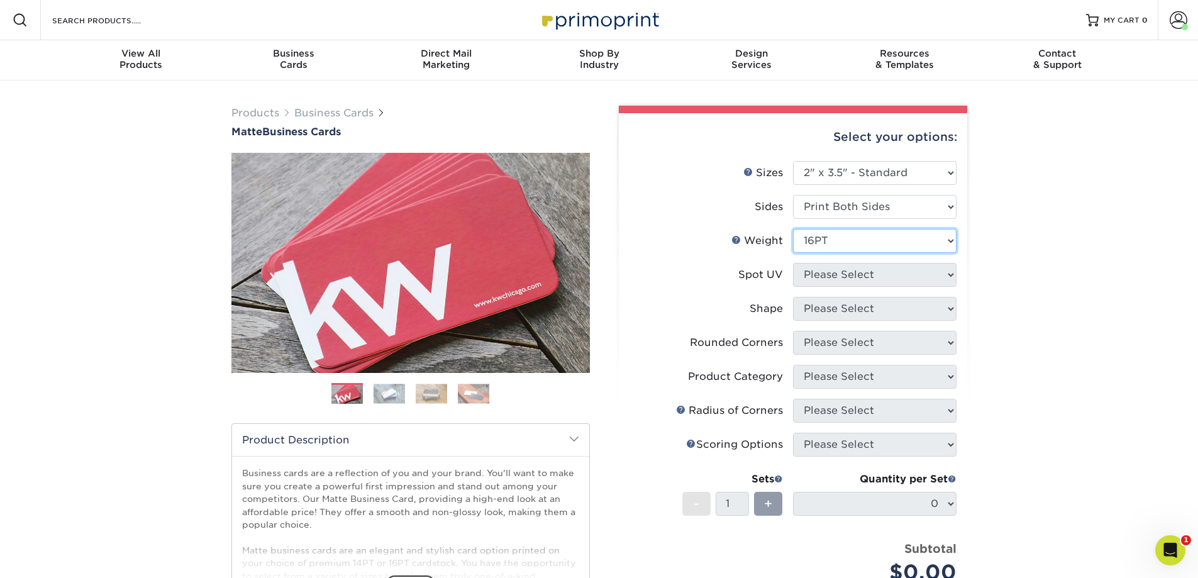
click at [793, 229] on select "Please Select 16PT 14PT" at bounding box center [875, 241] width 164 height 24
click at [826, 276] on select "Please Select No Spot UV Front and Back (Both Sides) Front Only Back Only" at bounding box center [875, 275] width 164 height 24
select select "3"
click at [793, 263] on select "Please Select No Spot UV Front and Back (Both Sides) Front Only Back Only" at bounding box center [875, 275] width 164 height 24
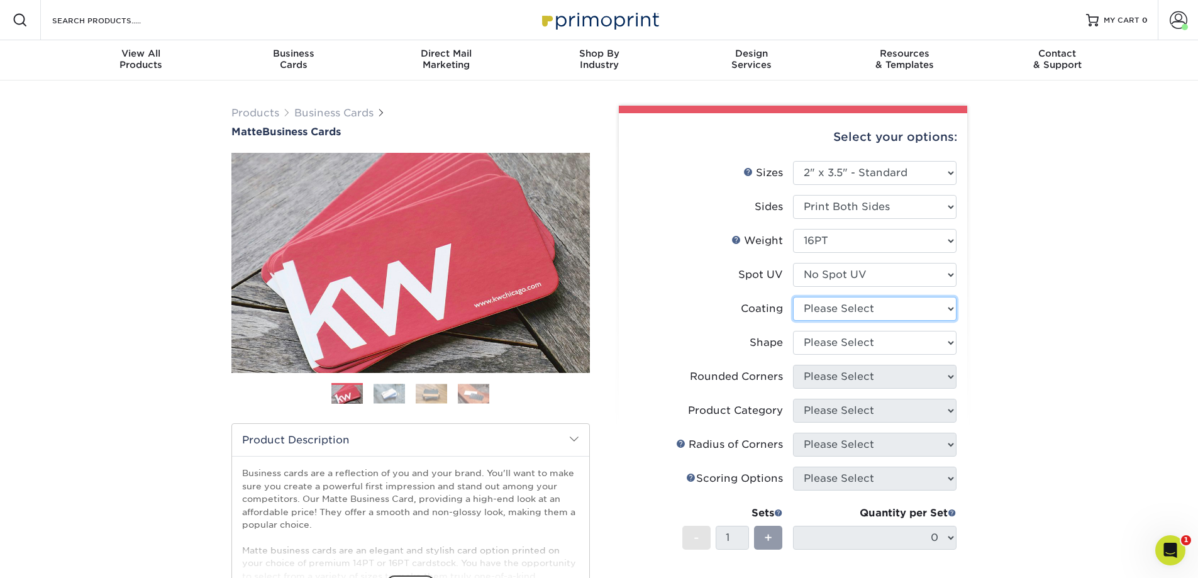
click at [822, 307] on select at bounding box center [875, 309] width 164 height 24
select select "121bb7b5-3b4d-429f-bd8d-bbf80e953313"
click at [793, 297] on select at bounding box center [875, 309] width 164 height 24
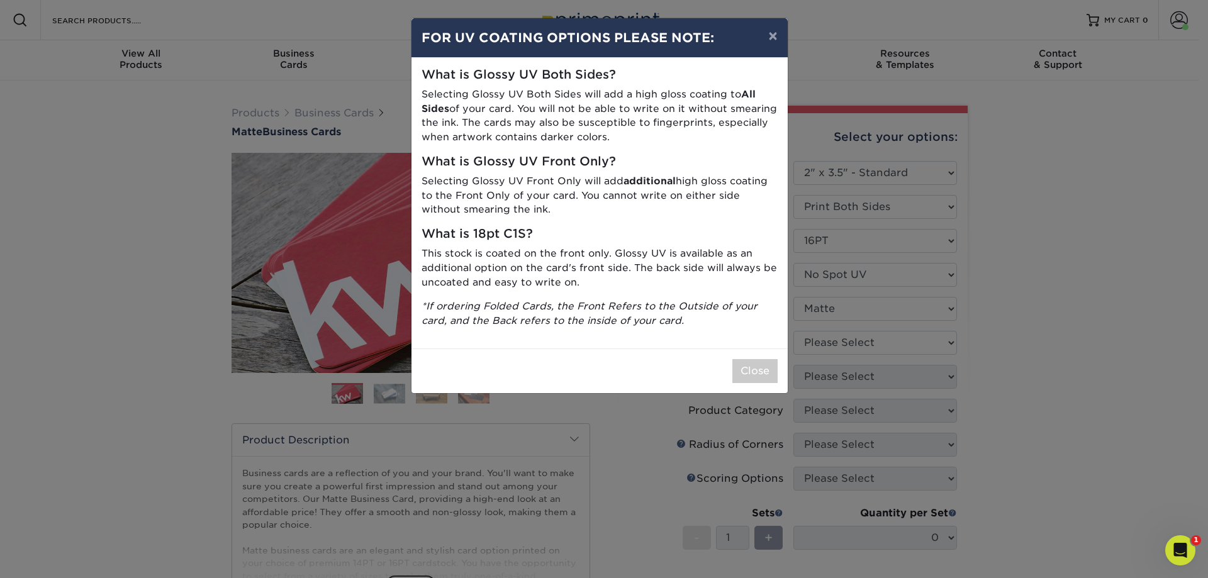
click at [828, 342] on div "× FOR UV COATING OPTIONS PLEASE NOTE: What is Glossy UV Both Sides? Selecting G…" at bounding box center [604, 289] width 1208 height 578
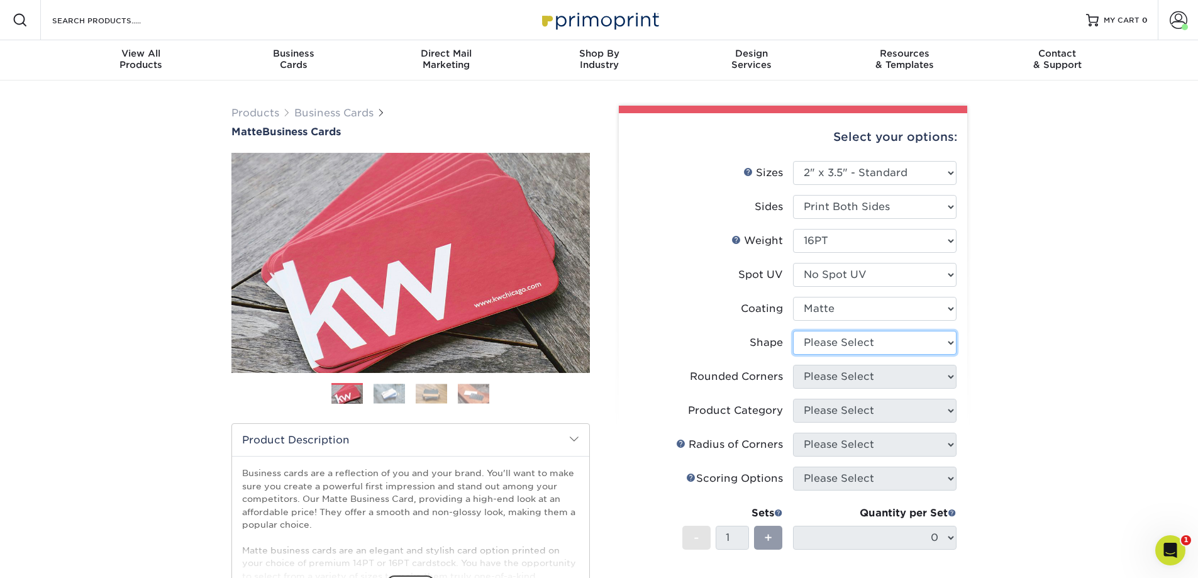
drag, startPoint x: 833, startPoint y: 335, endPoint x: 830, endPoint y: 342, distance: 7.0
click at [832, 338] on select "Please Select Standard Oval" at bounding box center [875, 343] width 164 height 24
select select "standard"
click at [793, 331] on select "Please Select Standard Oval" at bounding box center [875, 343] width 164 height 24
click at [817, 382] on select "Please Select Yes - Round 2 Corners Yes - Round 4 Corners No" at bounding box center [875, 377] width 164 height 24
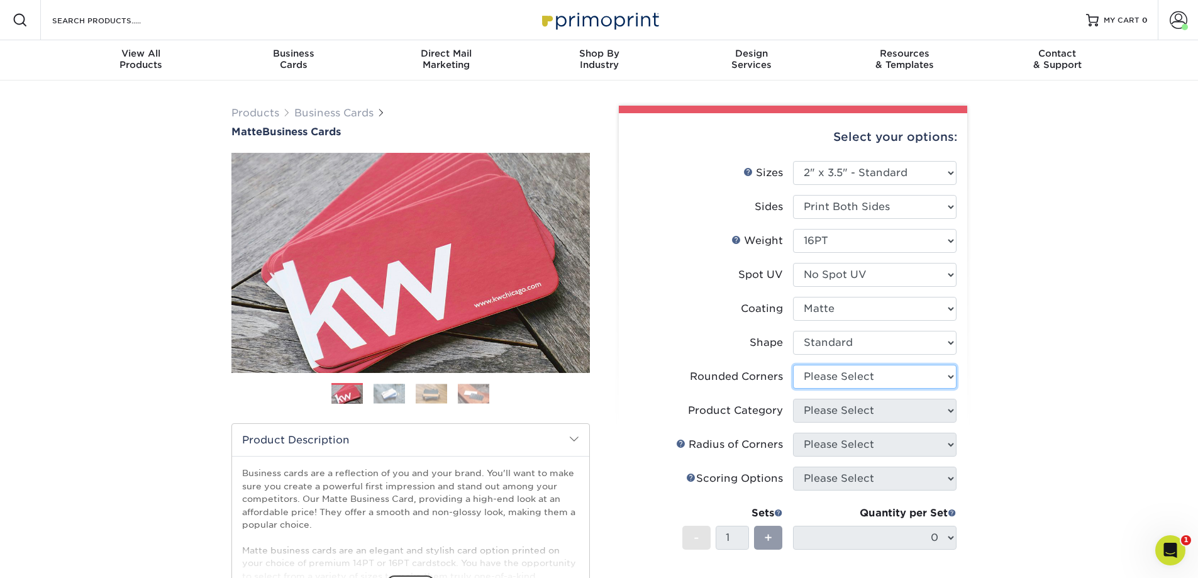
select select "0"
click at [793, 365] on select "Please Select Yes - Round 2 Corners Yes - Round 4 Corners No" at bounding box center [875, 377] width 164 height 24
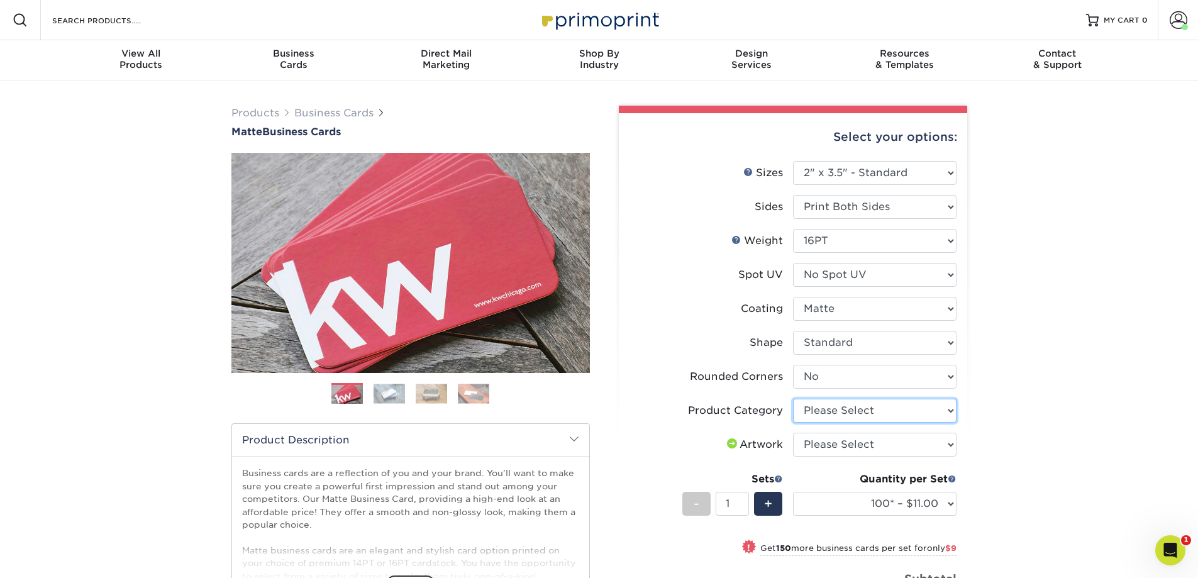
click at [923, 416] on select "Please Select Business Cards" at bounding box center [875, 411] width 164 height 24
select select "3b5148f1-0588-4f88-a218-97bcfdce65c1"
click at [793, 399] on select "Please Select Business Cards" at bounding box center [875, 411] width 164 height 24
click at [864, 440] on select "Please Select I will upload files I need a design - $100" at bounding box center [875, 445] width 164 height 24
select select "upload"
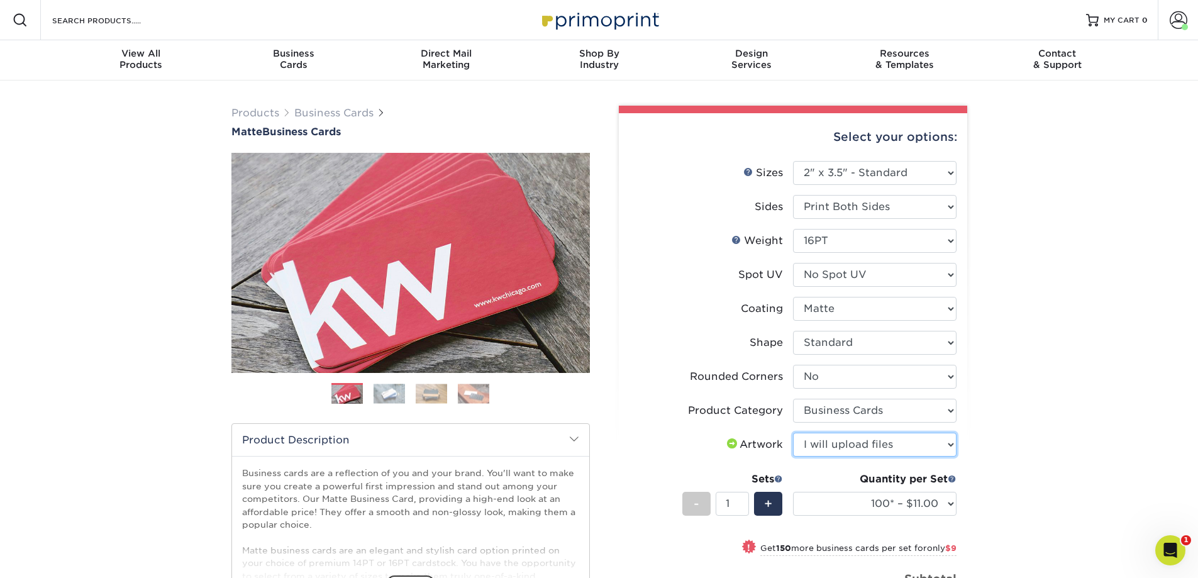
click at [793, 433] on select "Please Select I will upload files I need a design - $100" at bounding box center [875, 445] width 164 height 24
drag, startPoint x: 732, startPoint y: 505, endPoint x: 715, endPoint y: 502, distance: 17.2
click at [716, 502] on input "1" at bounding box center [732, 504] width 33 height 24
type input "9"
click at [919, 498] on select "100* – $11.00 250* – $20.00 500 – $39.00 1000 – $49.00 2500 – $87.00 5000 – $16…" at bounding box center [875, 504] width 164 height 24
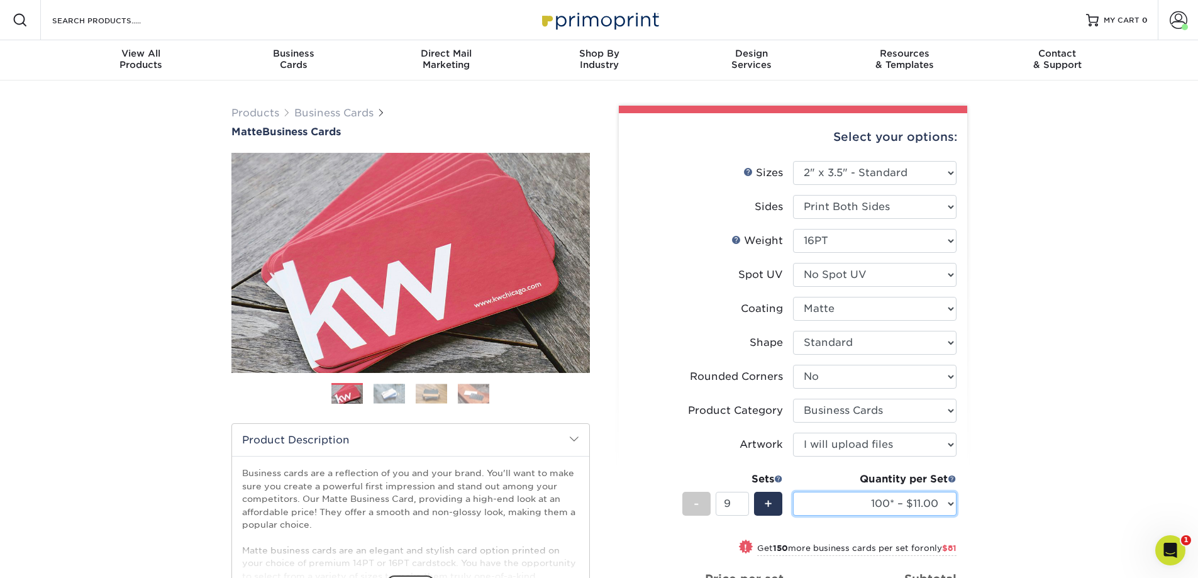
select select "250* – $20.00"
click at [793, 492] on select "100* – $11.00 250* – $20.00 500 – $39.00 1000 – $49.00 2500 – $87.00 5000 – $16…" at bounding box center [875, 504] width 164 height 24
click at [1081, 366] on div "Products Business Cards Matte Business Cards Previous Next 100 $ 8" at bounding box center [599, 487] width 1198 height 813
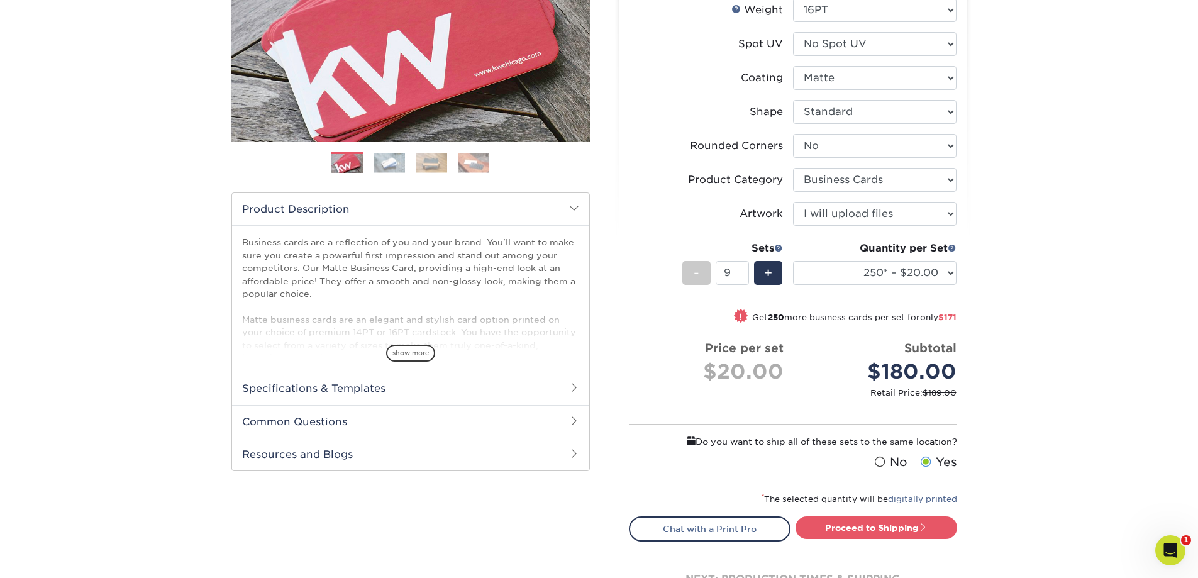
scroll to position [252, 0]
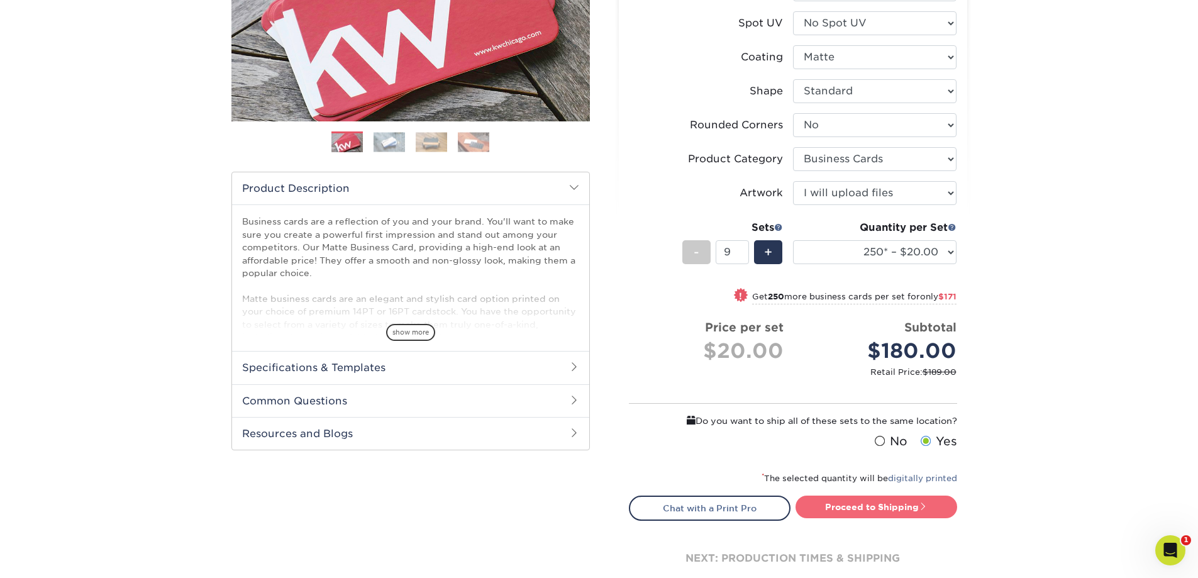
click at [864, 511] on link "Proceed to Shipping" at bounding box center [877, 507] width 162 height 23
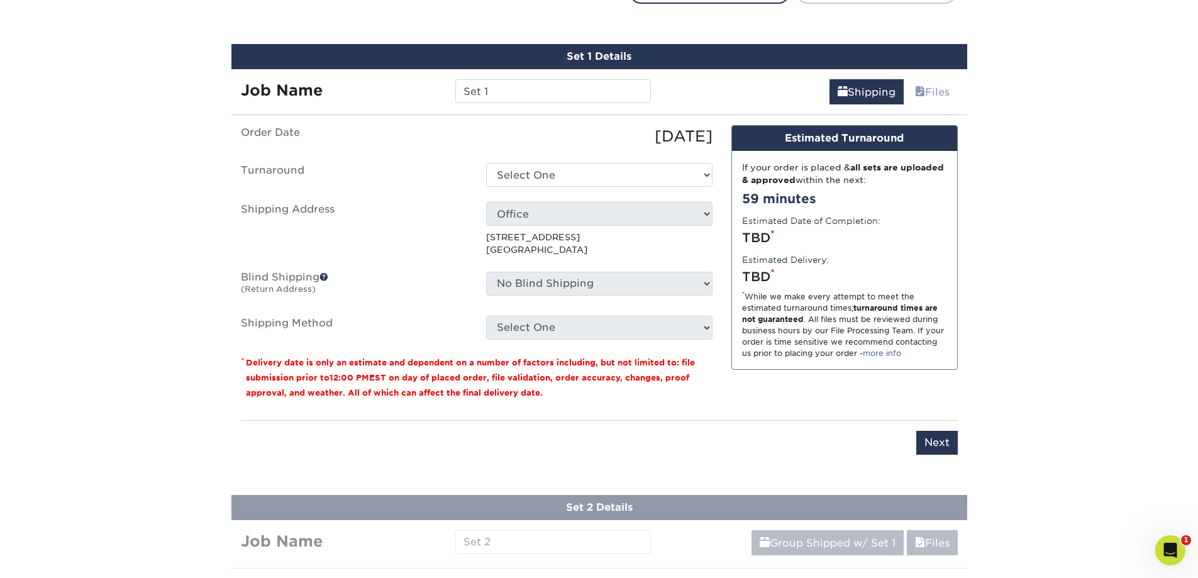
scroll to position [781, 0]
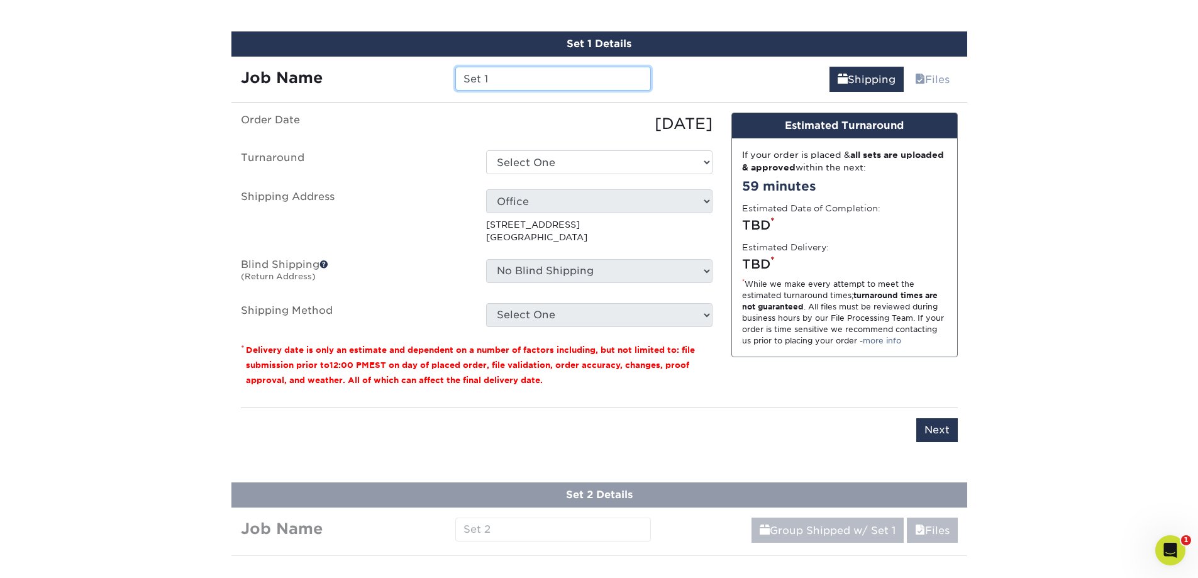
drag, startPoint x: 453, startPoint y: 80, endPoint x: 433, endPoint y: 80, distance: 20.1
click at [433, 80] on div "Job Name Set 1" at bounding box center [447, 79] width 430 height 24
type input "KB 2.0"
click at [676, 159] on select "Select One 2-4 Business Days 2 Day Next Business Day" at bounding box center [599, 162] width 226 height 24
select select "23721297-b68b-4846-ba83-3171e6bd9d78"
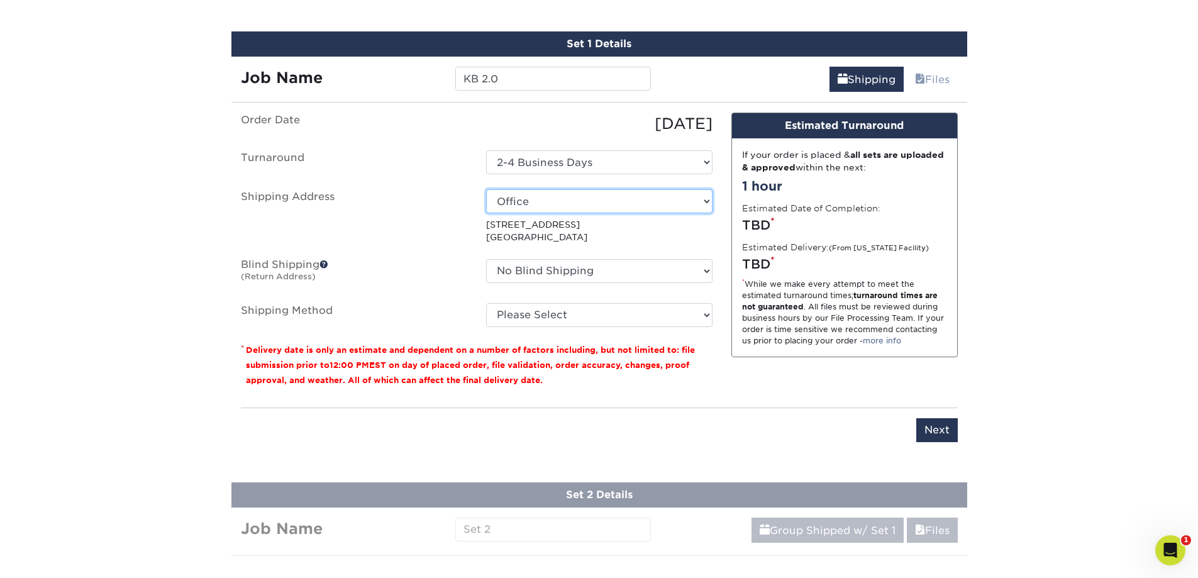
click at [617, 206] on select "Select One Apartment Bellisimo Botanicals DBD Tennessee DiPrimo HR Service Supe…" at bounding box center [599, 201] width 226 height 24
select select "286473"
click at [542, 315] on select "Please Select Ground Shipping (+$14.96) 3 Day Shipping Service (+$15.34) 2 Day …" at bounding box center [599, 315] width 226 height 24
select select "03"
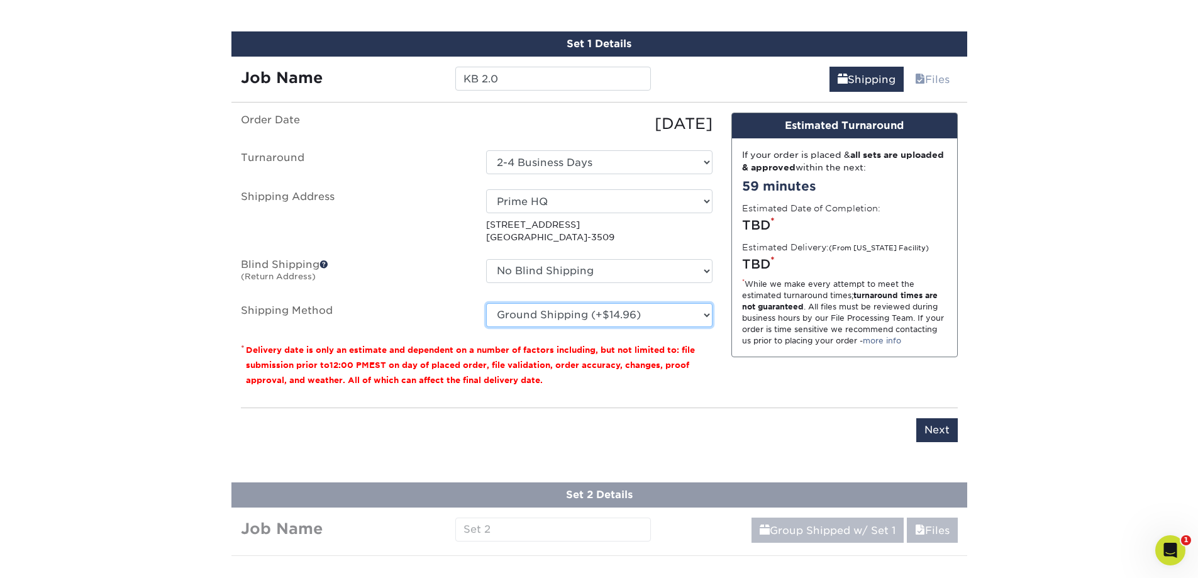
click at [486, 303] on select "Please Select Ground Shipping (+$14.96) 3 Day Shipping Service (+$15.34) 2 Day …" at bounding box center [599, 315] width 226 height 24
click at [932, 427] on input "Next" at bounding box center [938, 430] width 42 height 24
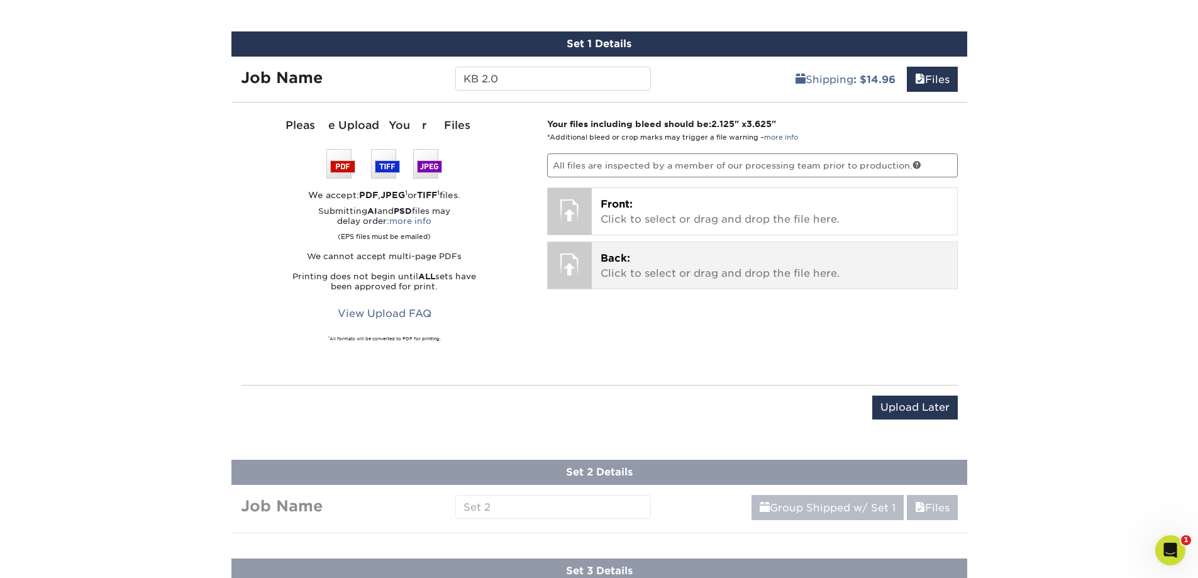
click at [598, 252] on div "Back: Click to select or drag and drop the file here. Choose file" at bounding box center [774, 265] width 365 height 47
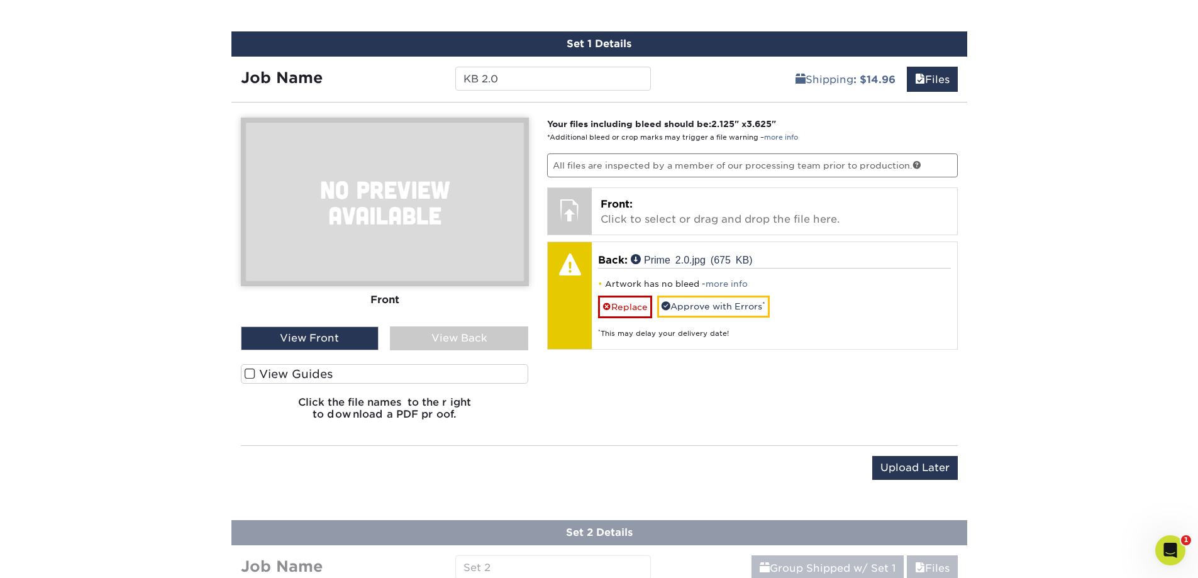
click at [468, 338] on div "View Back" at bounding box center [459, 338] width 138 height 24
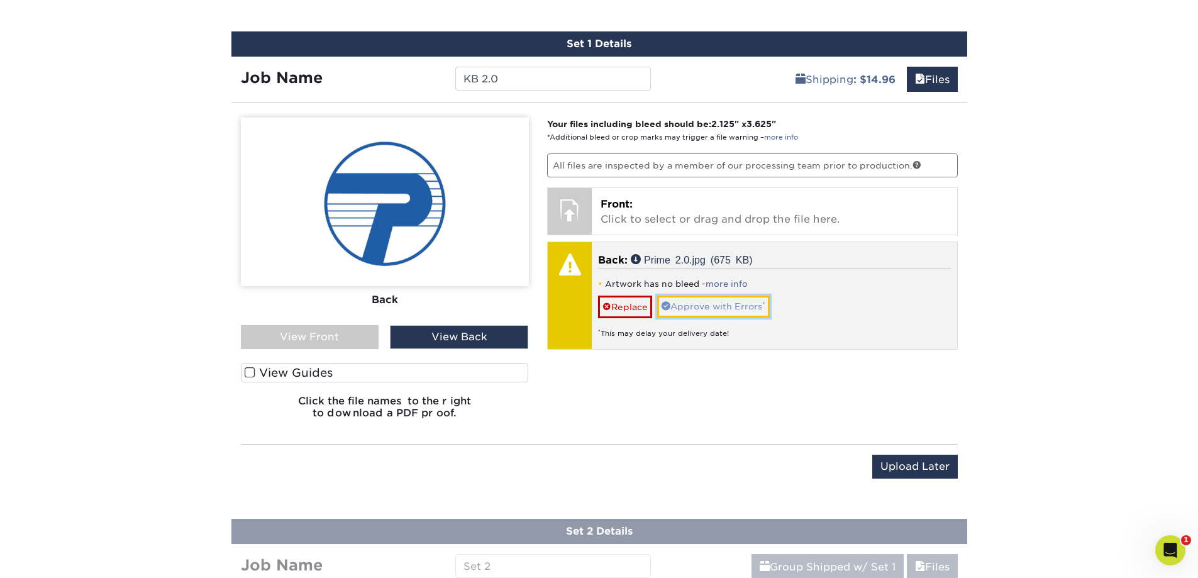
click at [756, 301] on link "Approve with Errors *" at bounding box center [713, 306] width 113 height 21
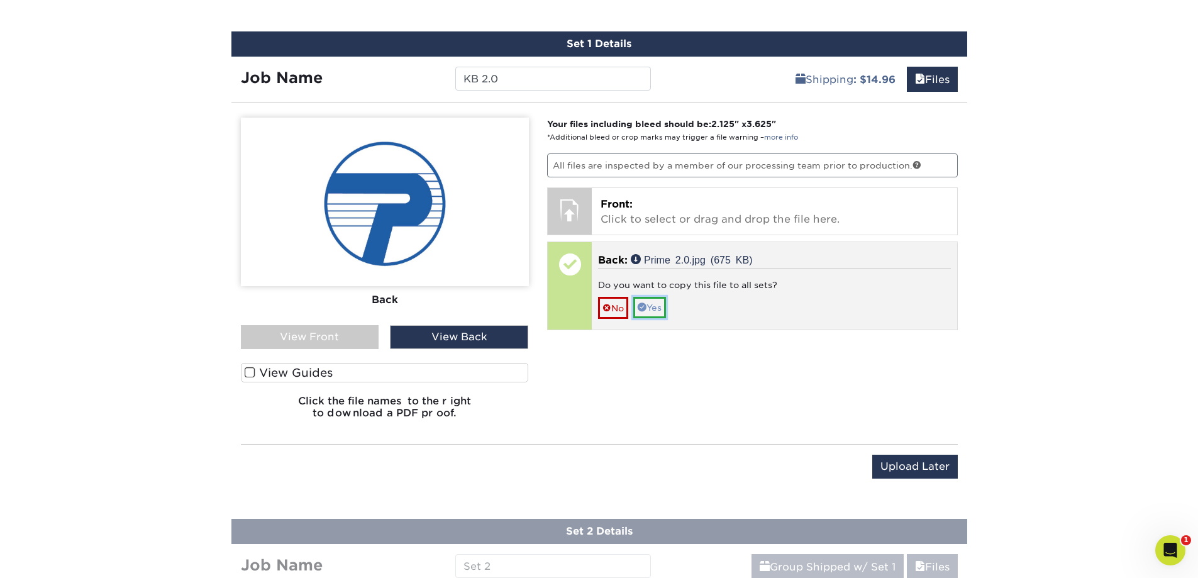
click at [664, 308] on link "Yes" at bounding box center [649, 307] width 33 height 21
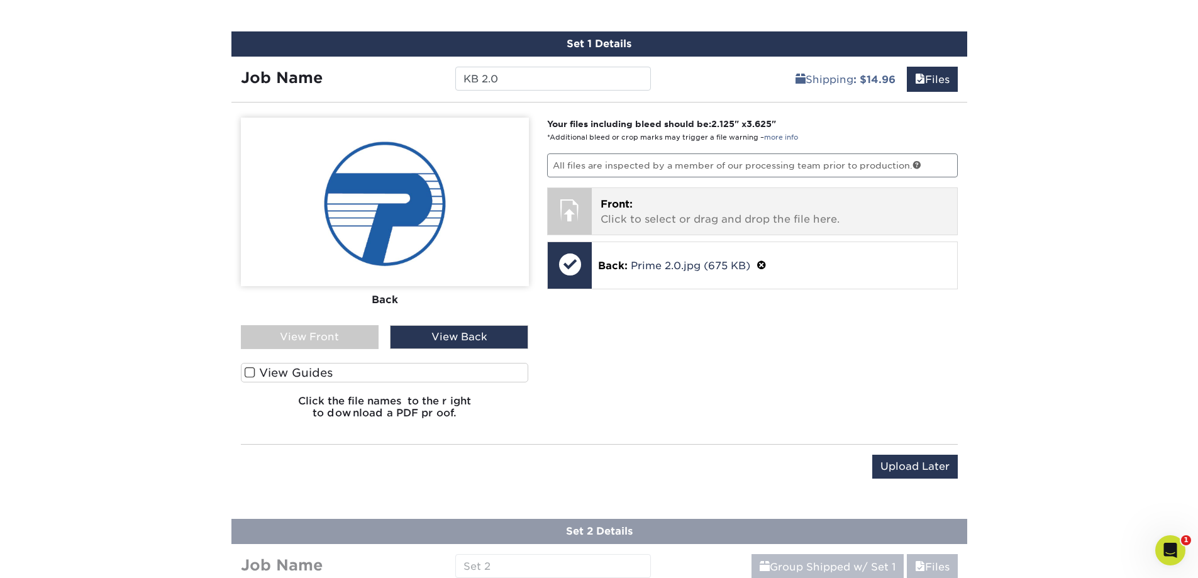
click at [706, 211] on p "Front: Click to select or drag and drop the file here." at bounding box center [775, 212] width 348 height 30
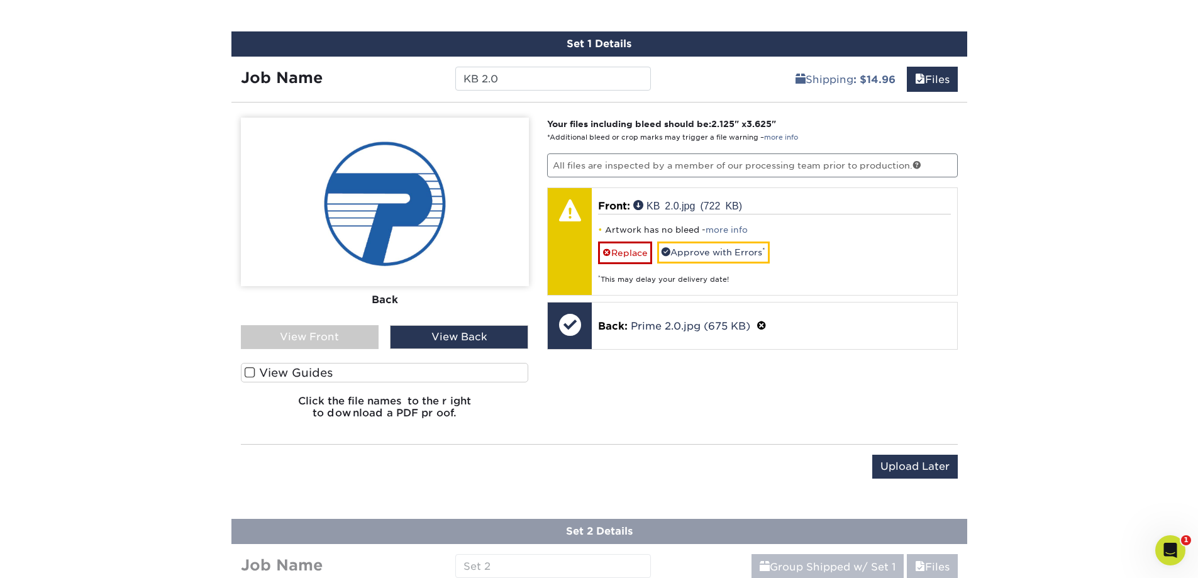
click at [325, 338] on div "View Front" at bounding box center [310, 337] width 138 height 24
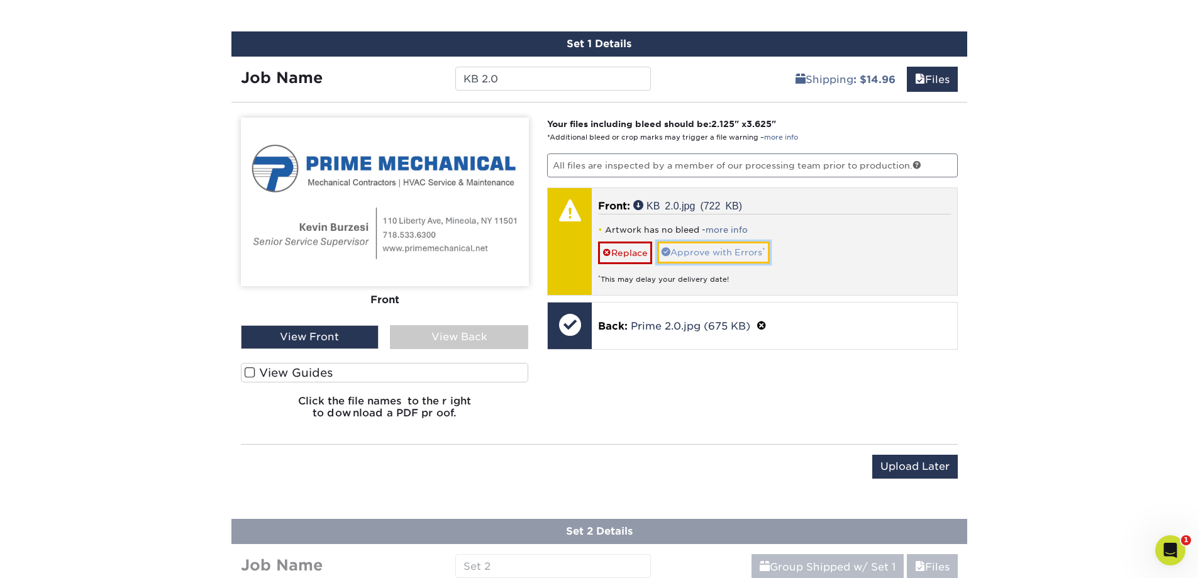
click at [698, 246] on link "Approve with Errors *" at bounding box center [713, 252] width 113 height 21
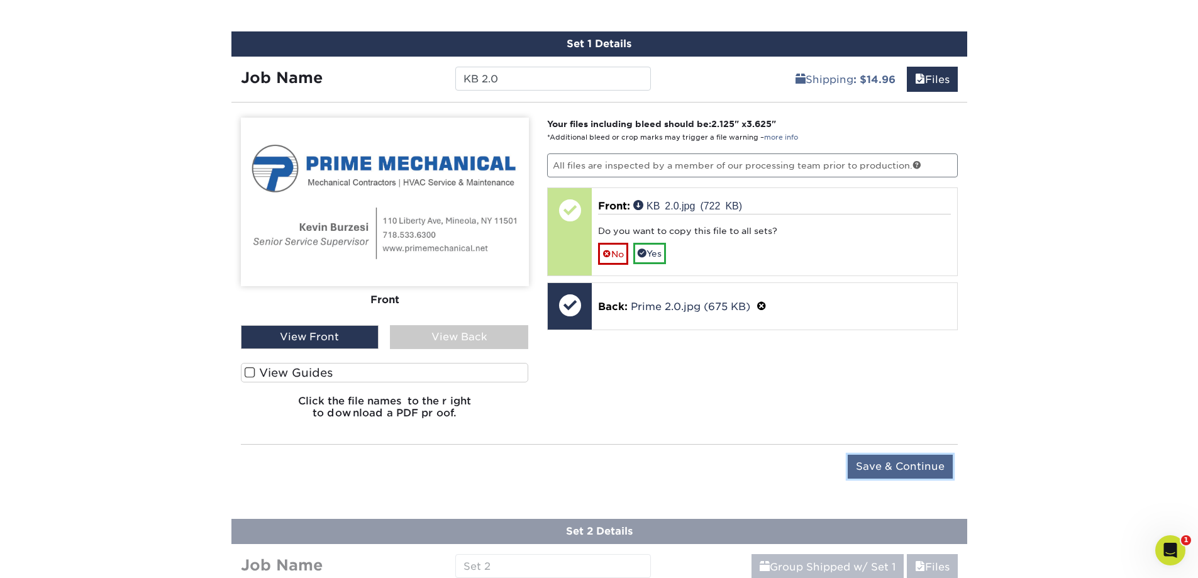
click at [873, 460] on input "Save & Continue" at bounding box center [900, 467] width 105 height 24
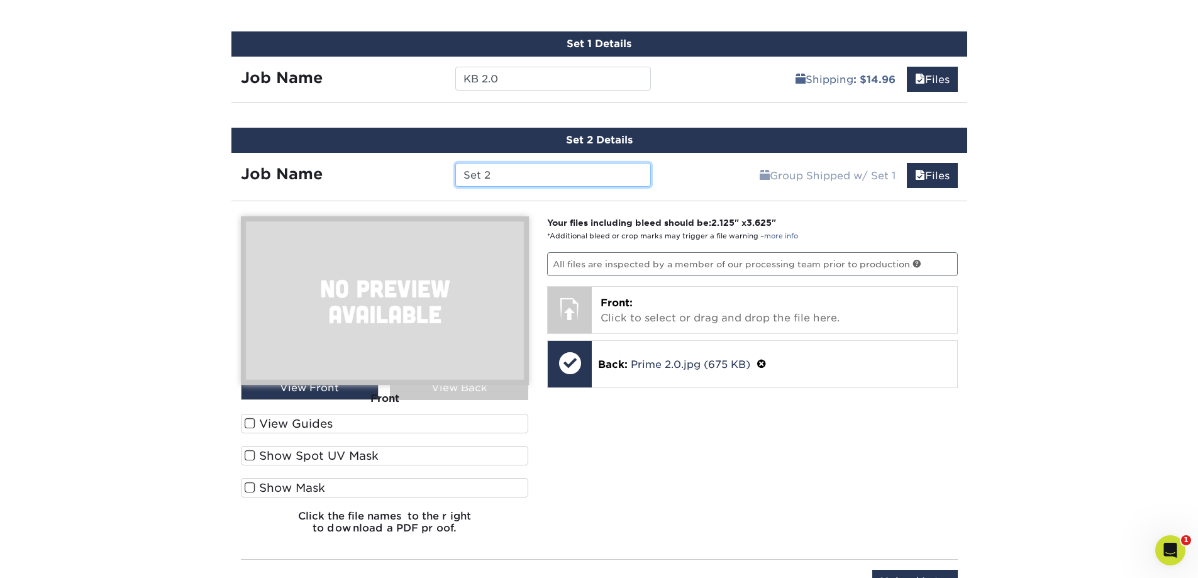
drag, startPoint x: 504, startPoint y: 172, endPoint x: 280, endPoint y: 161, distance: 224.2
click at [280, 161] on div "Job Name Set 2" at bounding box center [447, 172] width 430 height 38
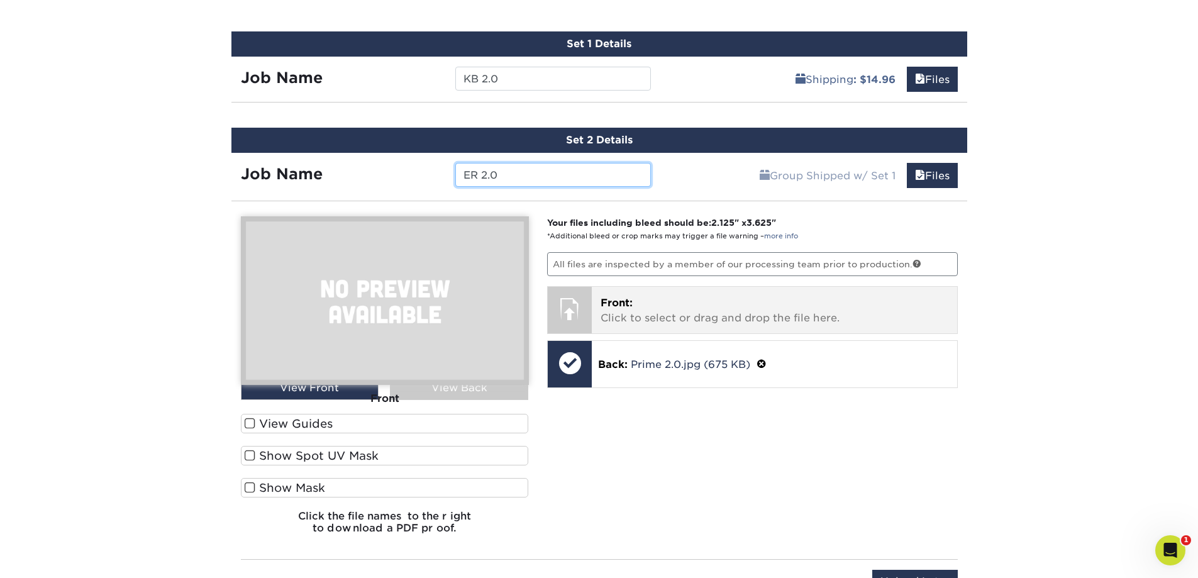
type input "ER 2.0"
click at [666, 320] on p "Front: Click to select or drag and drop the file here." at bounding box center [775, 311] width 348 height 30
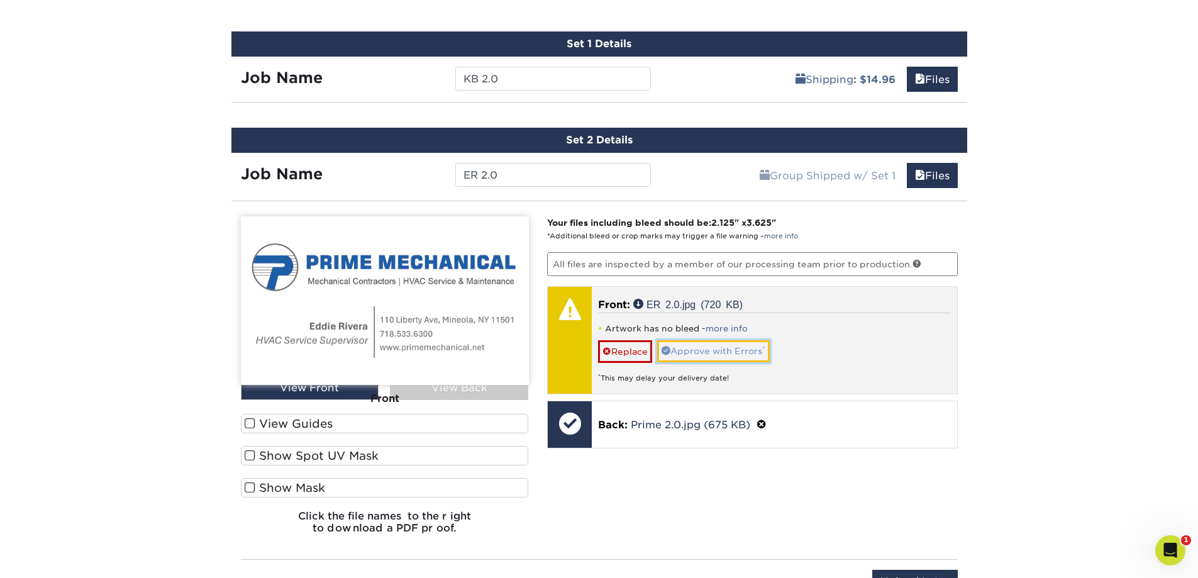
click at [696, 340] on link "Approve with Errors *" at bounding box center [713, 350] width 113 height 21
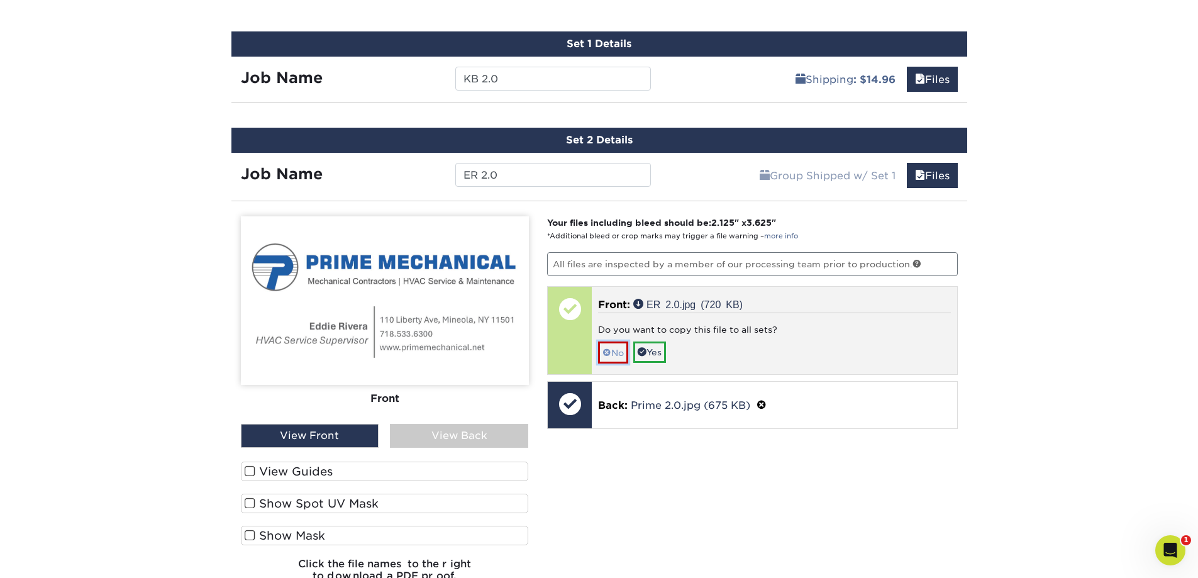
click at [624, 354] on link "No" at bounding box center [613, 353] width 30 height 22
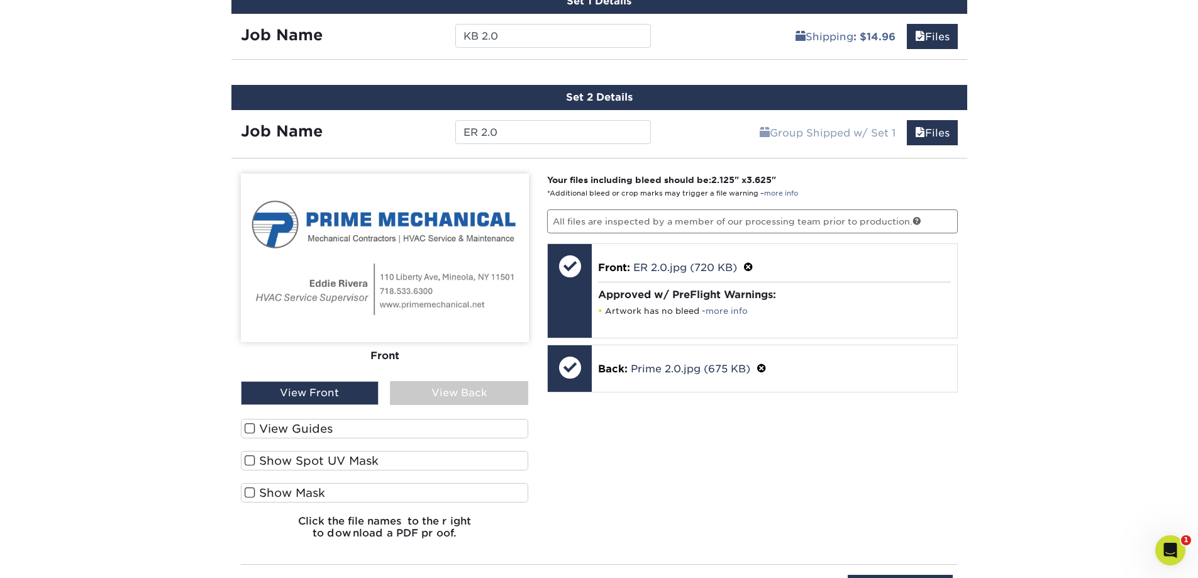
scroll to position [907, 0]
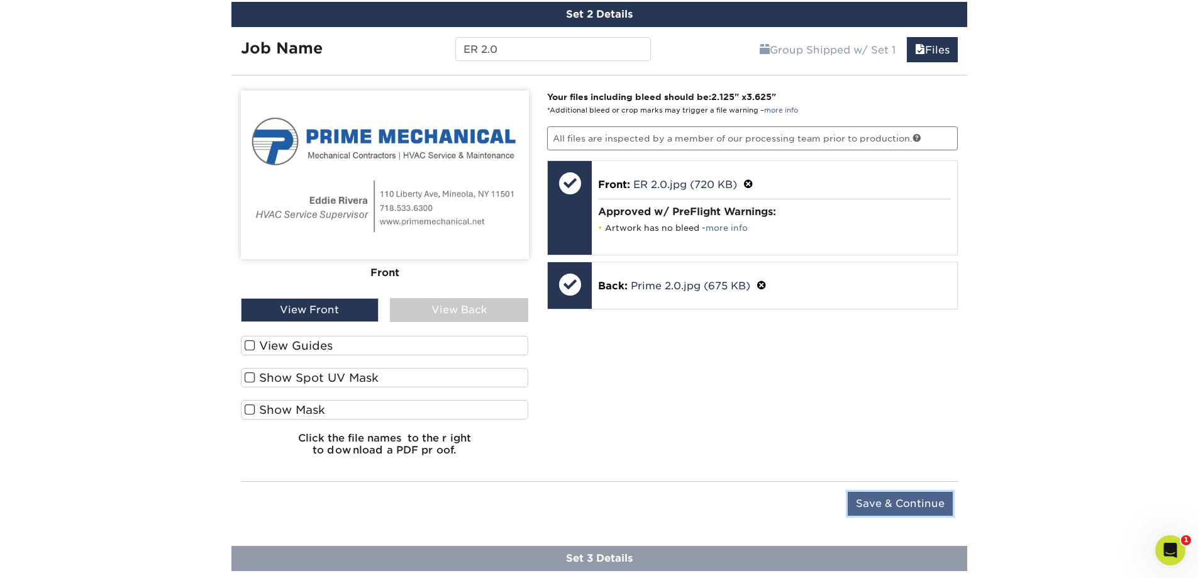
click at [881, 502] on input "Save & Continue" at bounding box center [900, 504] width 105 height 24
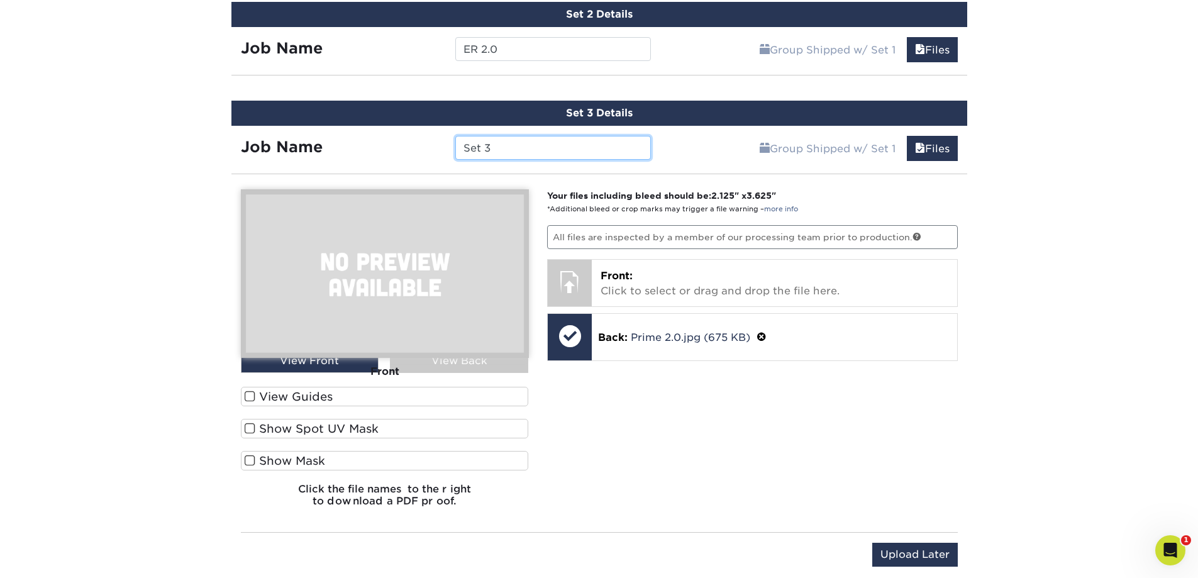
drag, startPoint x: 493, startPoint y: 145, endPoint x: 451, endPoint y: 143, distance: 42.2
click at [451, 143] on div "Set 3" at bounding box center [553, 148] width 215 height 24
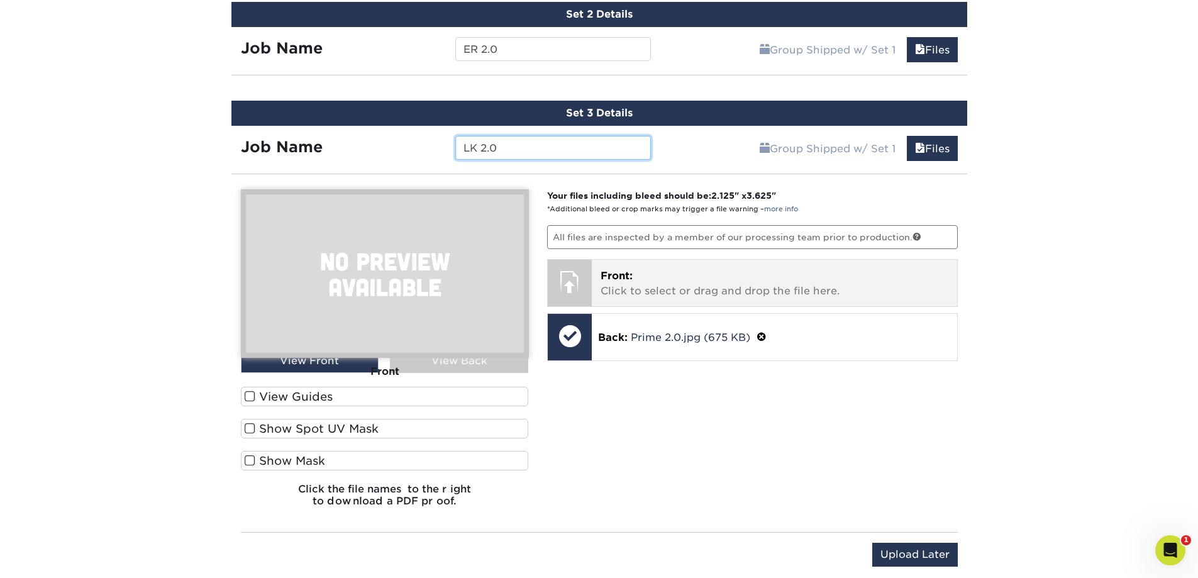
type input "LK 2.0"
click at [623, 278] on span "Front:" at bounding box center [617, 276] width 32 height 12
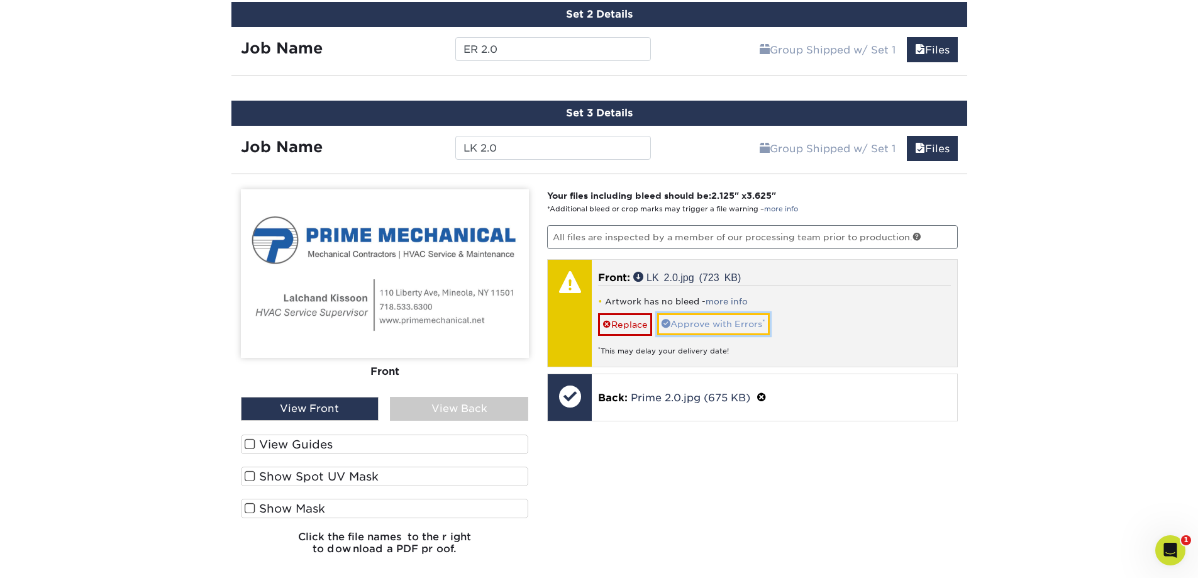
click at [708, 317] on link "Approve with Errors *" at bounding box center [713, 323] width 113 height 21
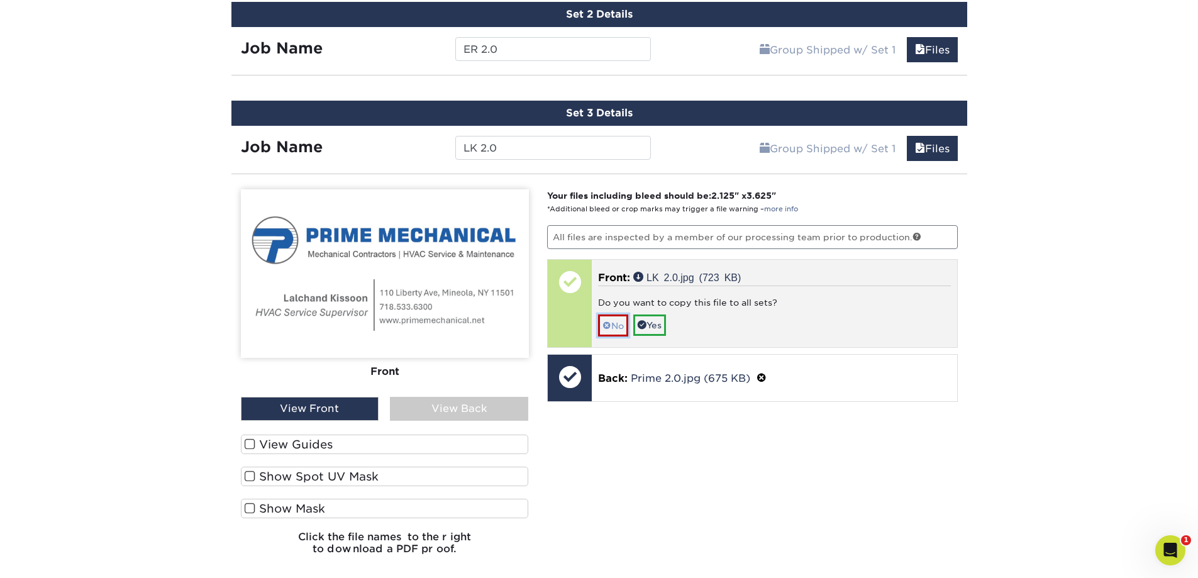
click at [620, 325] on link "No" at bounding box center [613, 326] width 30 height 22
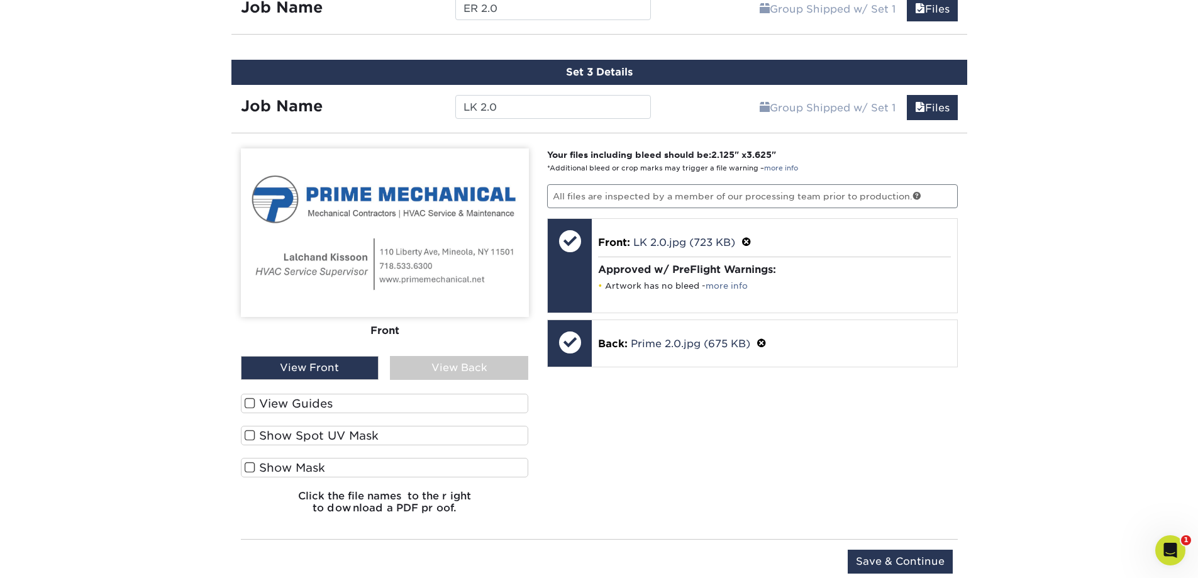
scroll to position [970, 0]
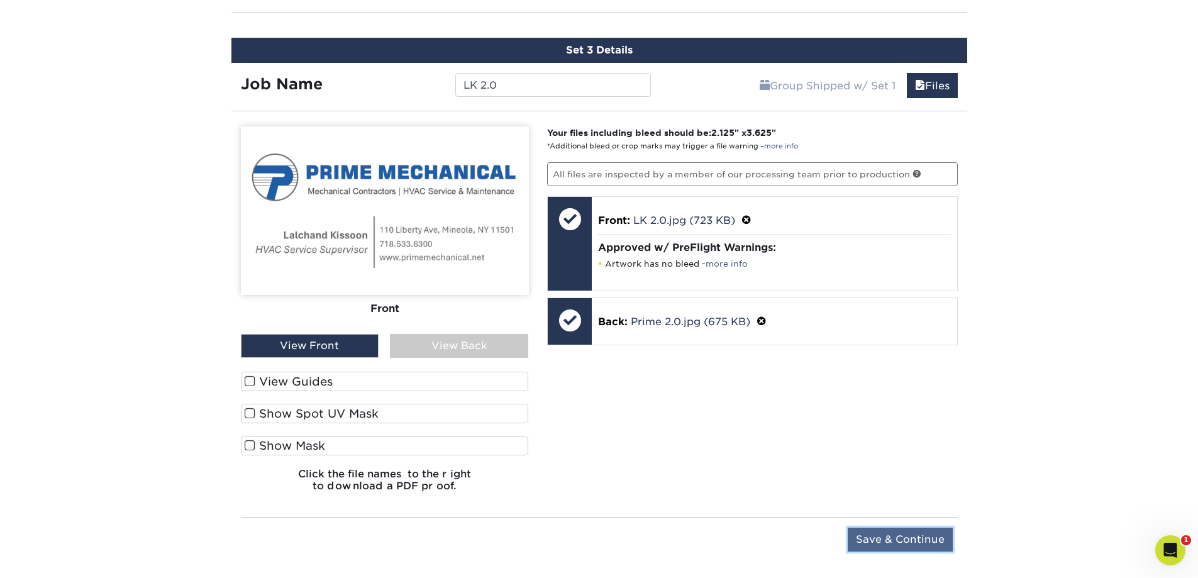
click at [897, 545] on input "Save & Continue" at bounding box center [900, 540] width 105 height 24
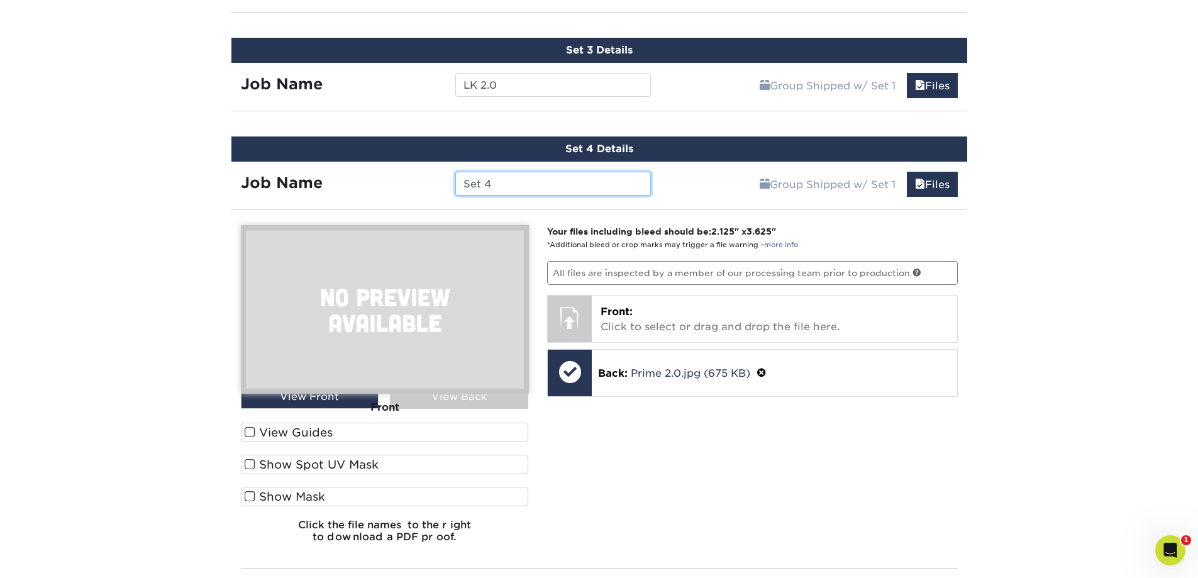
drag, startPoint x: 498, startPoint y: 186, endPoint x: 406, endPoint y: 186, distance: 92.5
click at [415, 186] on div "Job Name Set 4" at bounding box center [447, 184] width 430 height 24
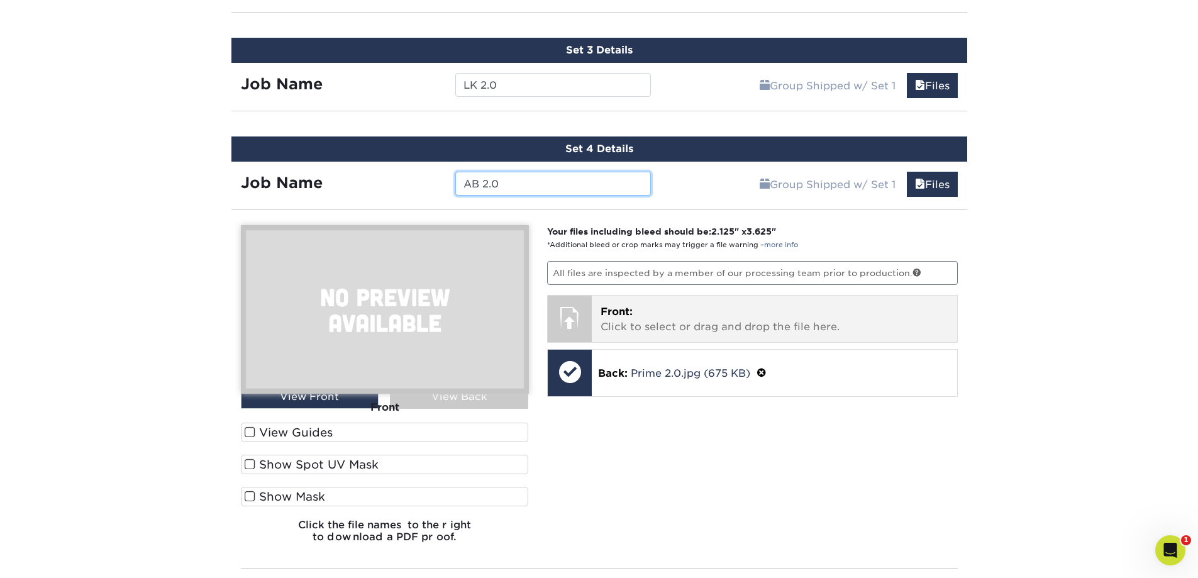
type input "AB 2.0"
click at [674, 303] on div "Front: Click to select or drag and drop the file here. Choose file" at bounding box center [774, 319] width 365 height 47
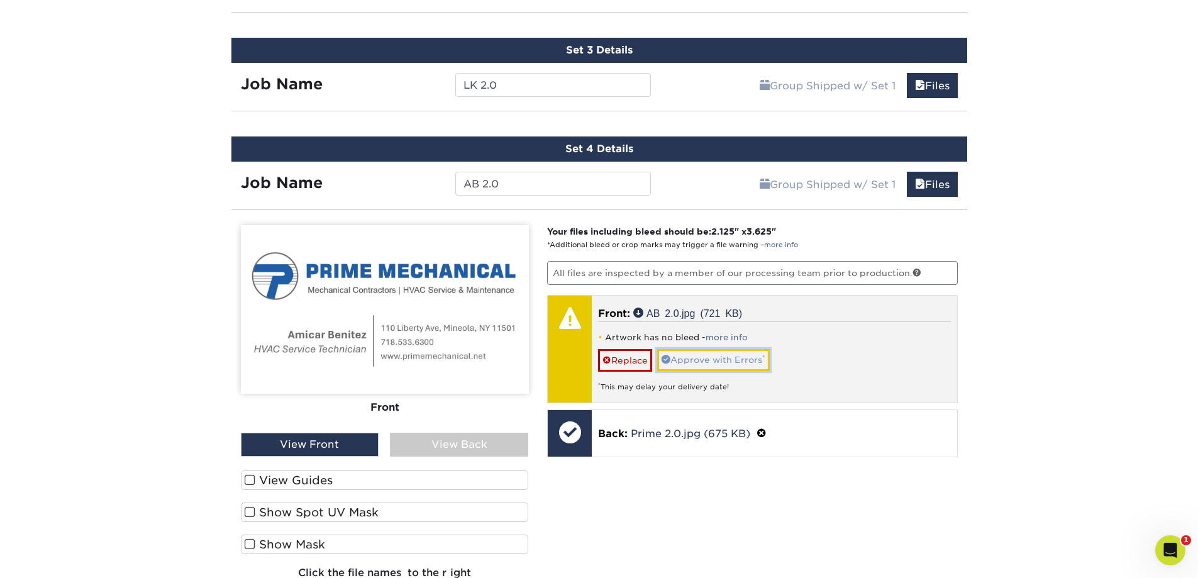
click at [696, 355] on link "Approve with Errors *" at bounding box center [713, 359] width 113 height 21
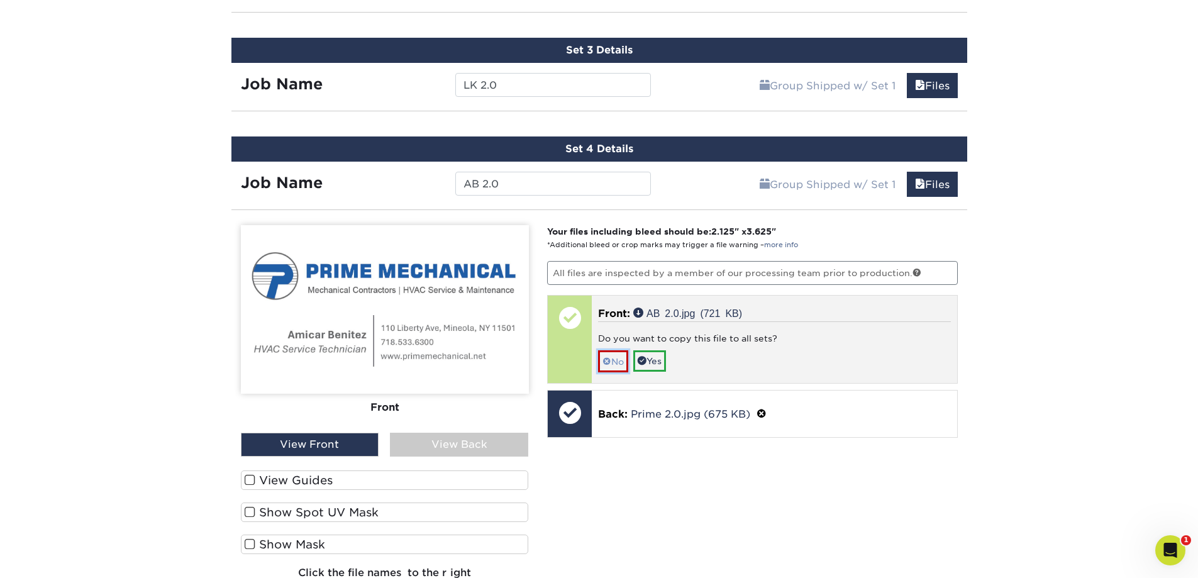
click at [617, 360] on link "No" at bounding box center [613, 361] width 30 height 22
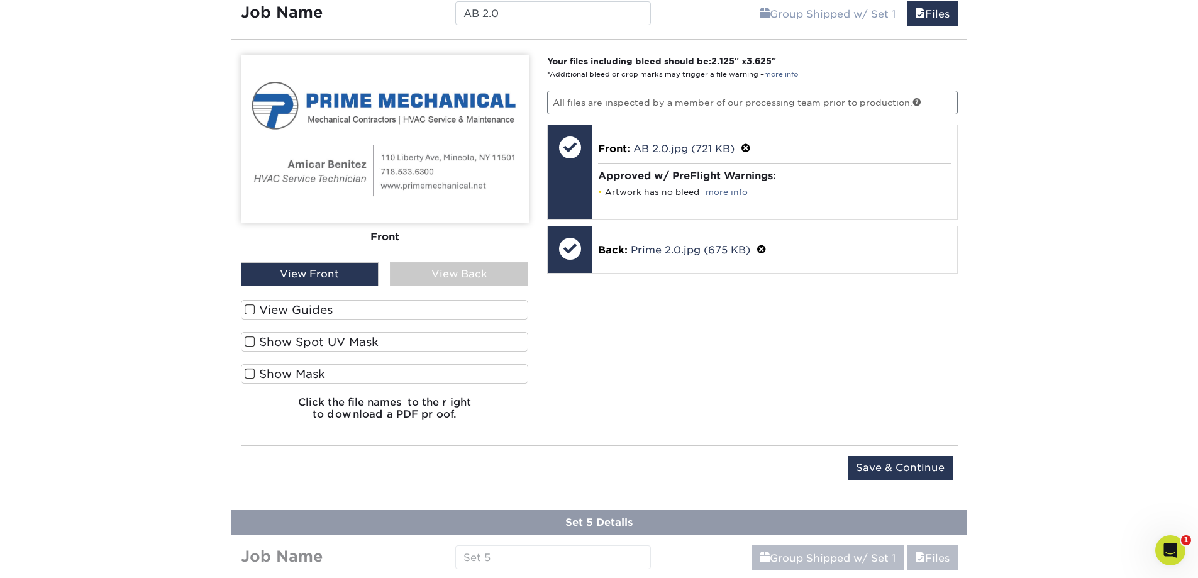
scroll to position [1159, 0]
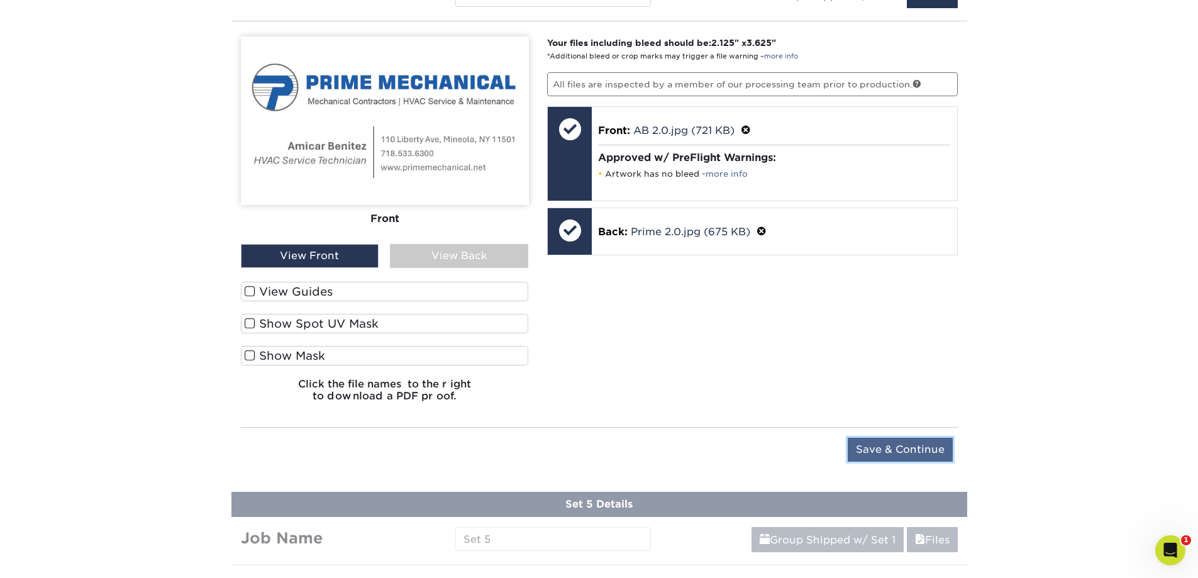
click at [890, 450] on input "Save & Continue" at bounding box center [900, 450] width 105 height 24
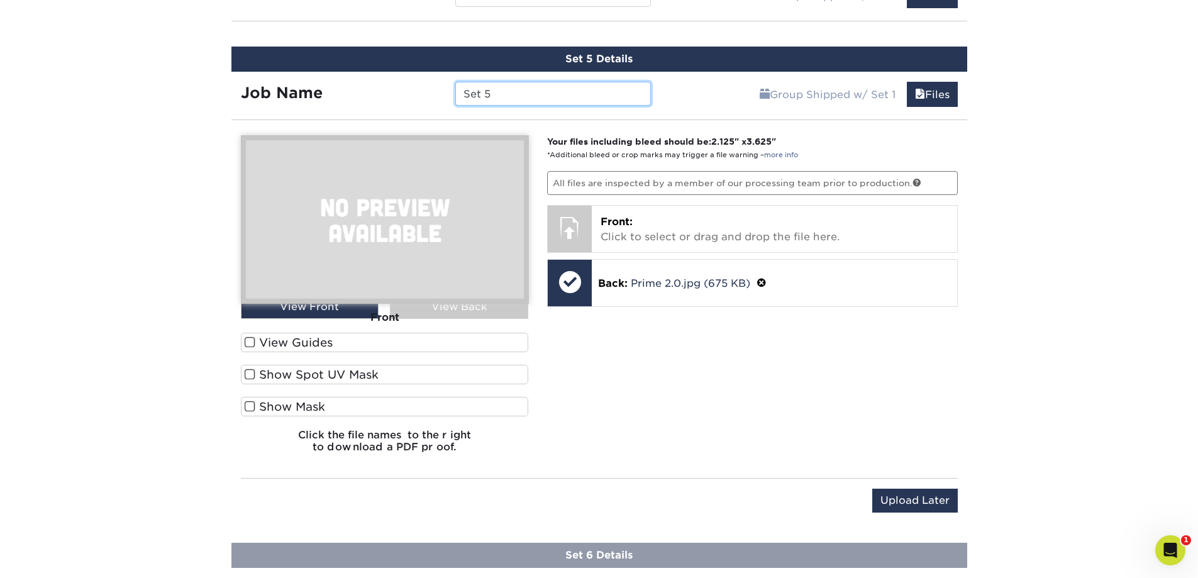
drag, startPoint x: 529, startPoint y: 86, endPoint x: 401, endPoint y: 82, distance: 127.8
click at [403, 83] on div "Job Name Set 5" at bounding box center [447, 94] width 430 height 24
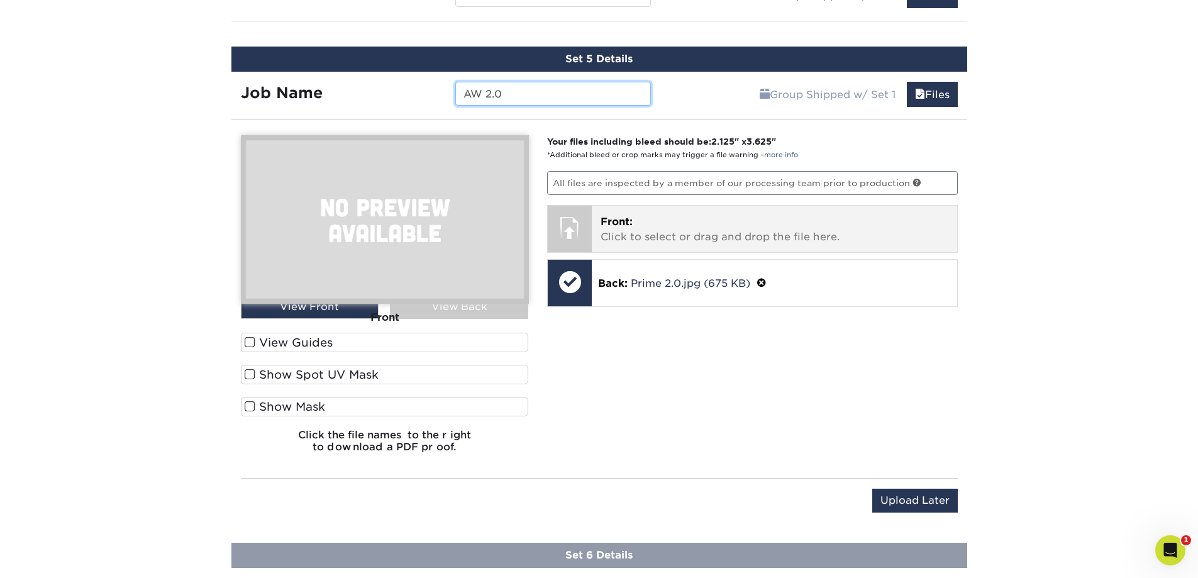
type input "AW 2.0"
click at [662, 218] on p "Front: Click to select or drag and drop the file here." at bounding box center [775, 230] width 348 height 30
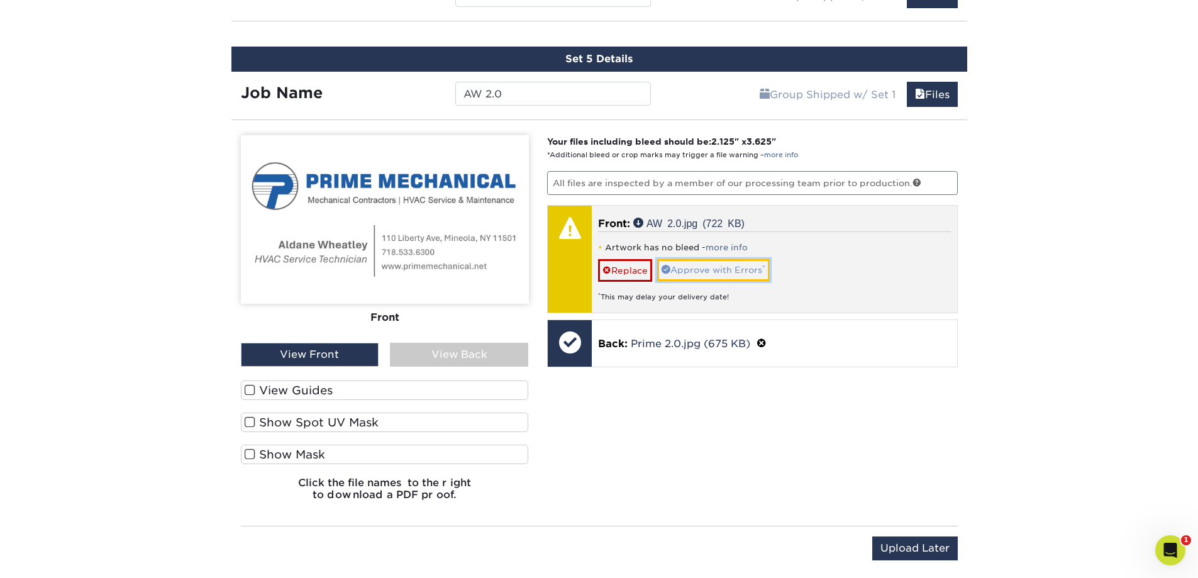
click at [747, 276] on link "Approve with Errors *" at bounding box center [713, 269] width 113 height 21
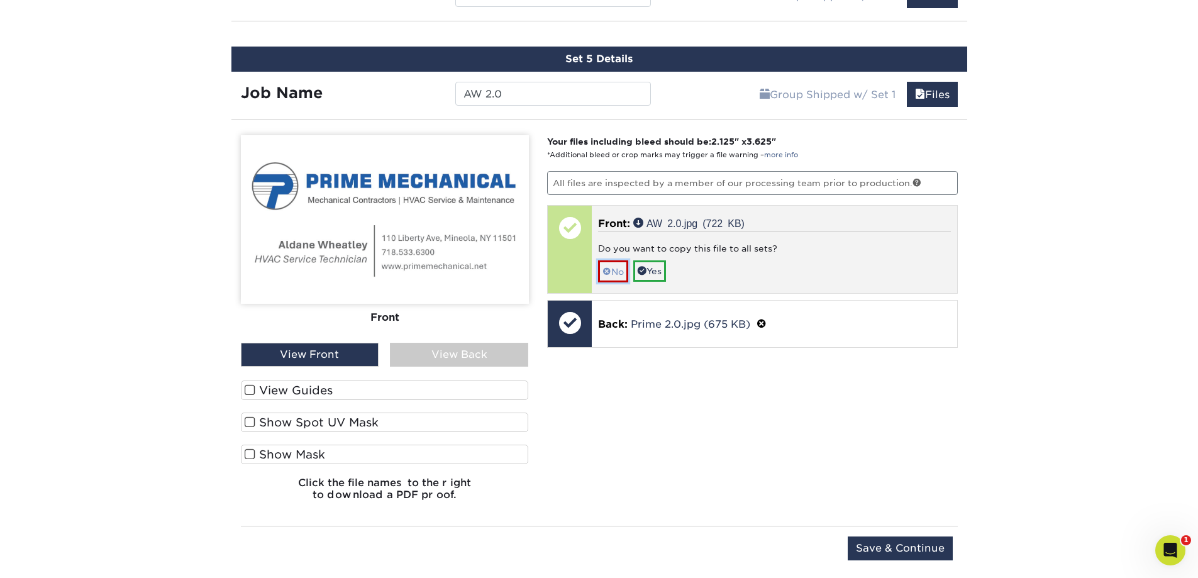
click at [610, 264] on link "No" at bounding box center [613, 271] width 30 height 22
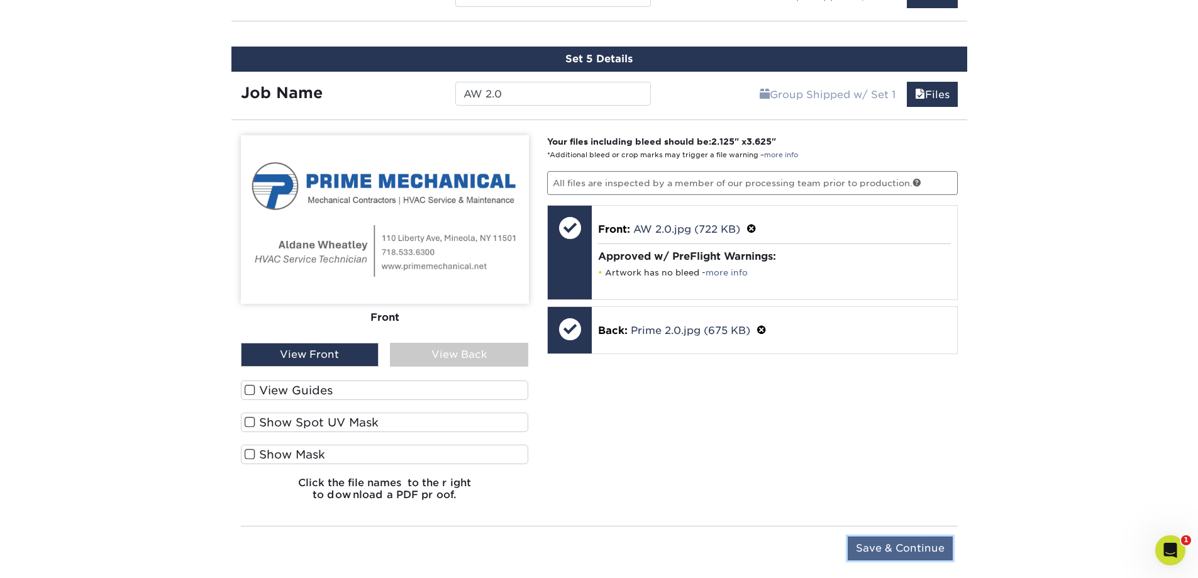
click at [933, 538] on input "Save & Continue" at bounding box center [900, 549] width 105 height 24
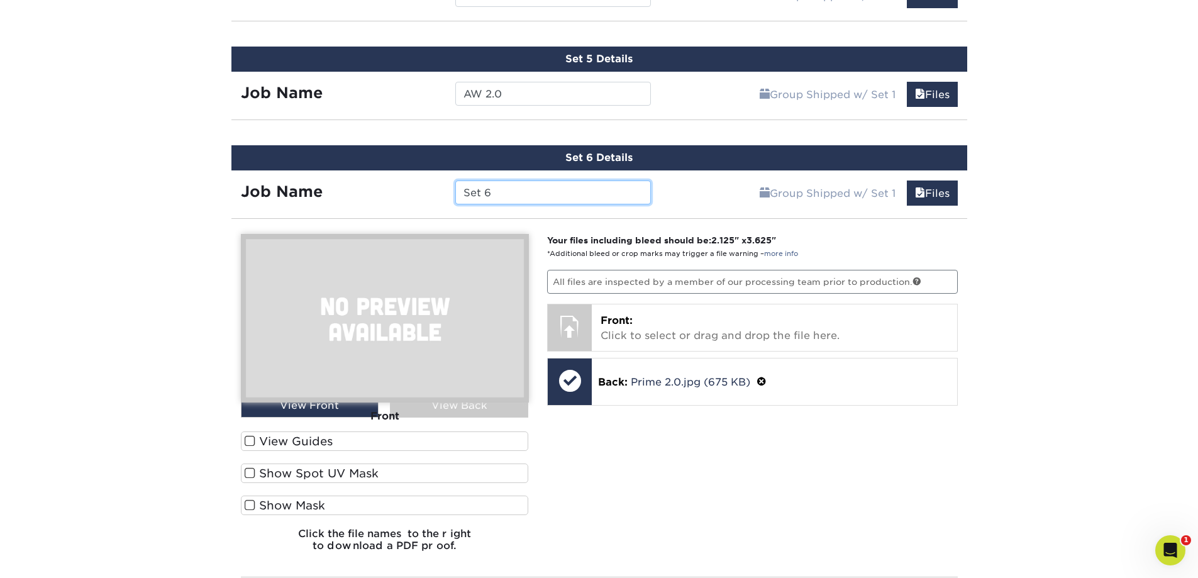
drag, startPoint x: 549, startPoint y: 192, endPoint x: 367, endPoint y: 175, distance: 183.3
click at [484, 206] on div "Job Name Set 6" at bounding box center [447, 189] width 430 height 38
click at [513, 187] on input "Set 6" at bounding box center [553, 193] width 196 height 24
drag, startPoint x: 513, startPoint y: 194, endPoint x: 469, endPoint y: 190, distance: 44.2
click at [469, 190] on input "Set 6" at bounding box center [553, 193] width 196 height 24
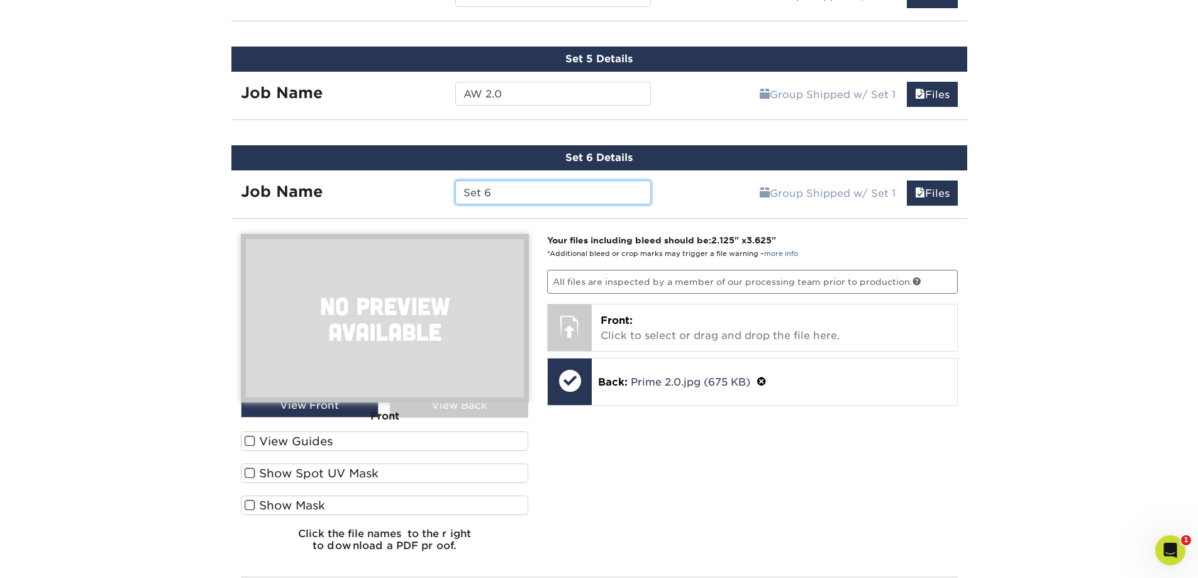
click at [494, 191] on input "Set 6" at bounding box center [553, 193] width 196 height 24
click at [430, 189] on div "Job Name Set 6" at bounding box center [447, 193] width 430 height 24
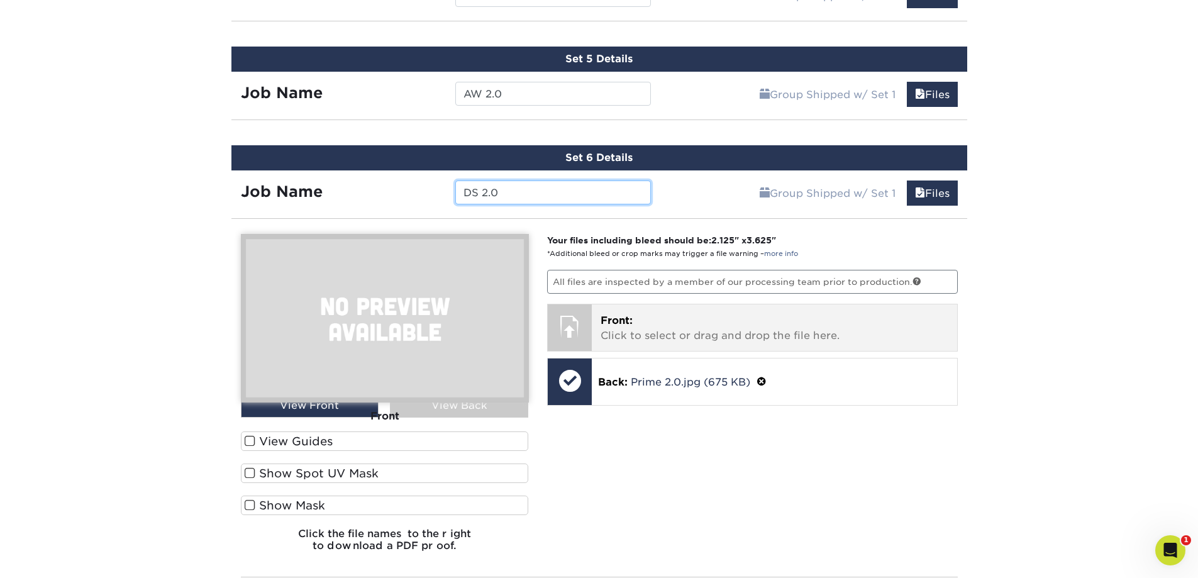
type input "DS 2.0"
click at [690, 317] on p "Front: Click to select or drag and drop the file here." at bounding box center [775, 328] width 348 height 30
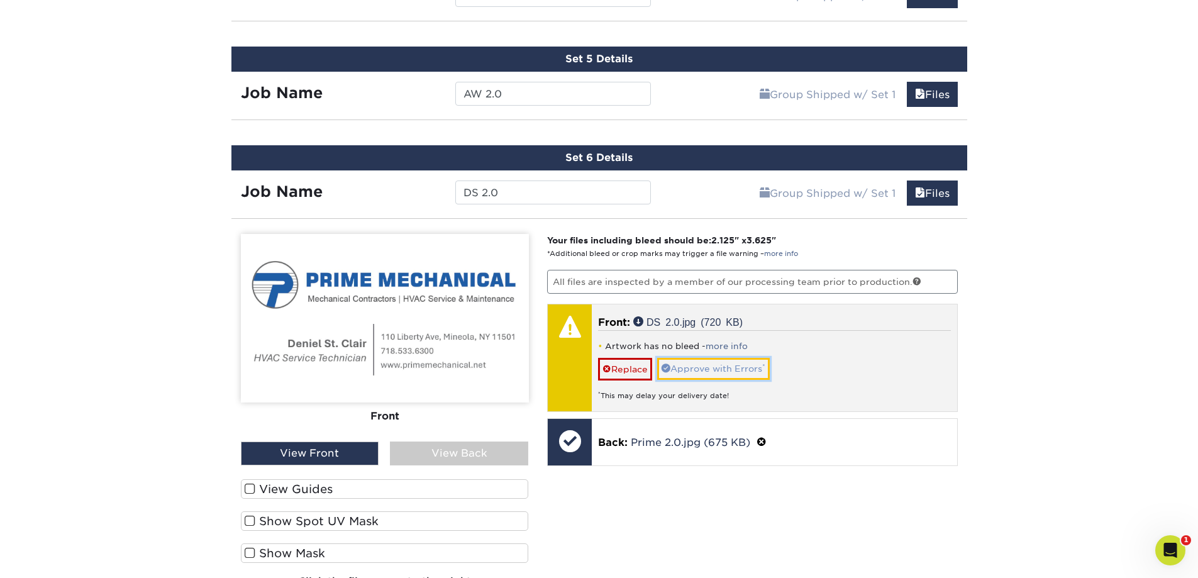
click at [725, 369] on link "Approve with Errors *" at bounding box center [713, 368] width 113 height 21
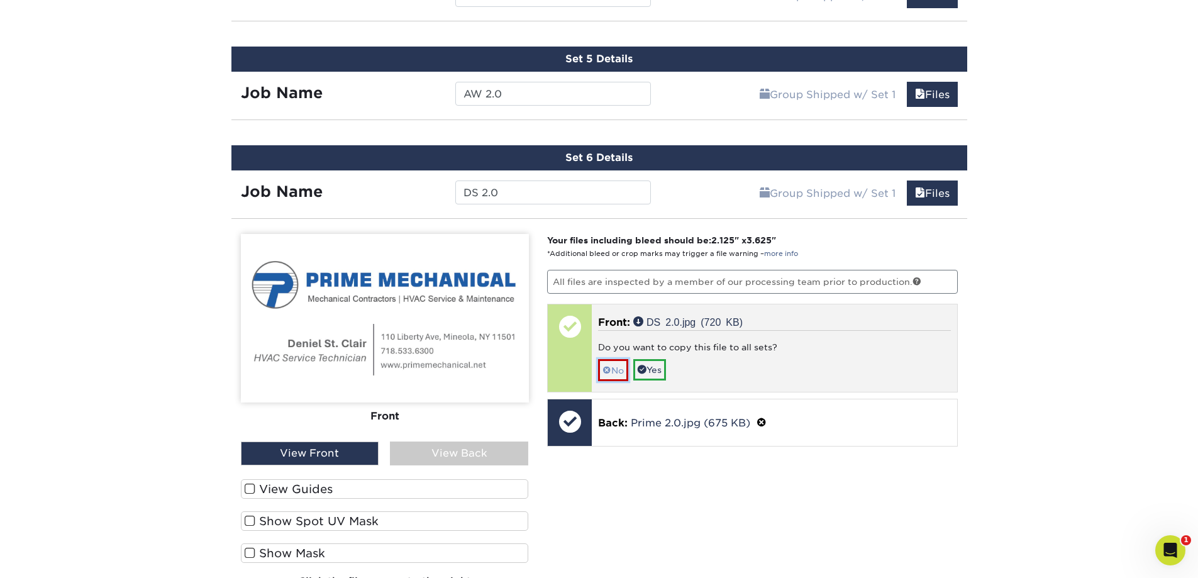
click at [621, 370] on link "No" at bounding box center [613, 370] width 30 height 22
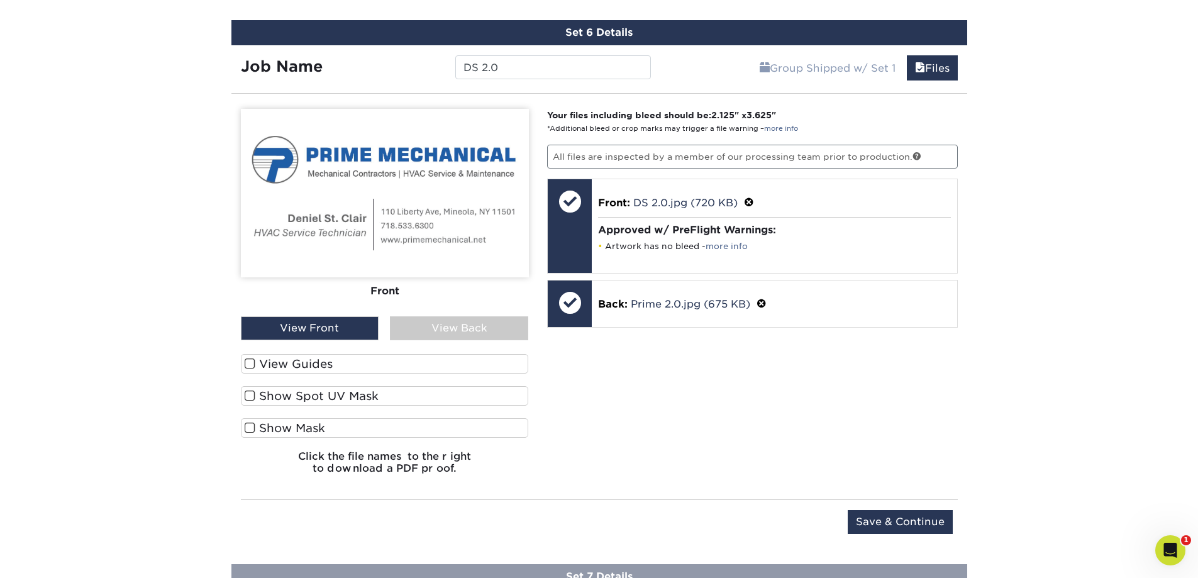
scroll to position [1285, 0]
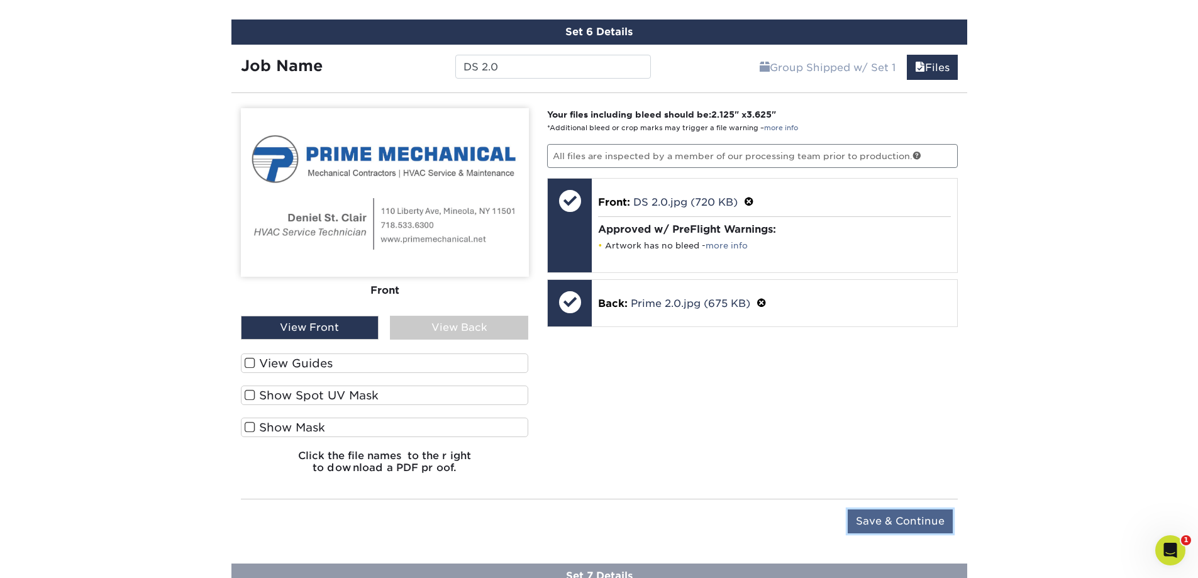
click at [925, 518] on input "Save & Continue" at bounding box center [900, 522] width 105 height 24
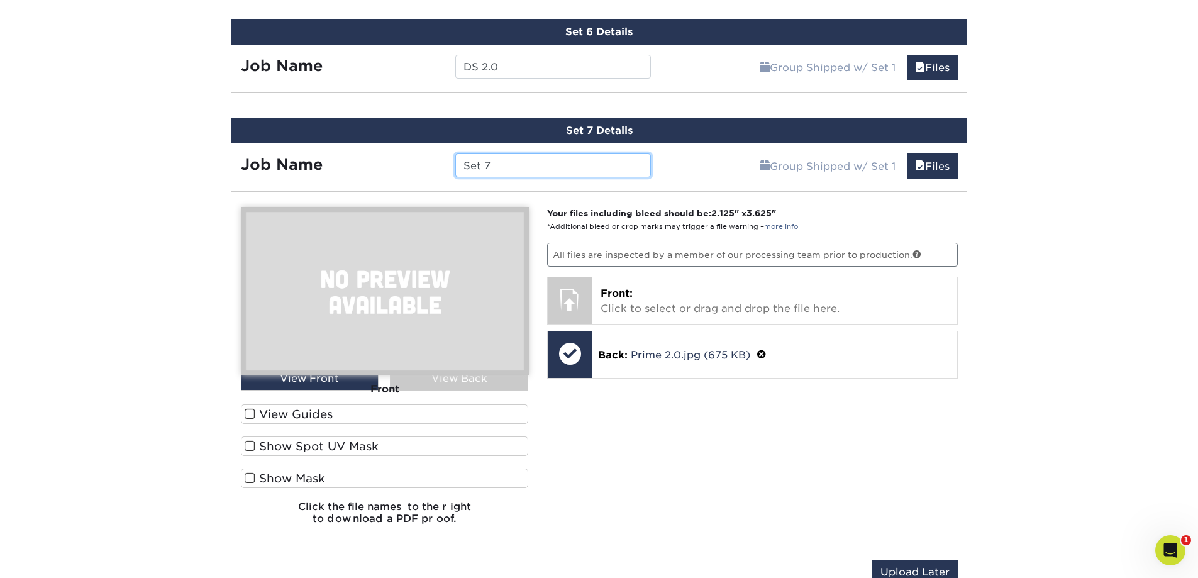
drag, startPoint x: 516, startPoint y: 169, endPoint x: 383, endPoint y: 161, distance: 133.0
click at [382, 160] on div "Job Name Set 7" at bounding box center [447, 165] width 430 height 24
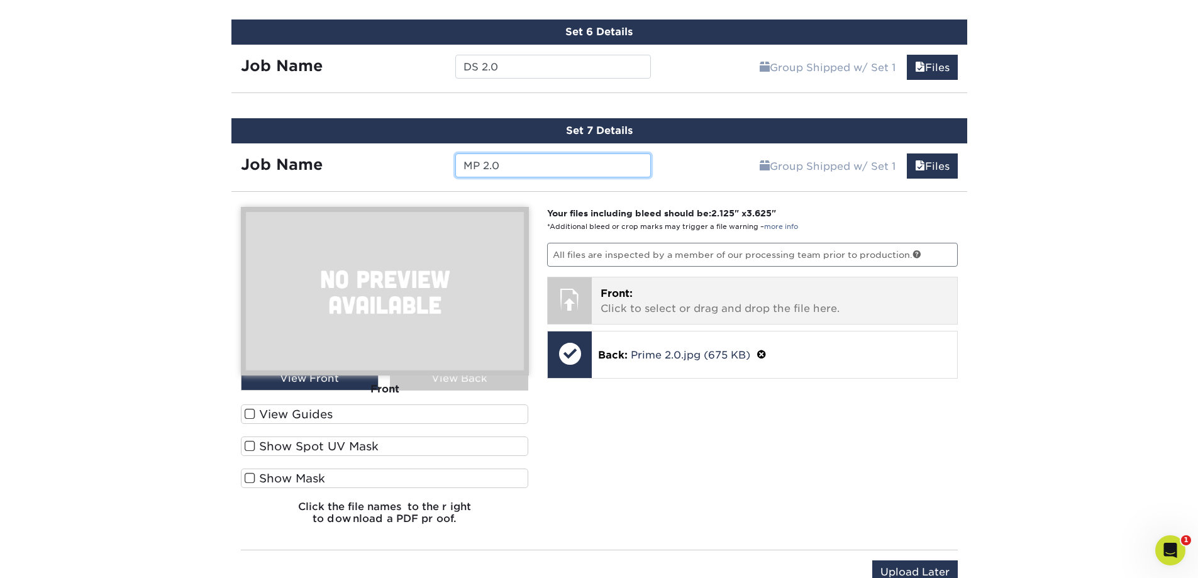
type input "MP 2.0"
click at [618, 282] on div "Front: Click to select or drag and drop the file here. Choose file" at bounding box center [774, 300] width 365 height 47
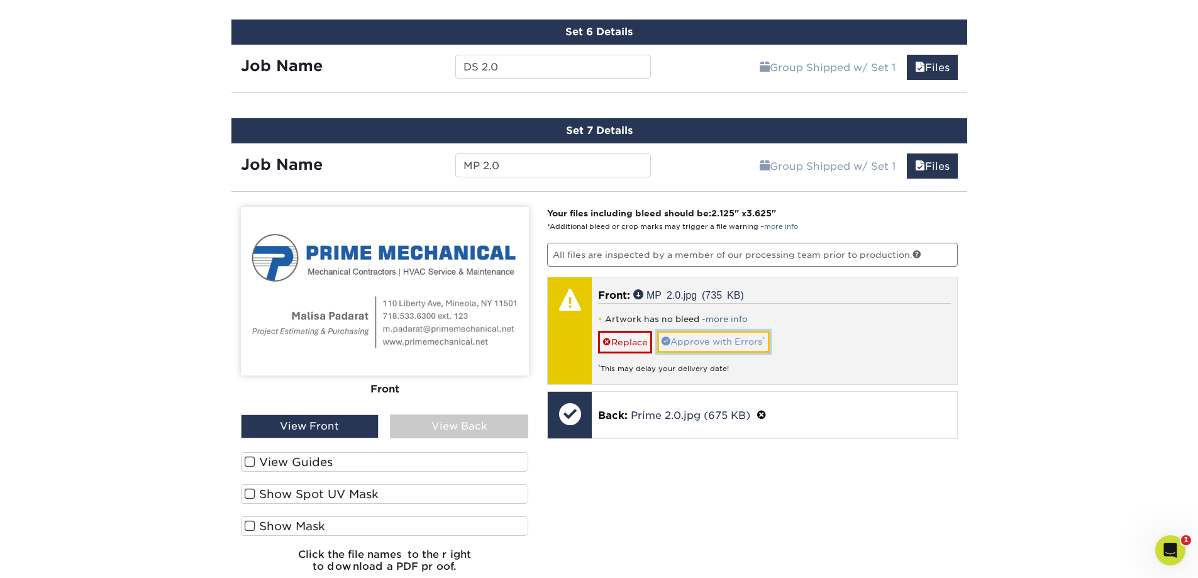
click at [725, 338] on link "Approve with Errors *" at bounding box center [713, 341] width 113 height 21
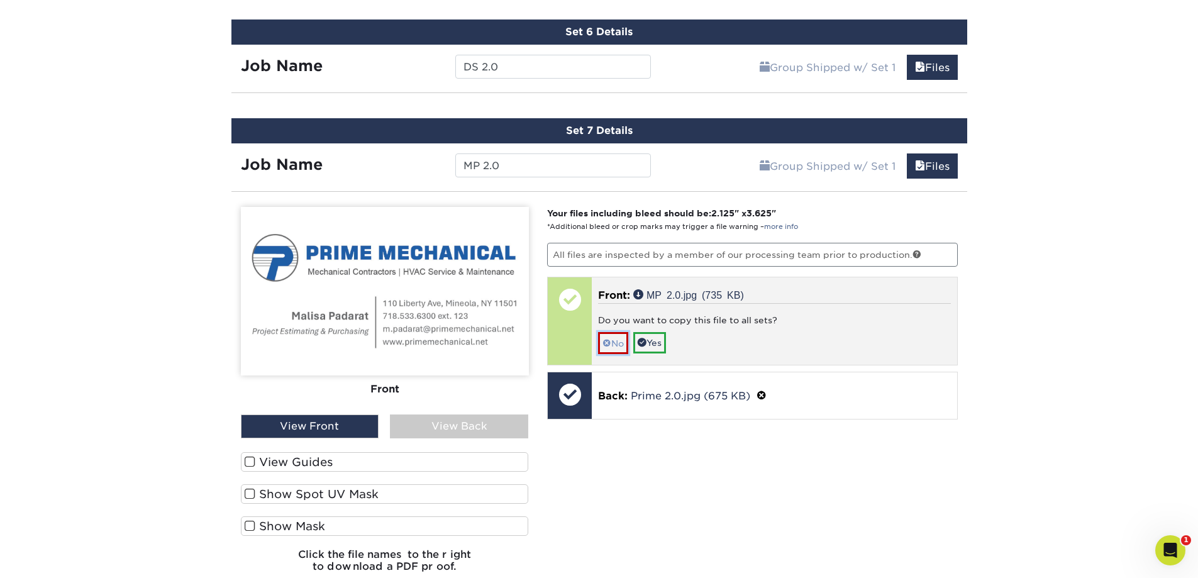
click at [605, 346] on span at bounding box center [607, 343] width 9 height 10
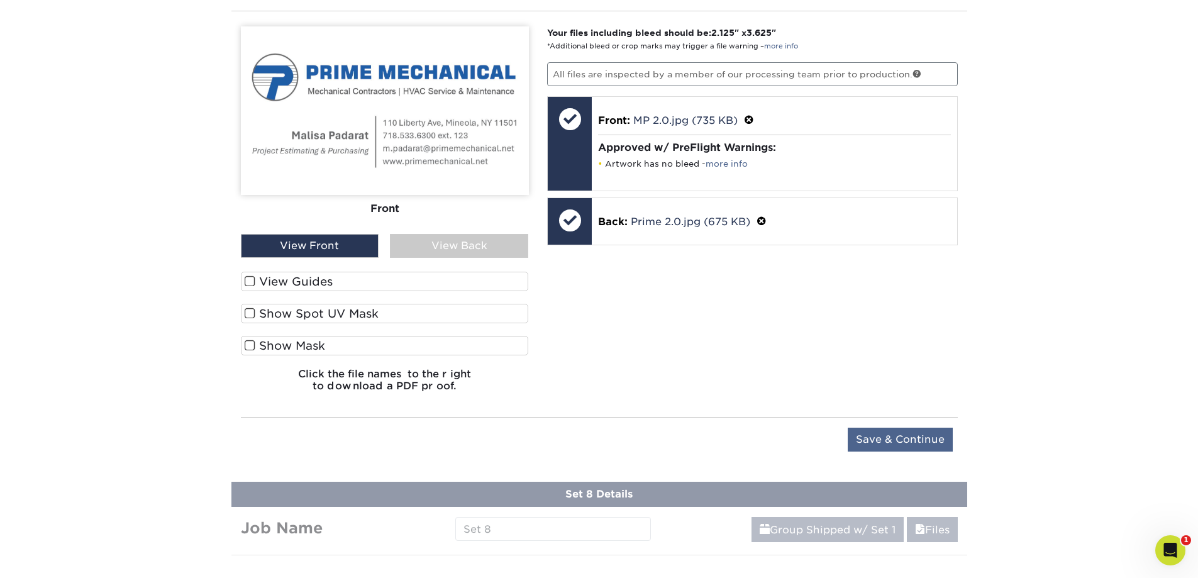
scroll to position [1473, 0]
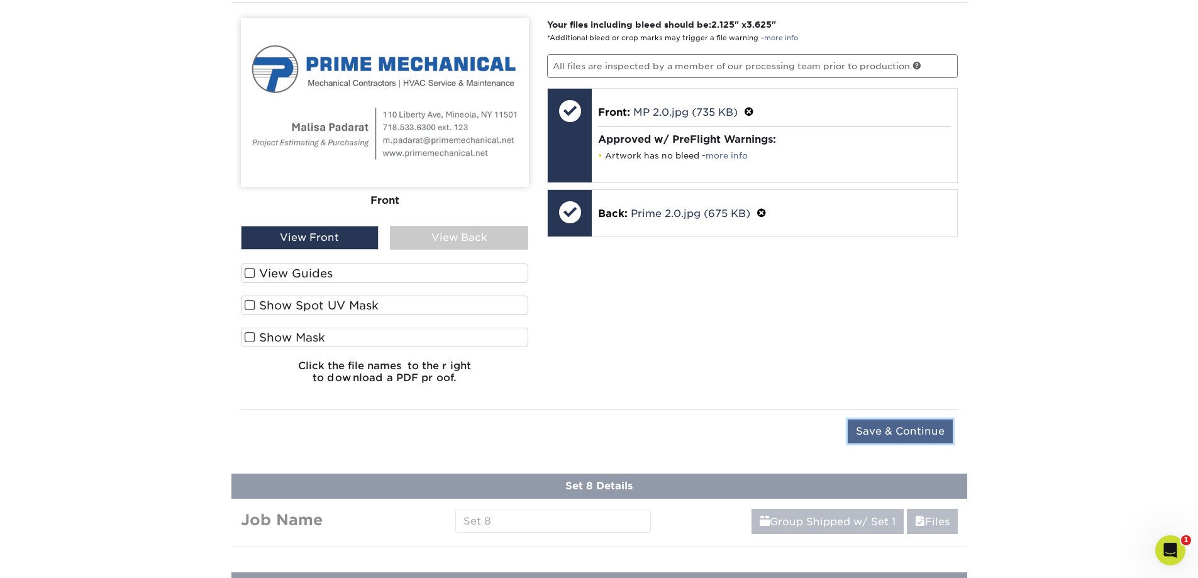
click at [876, 432] on input "Save & Continue" at bounding box center [900, 432] width 105 height 24
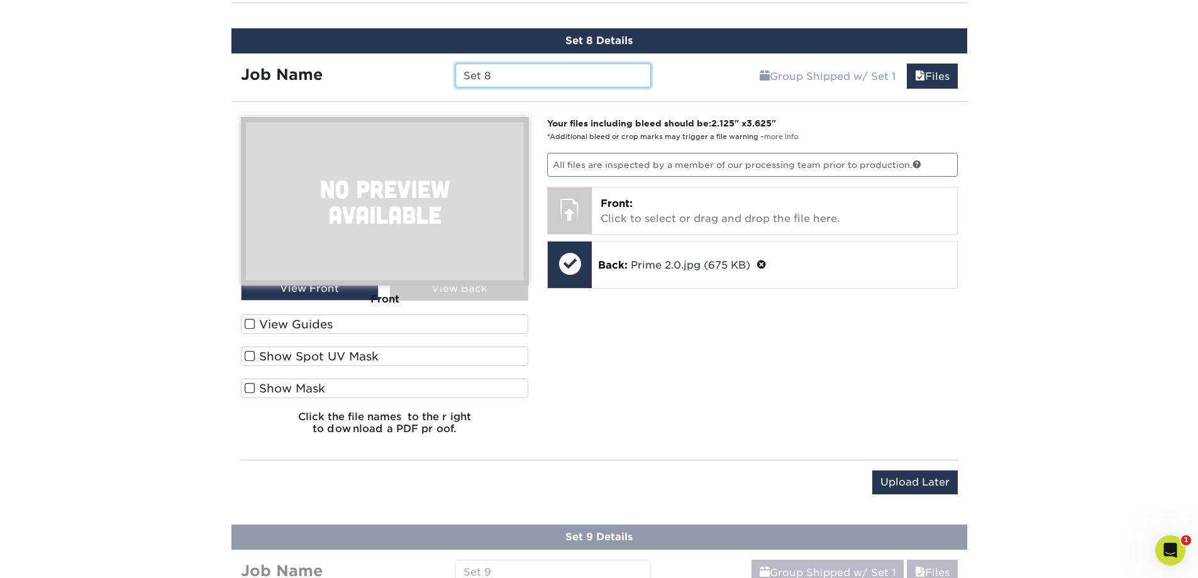
drag, startPoint x: 568, startPoint y: 82, endPoint x: 352, endPoint y: 67, distance: 216.3
click at [364, 71] on div "Job Name Set 8" at bounding box center [447, 76] width 430 height 24
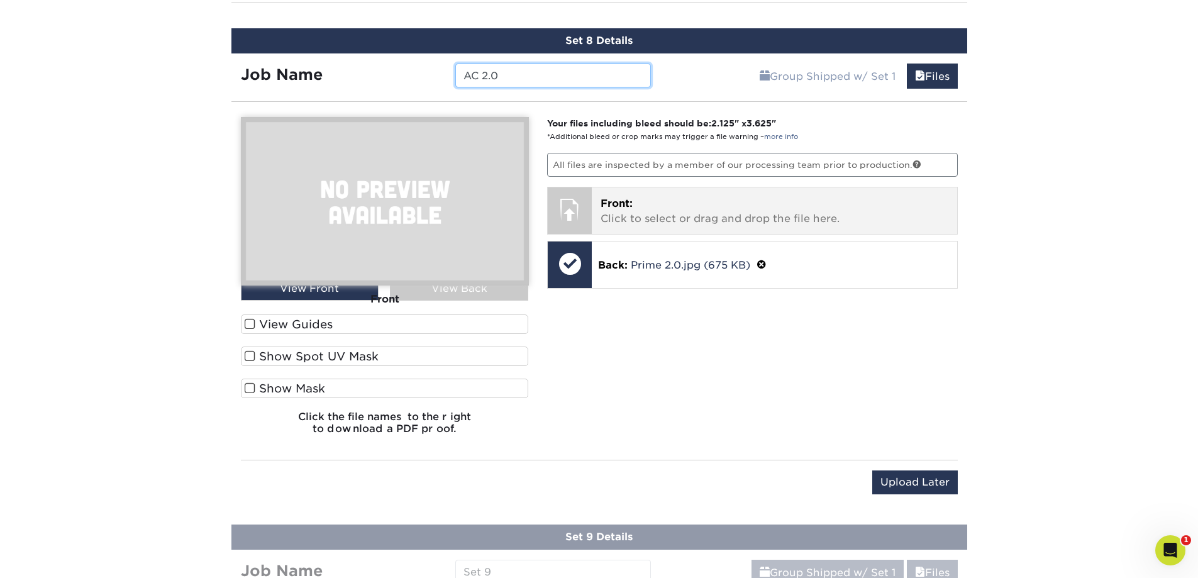
type input "AC 2.0"
click at [620, 209] on span "Front:" at bounding box center [617, 204] width 32 height 12
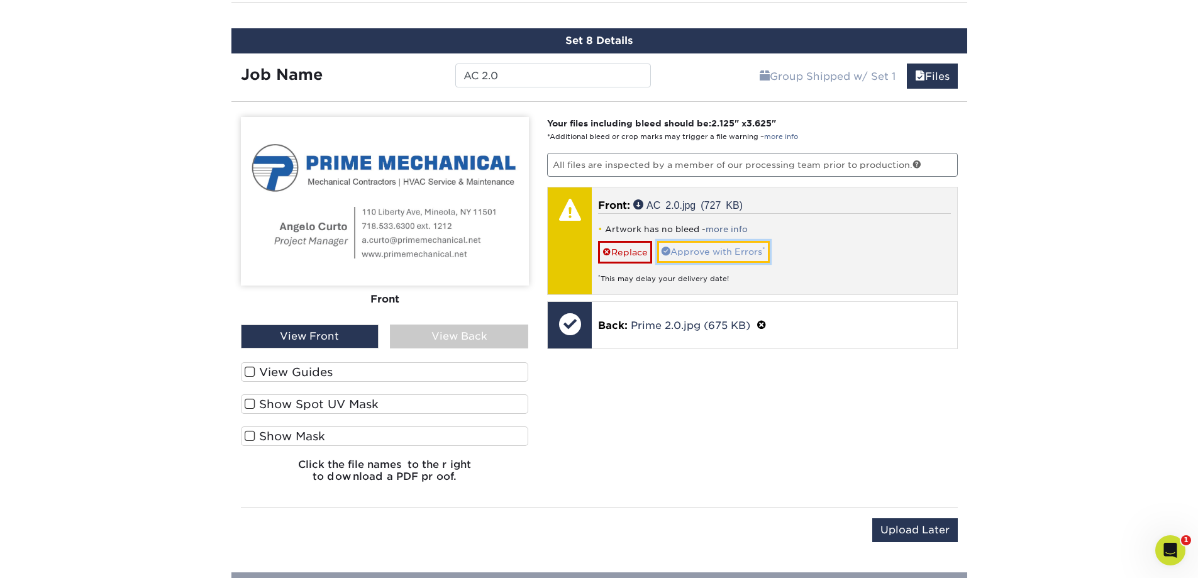
click at [731, 250] on link "Approve with Errors *" at bounding box center [713, 251] width 113 height 21
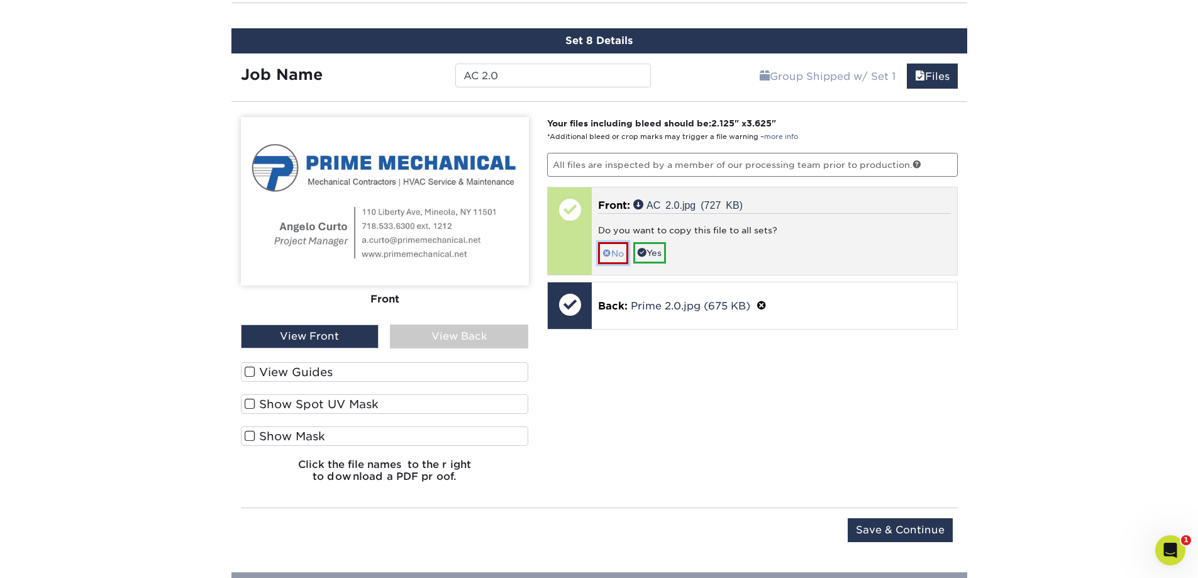
click at [627, 254] on link "No" at bounding box center [613, 253] width 30 height 22
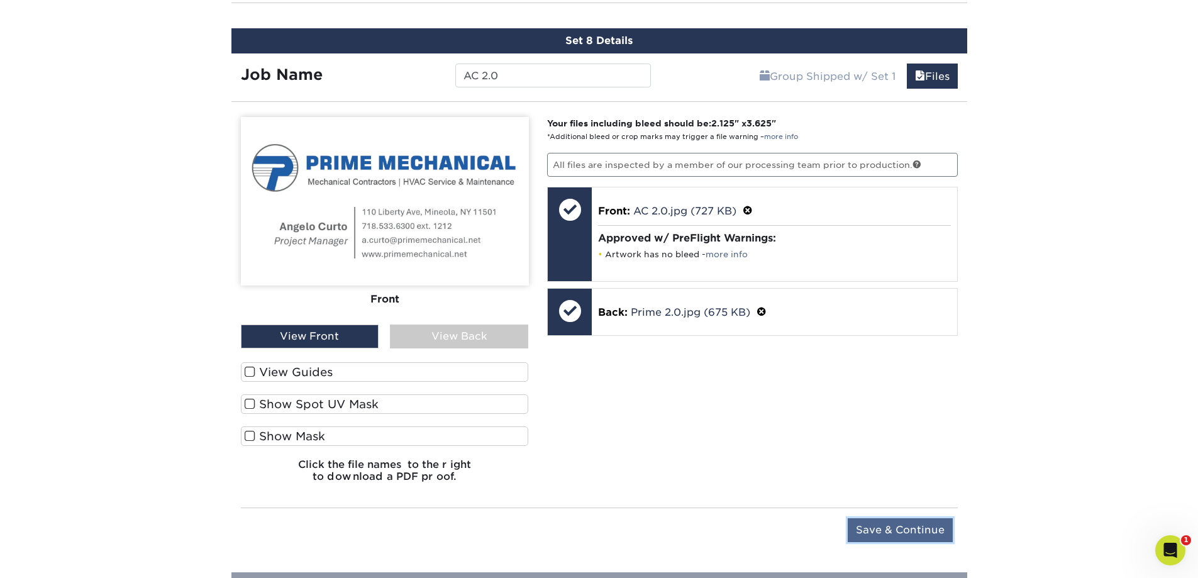
click at [919, 528] on input "Save & Continue" at bounding box center [900, 530] width 105 height 24
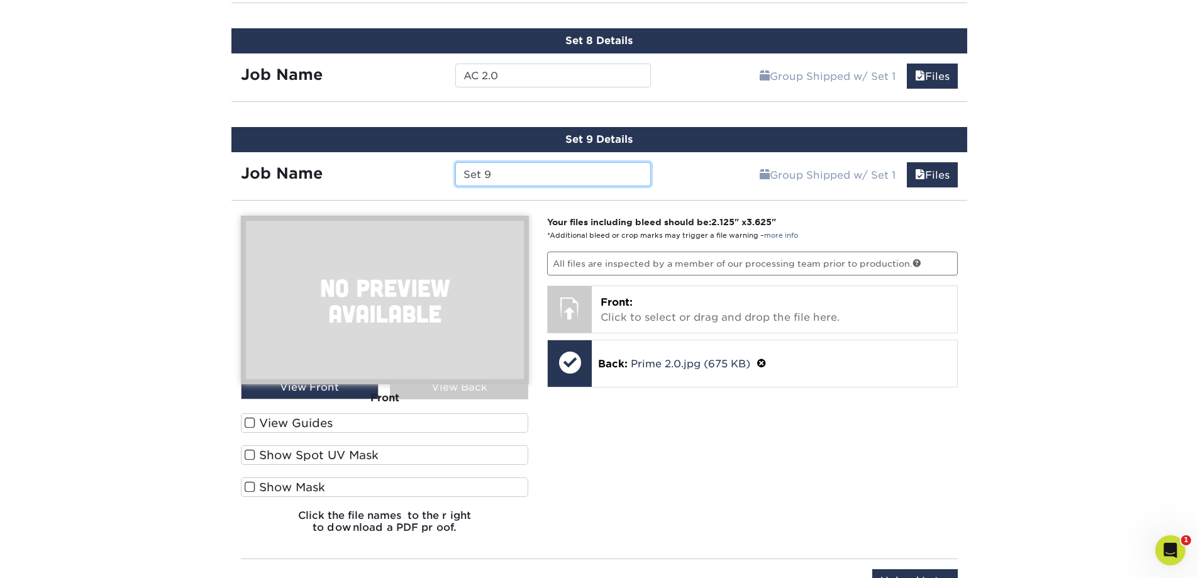
drag, startPoint x: 521, startPoint y: 179, endPoint x: 222, endPoint y: 168, distance: 299.0
click at [222, 168] on div "Set 9 Details Job Name Set 9 Group Shipped w/ Set 1 Files Continue You've choos…" at bounding box center [599, 360] width 755 height 496
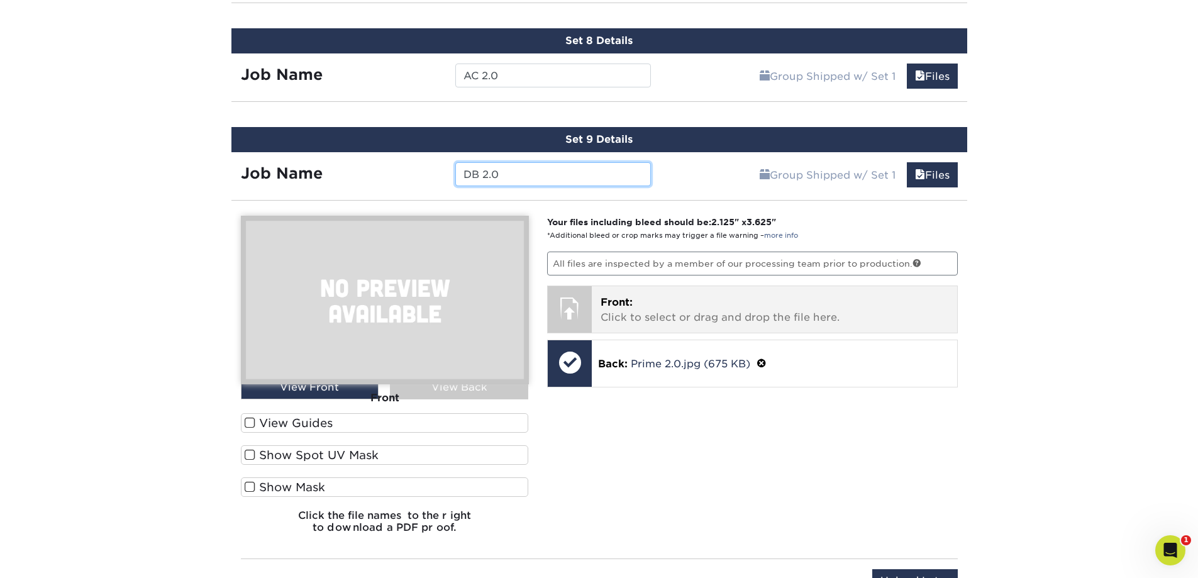
type input "DB 2.0"
click at [610, 299] on span "Front:" at bounding box center [617, 302] width 32 height 12
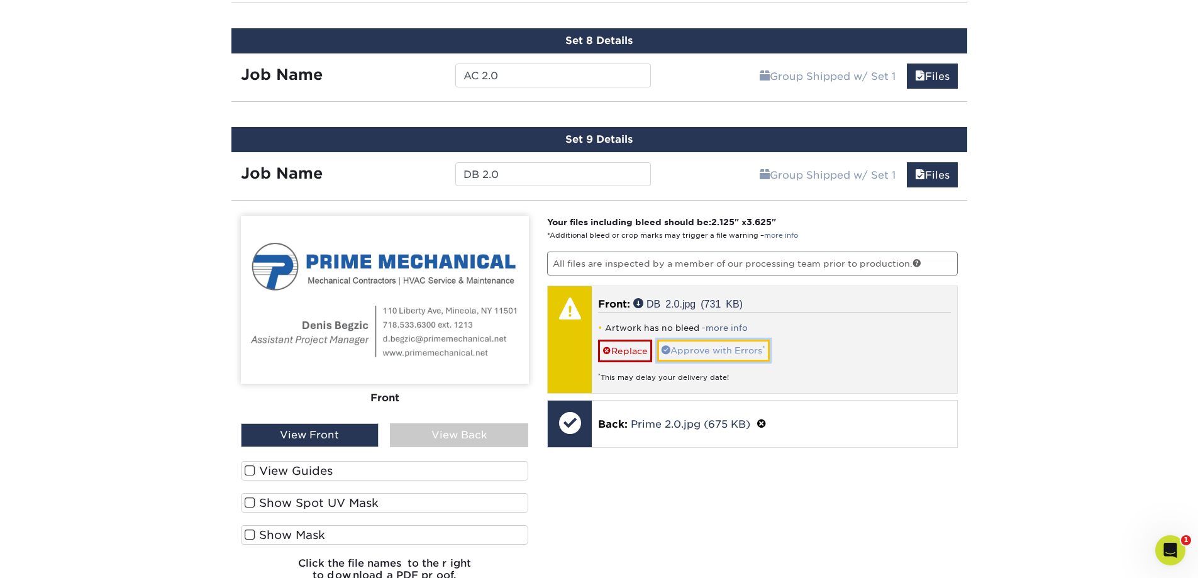
click at [727, 354] on link "Approve with Errors *" at bounding box center [713, 350] width 113 height 21
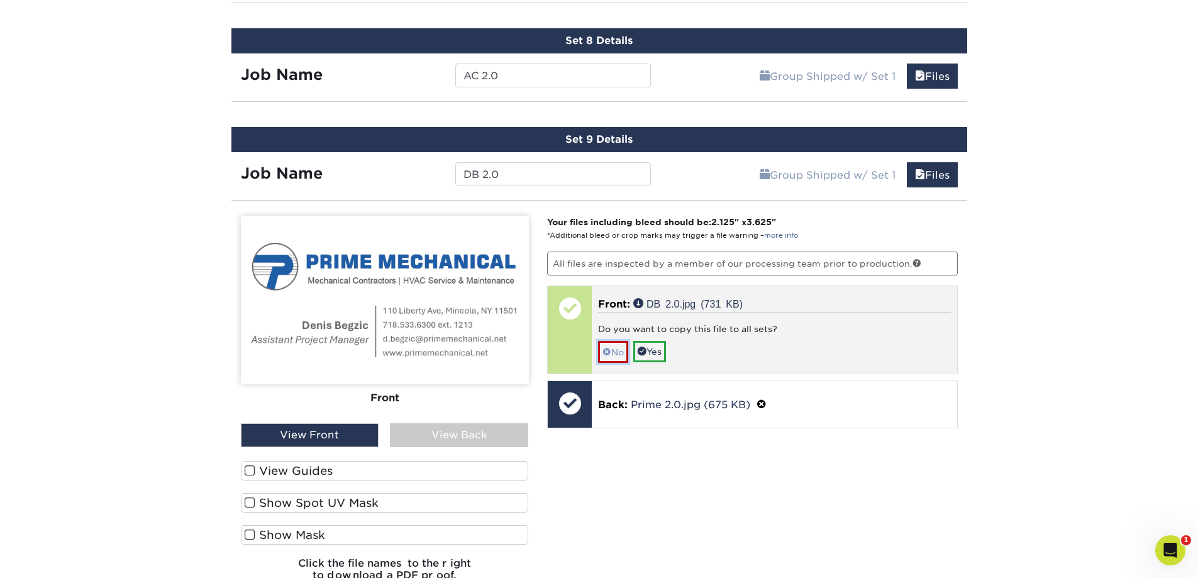
click at [611, 352] on span at bounding box center [607, 352] width 9 height 10
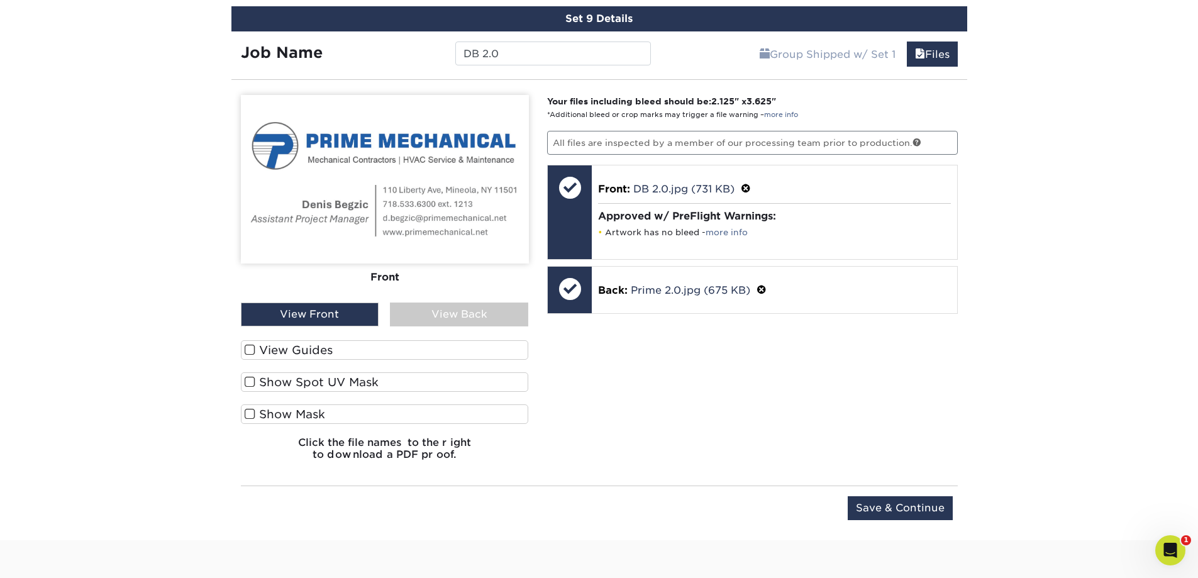
scroll to position [1599, 0]
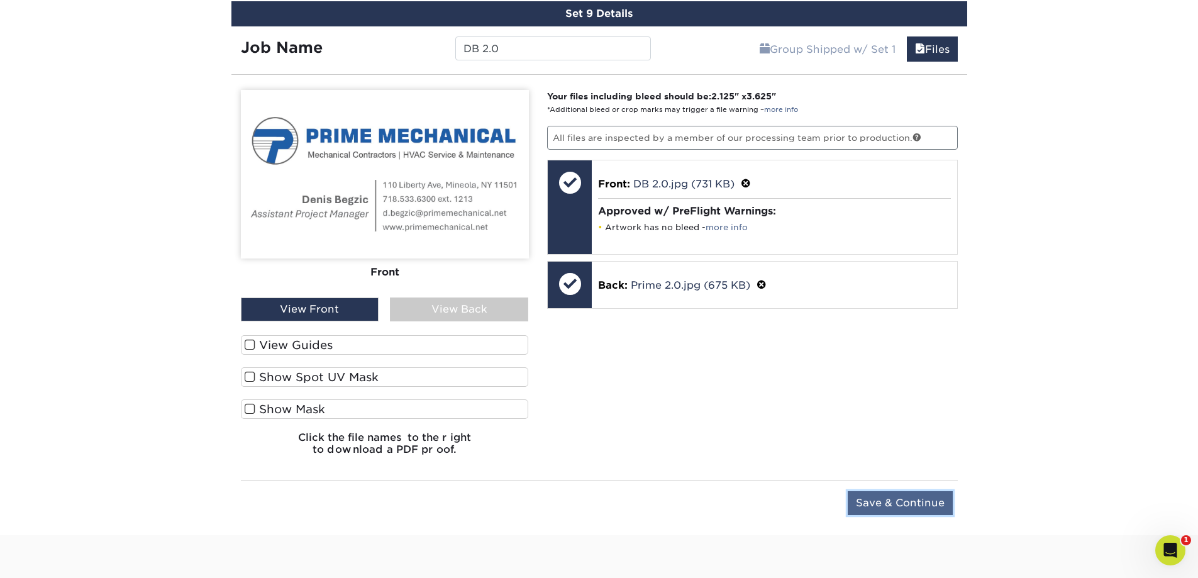
click at [915, 507] on input "Save & Continue" at bounding box center [900, 503] width 105 height 24
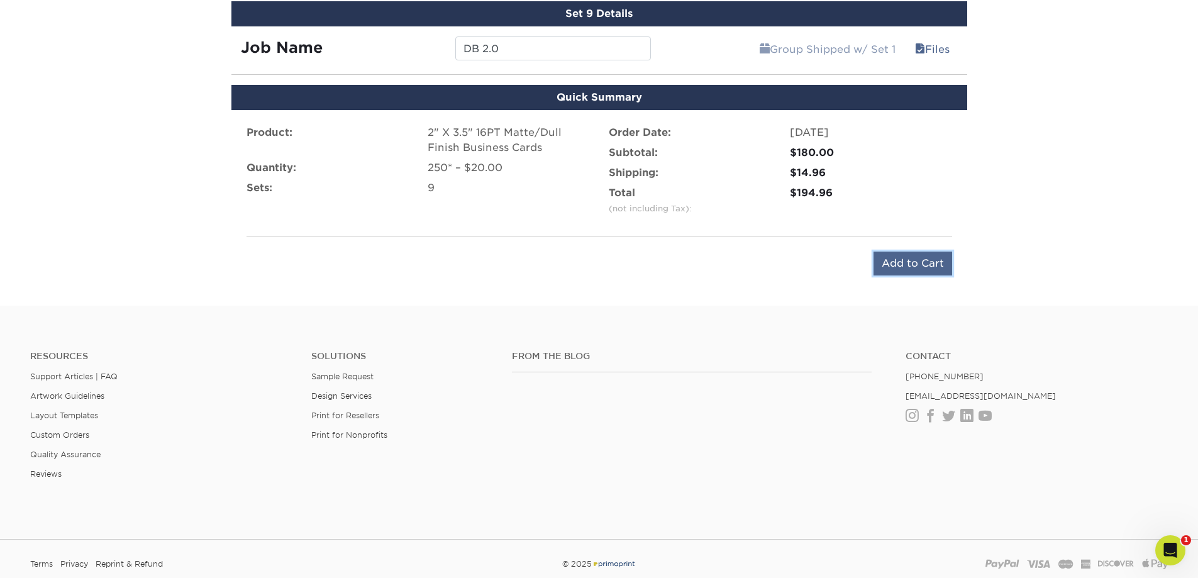
click at [893, 265] on input "Add to Cart" at bounding box center [913, 264] width 79 height 24
